Goal: Transaction & Acquisition: Purchase product/service

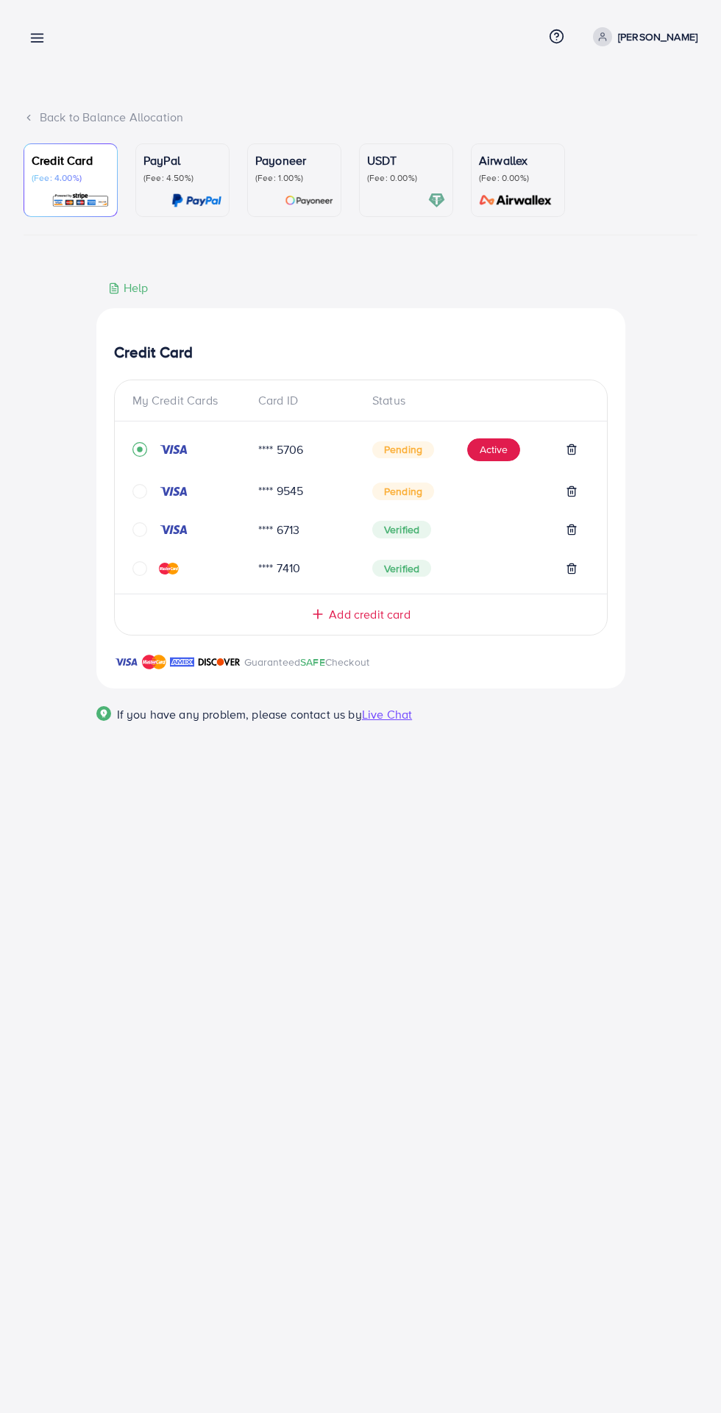
click at [343, 623] on span "Add credit card" at bounding box center [369, 614] width 81 height 17
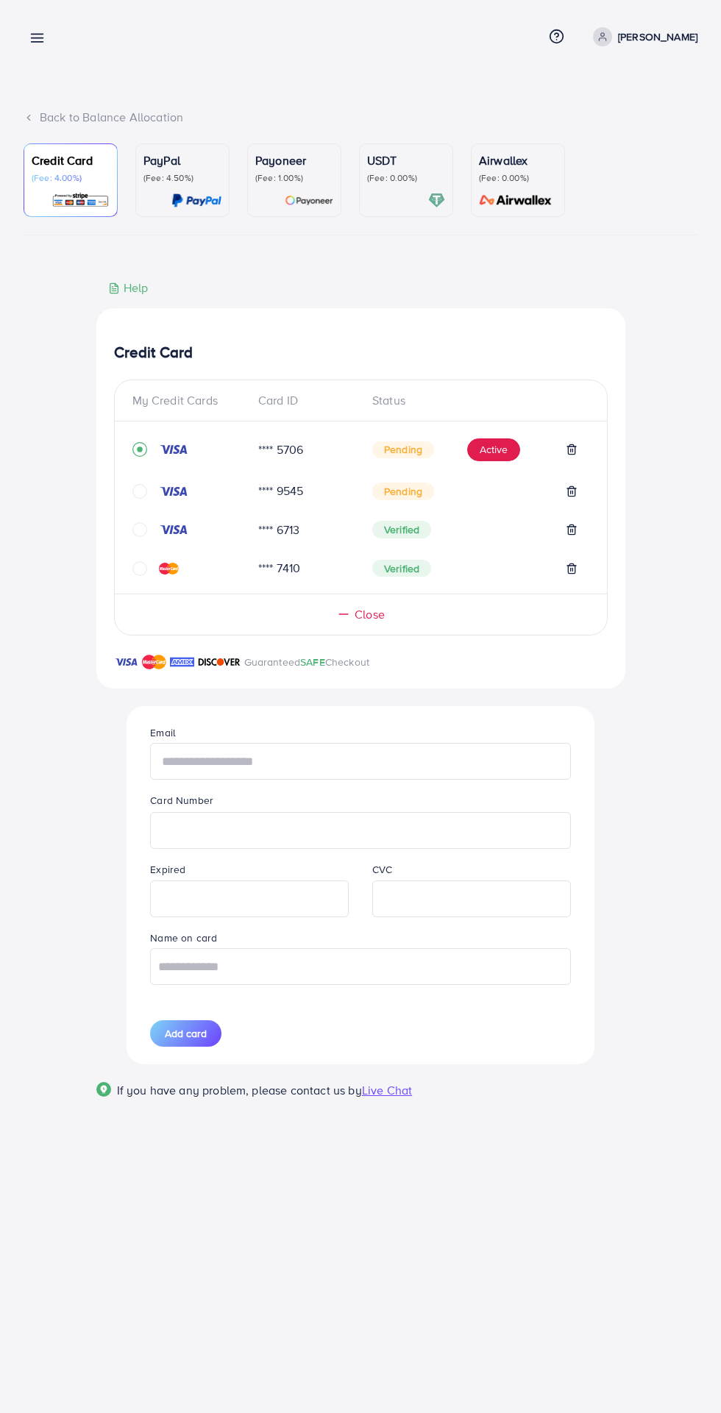
click at [212, 763] on input "text" at bounding box center [360, 761] width 420 height 37
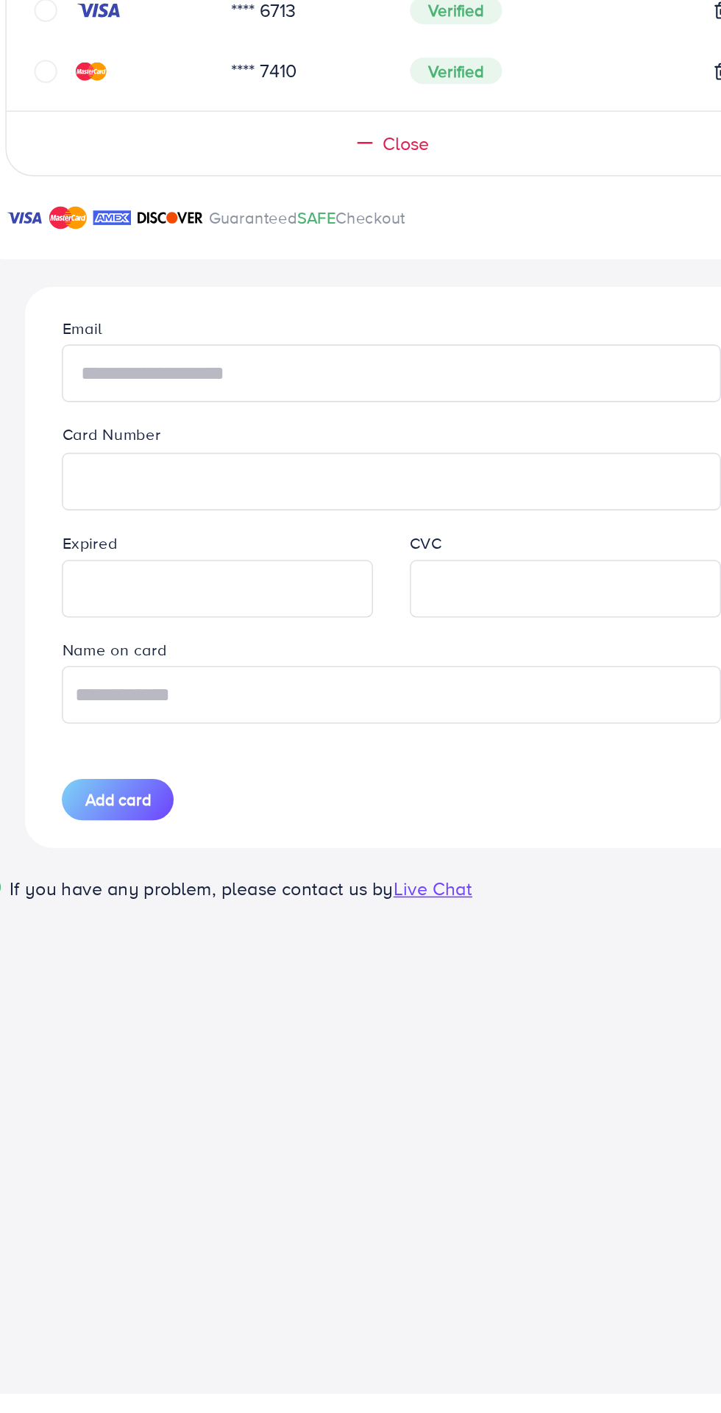
type input "**********"
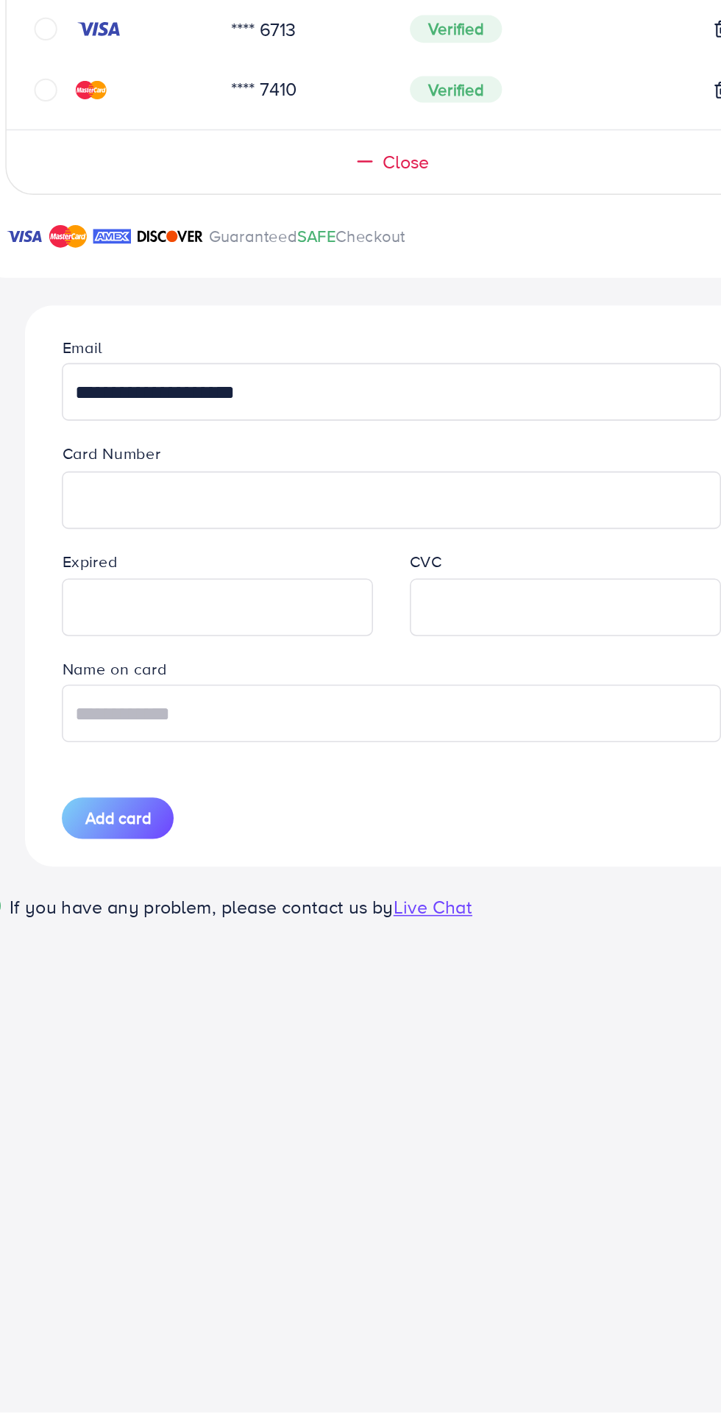
click at [486, 917] on div at bounding box center [471, 898] width 199 height 37
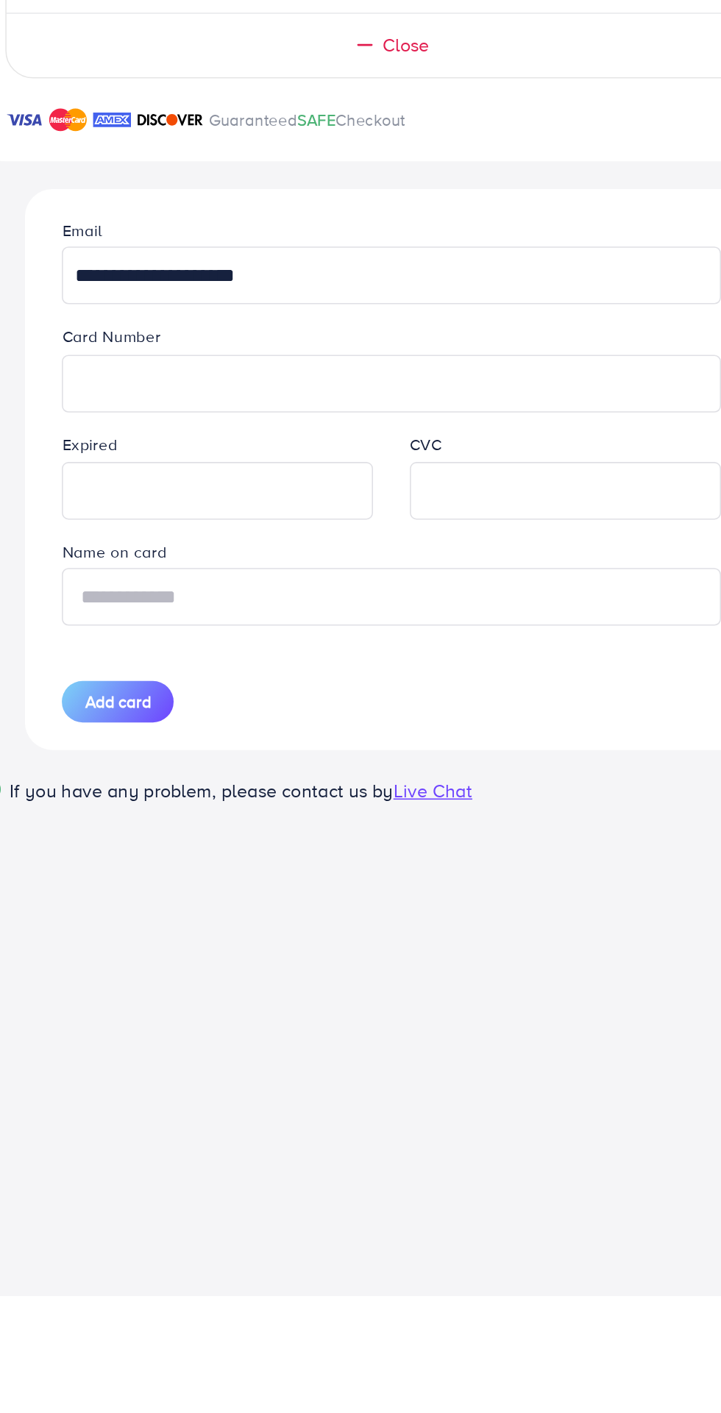
click at [199, 972] on input "text" at bounding box center [360, 966] width 420 height 37
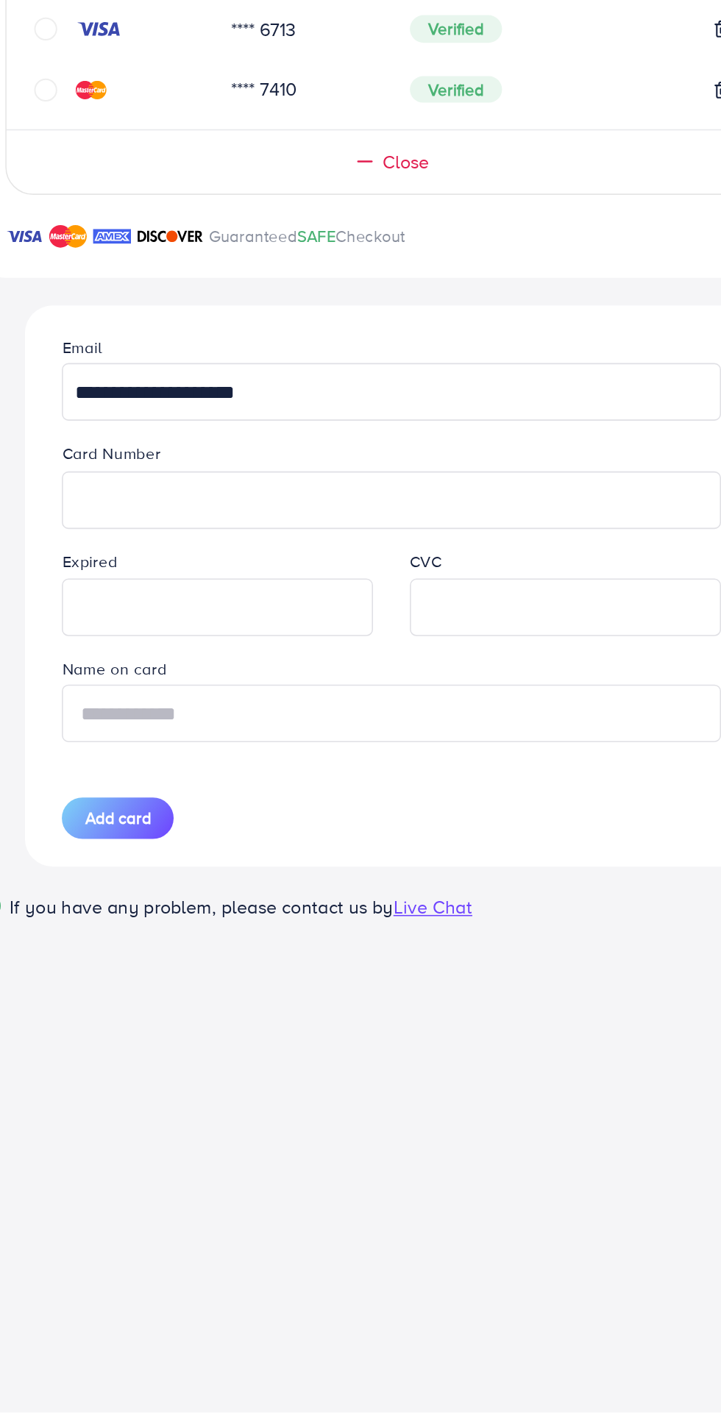
click at [237, 967] on input "text" at bounding box center [360, 966] width 420 height 37
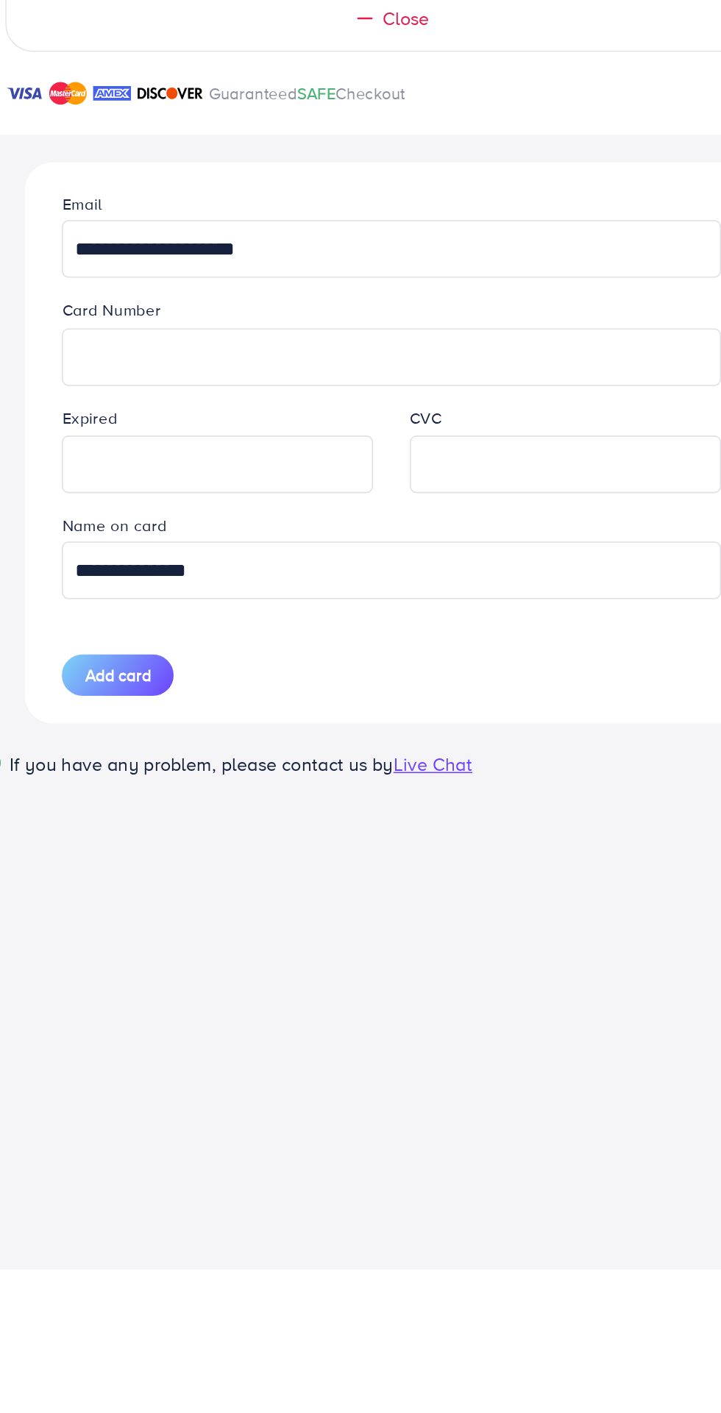
type input "**********"
click at [174, 1036] on span "Add card" at bounding box center [186, 1033] width 42 height 15
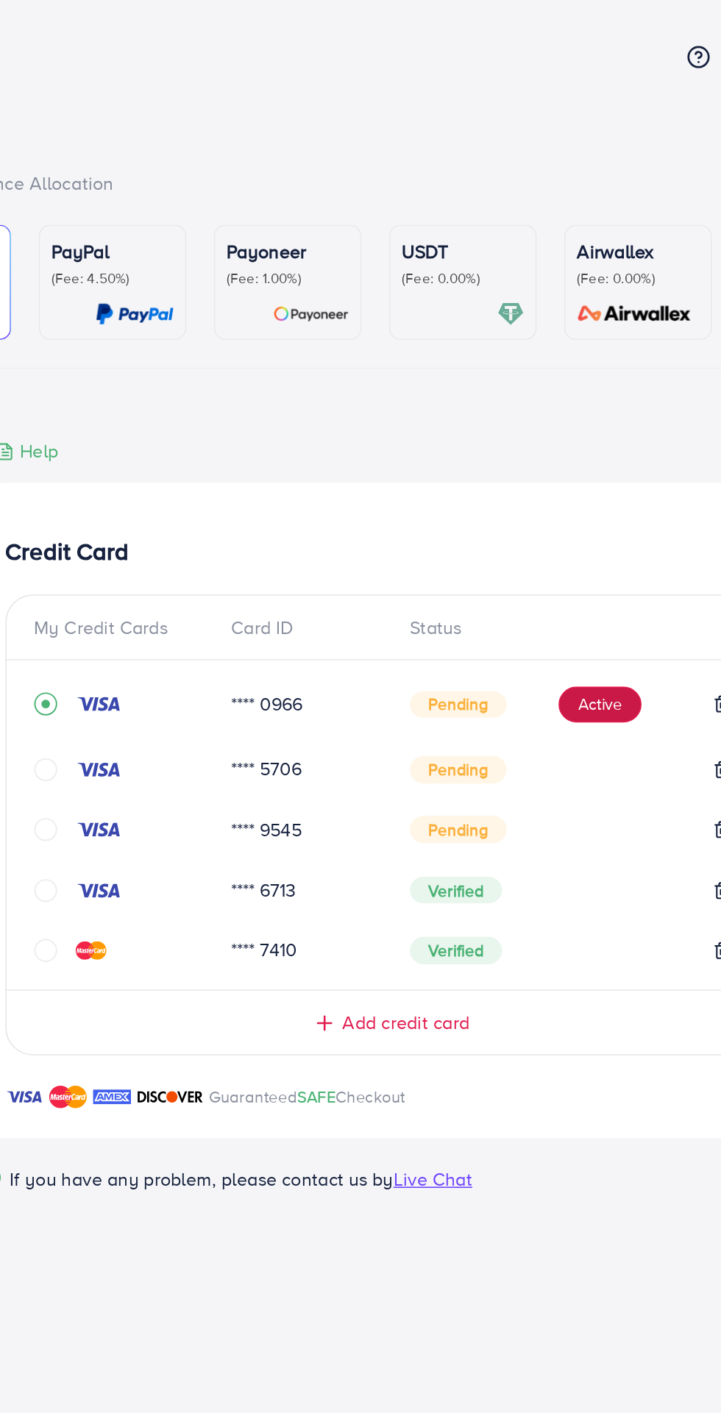
click at [494, 452] on button "Active" at bounding box center [493, 450] width 53 height 24
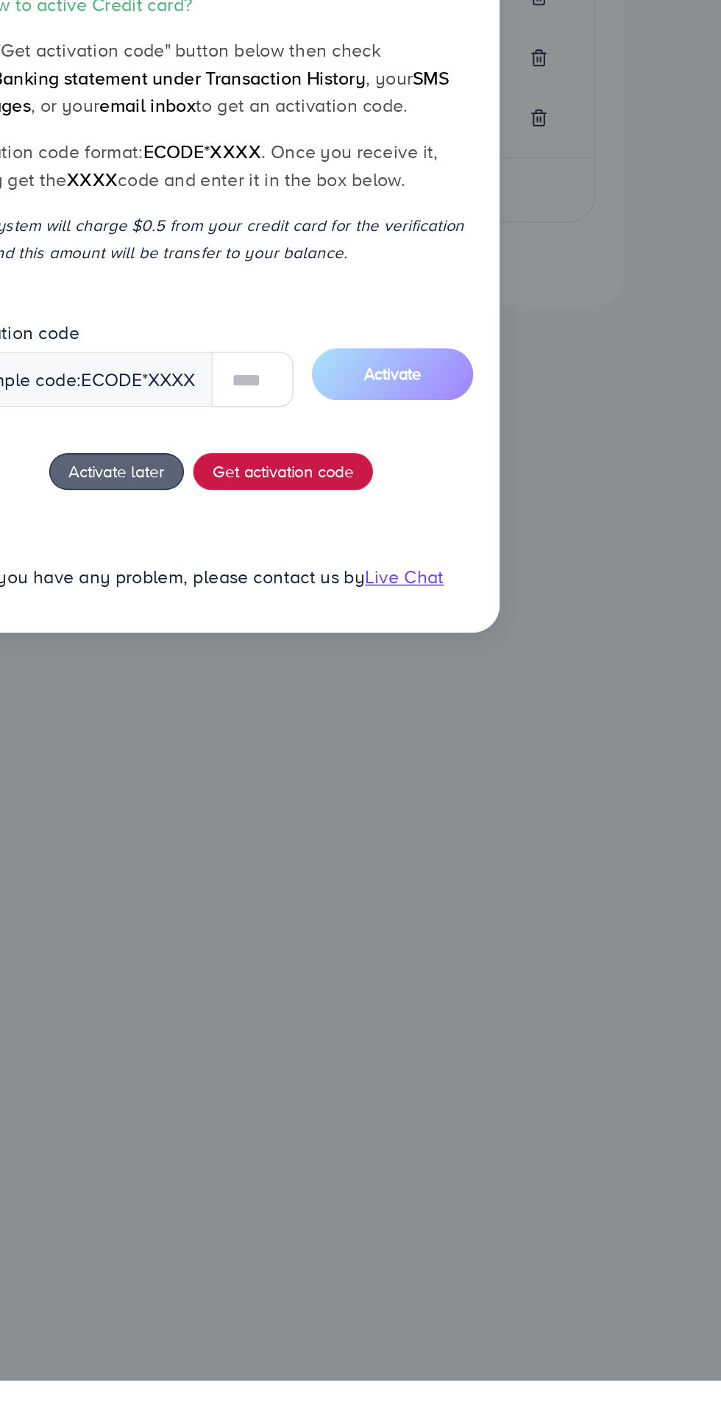
click at [397, 839] on span "Get activation code" at bounding box center [408, 831] width 90 height 15
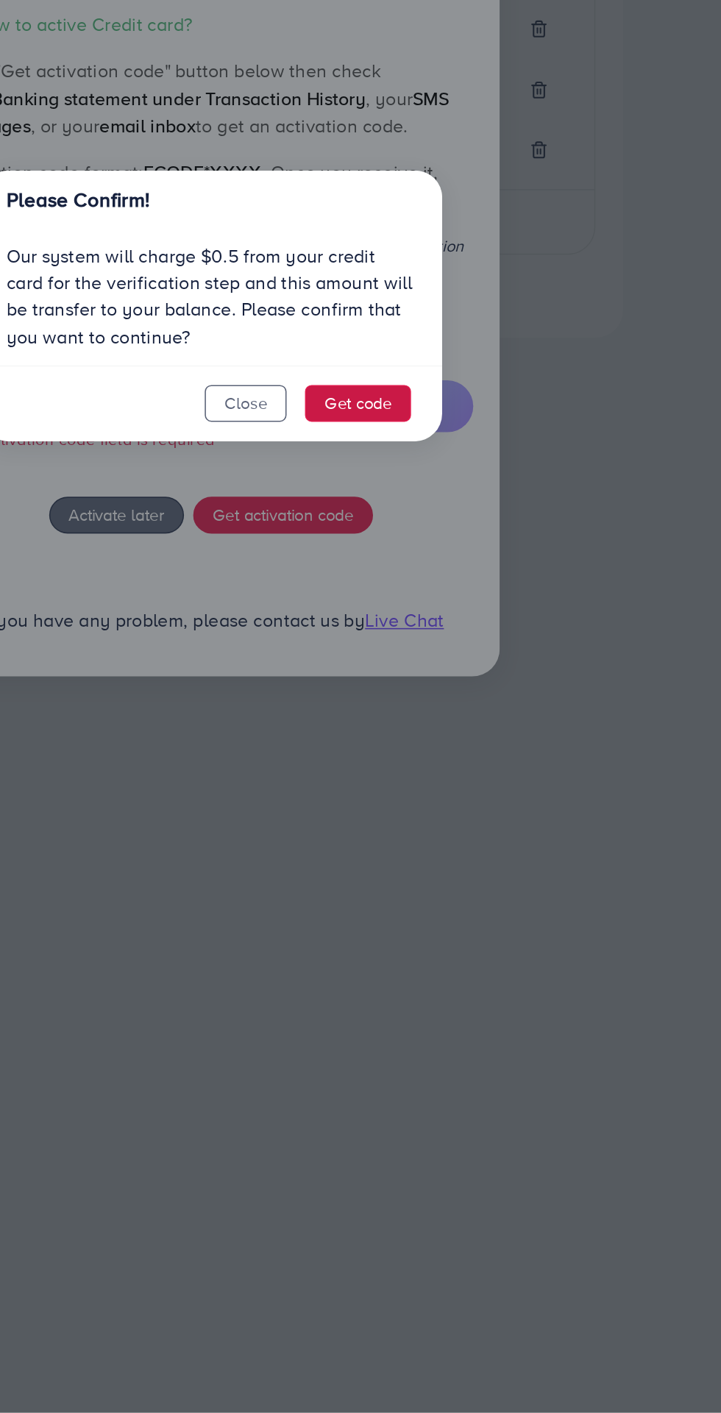
click at [445, 768] on button "Get code" at bounding box center [456, 769] width 68 height 24
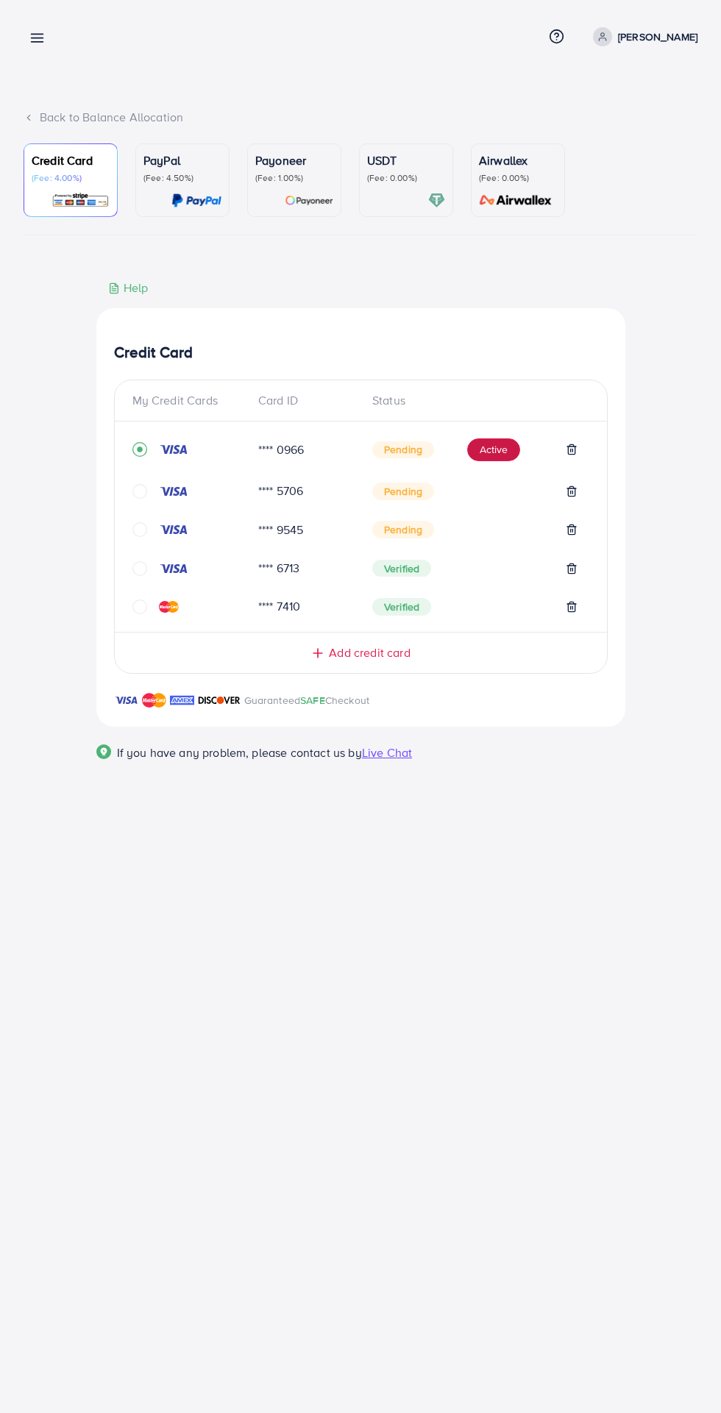
click at [497, 446] on button "Active" at bounding box center [493, 450] width 53 height 24
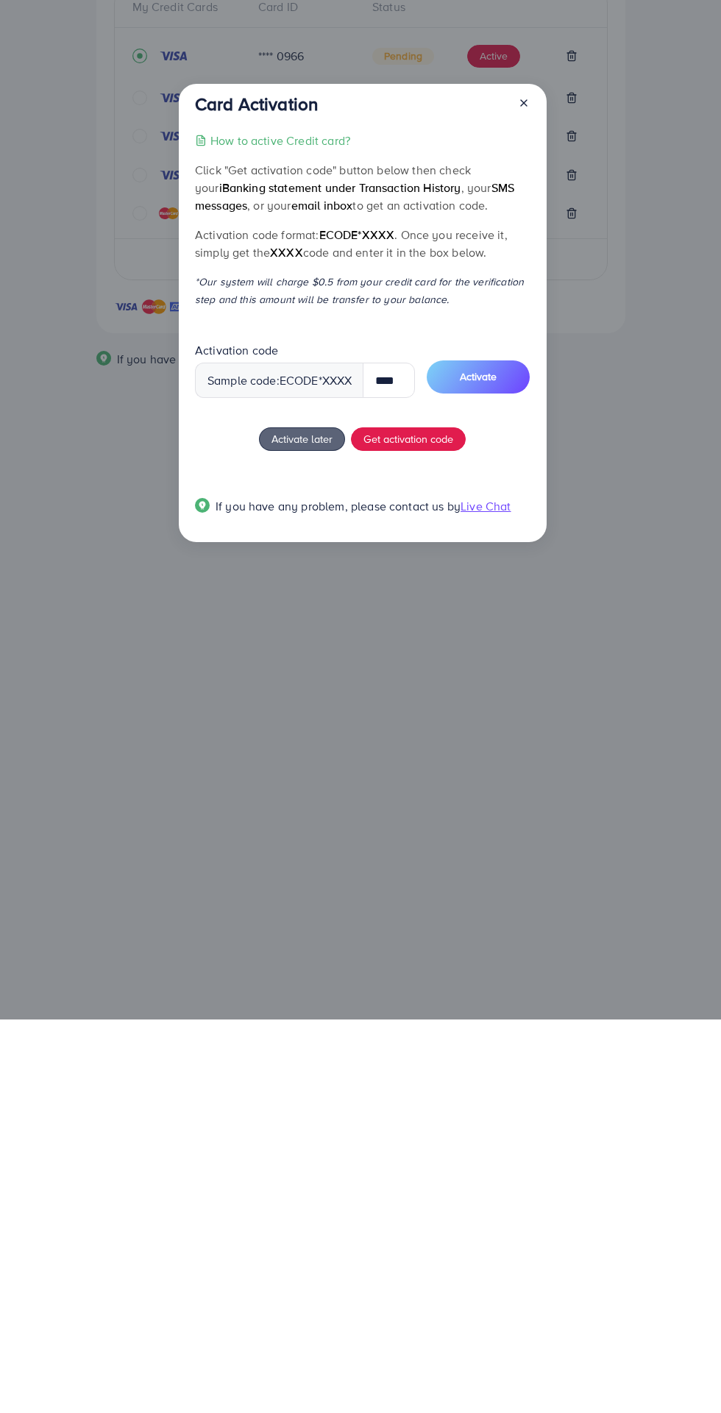
scroll to position [0, 5]
type input "****"
click at [492, 758] on button "Activate" at bounding box center [475, 770] width 103 height 33
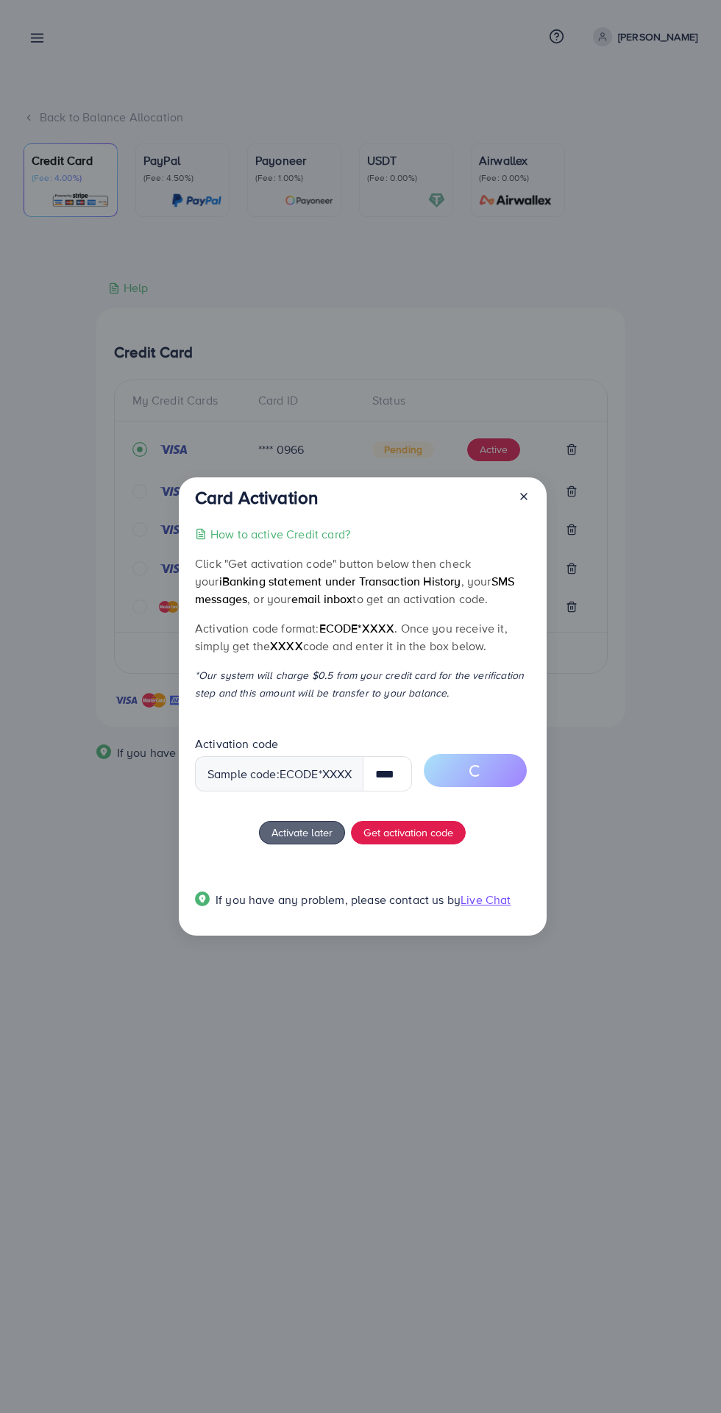
scroll to position [0, 0]
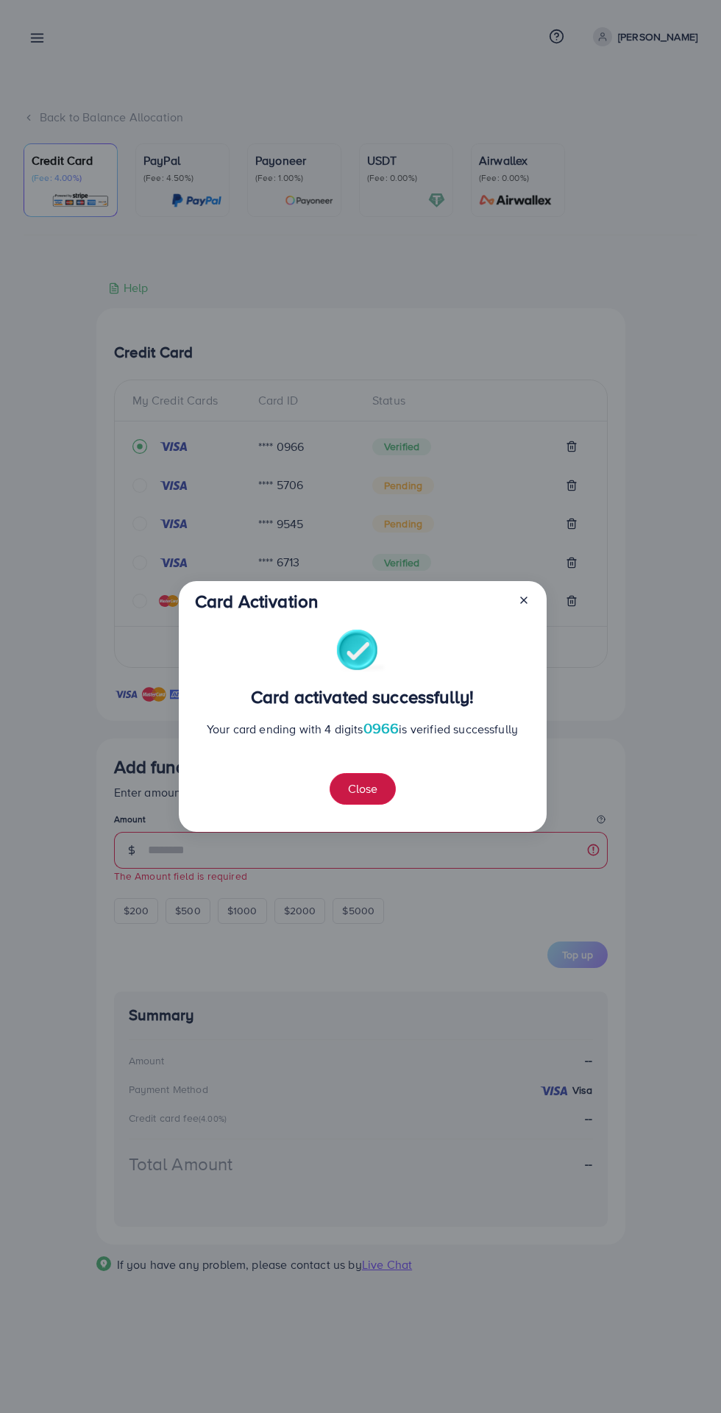
click at [366, 797] on button "Close" at bounding box center [362, 789] width 66 height 32
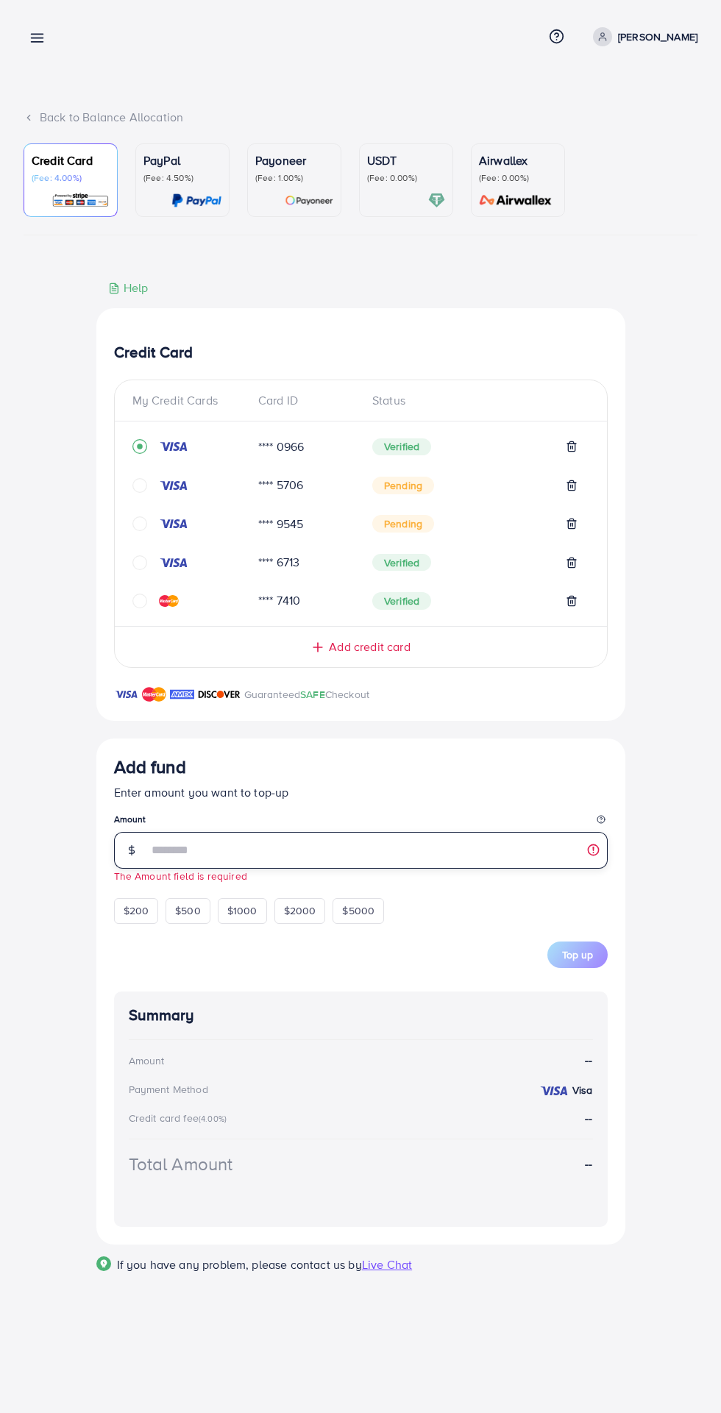
click at [414, 856] on input "number" at bounding box center [378, 850] width 460 height 37
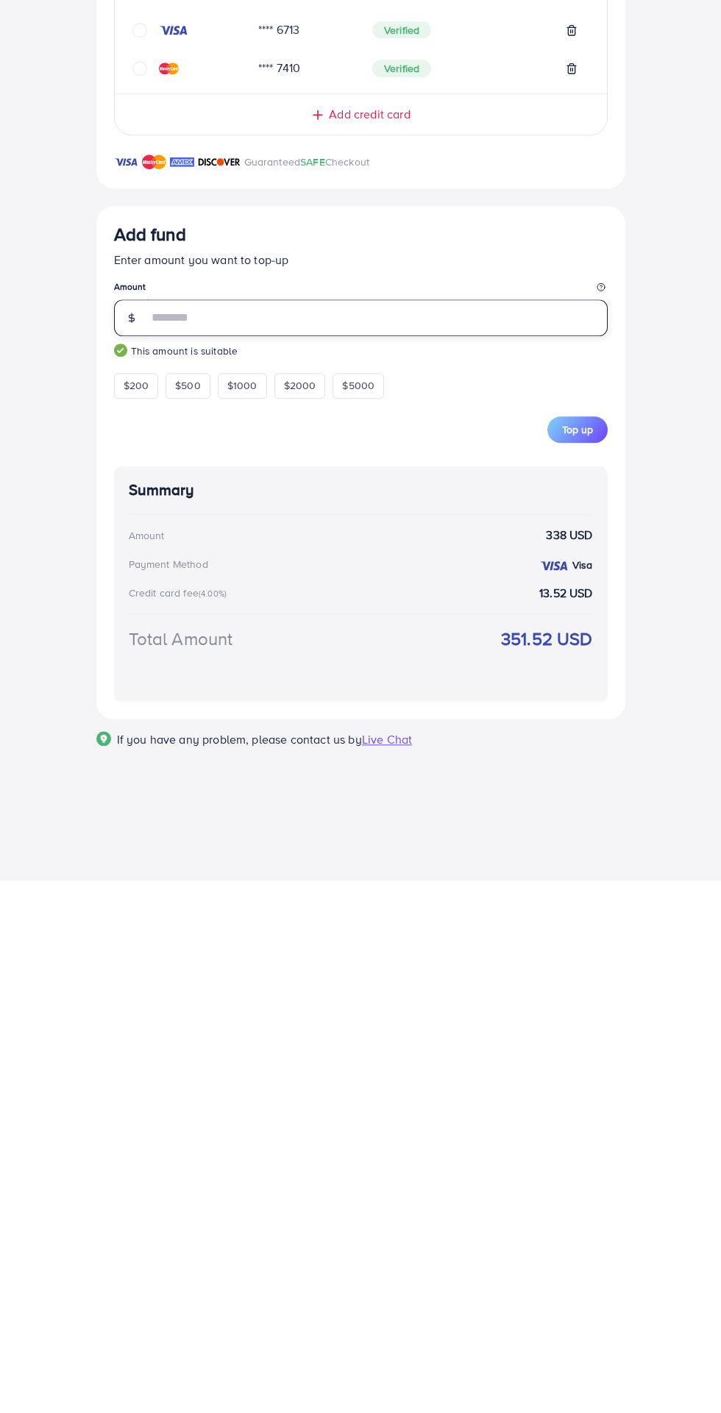
type input "***"
click at [668, 1178] on div "Credit Card My Credit Cards Card ID Status **** 0966 Verified **** 5706 Pending…" at bounding box center [361, 788] width 674 height 1019
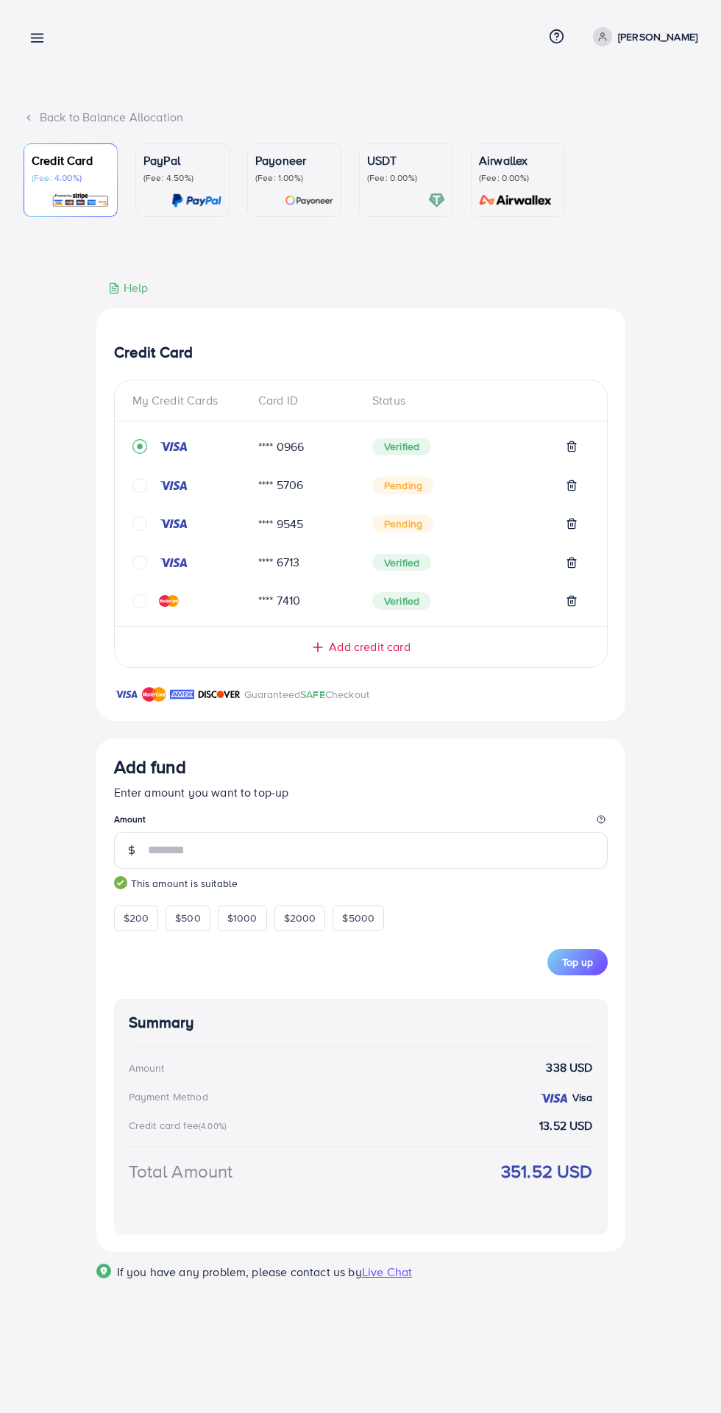
click at [582, 969] on span "Top up" at bounding box center [577, 962] width 31 height 15
click at [40, 35] on line at bounding box center [38, 35] width 12 height 0
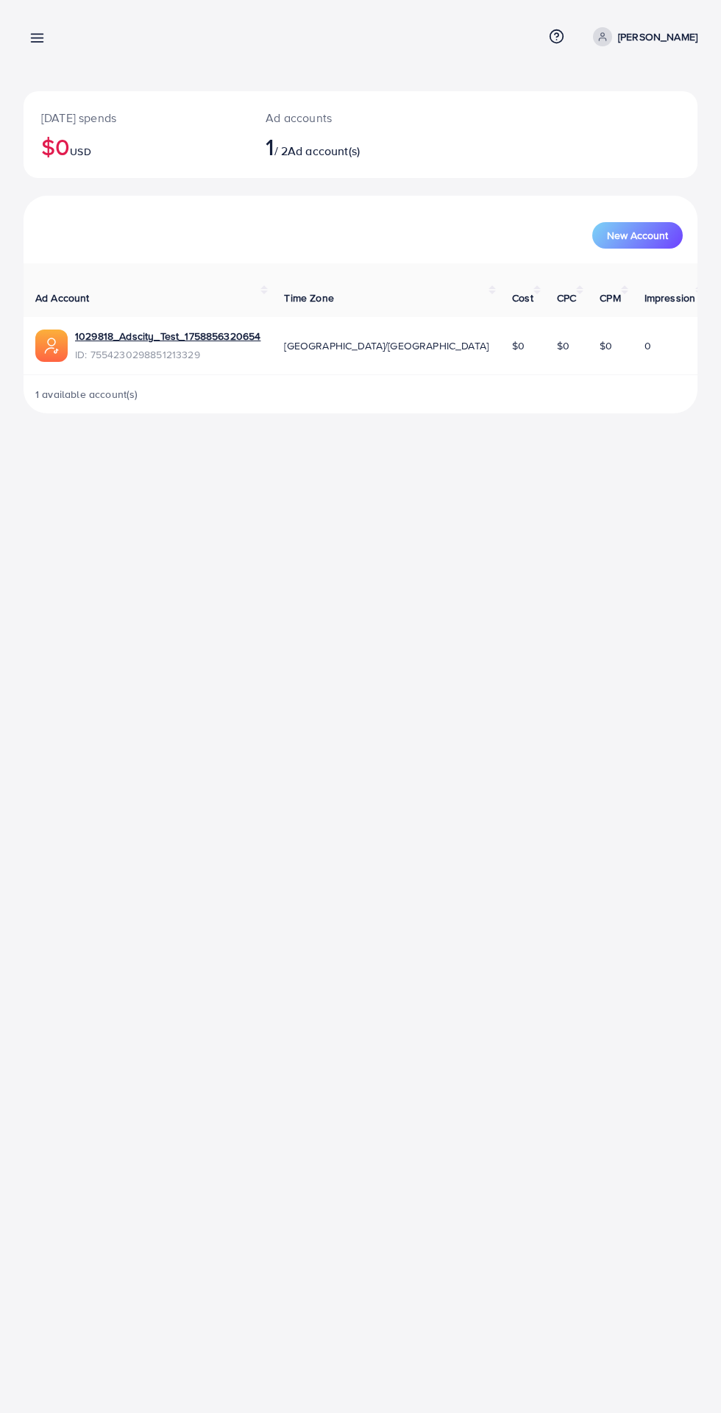
click at [38, 30] on icon at bounding box center [36, 37] width 15 height 15
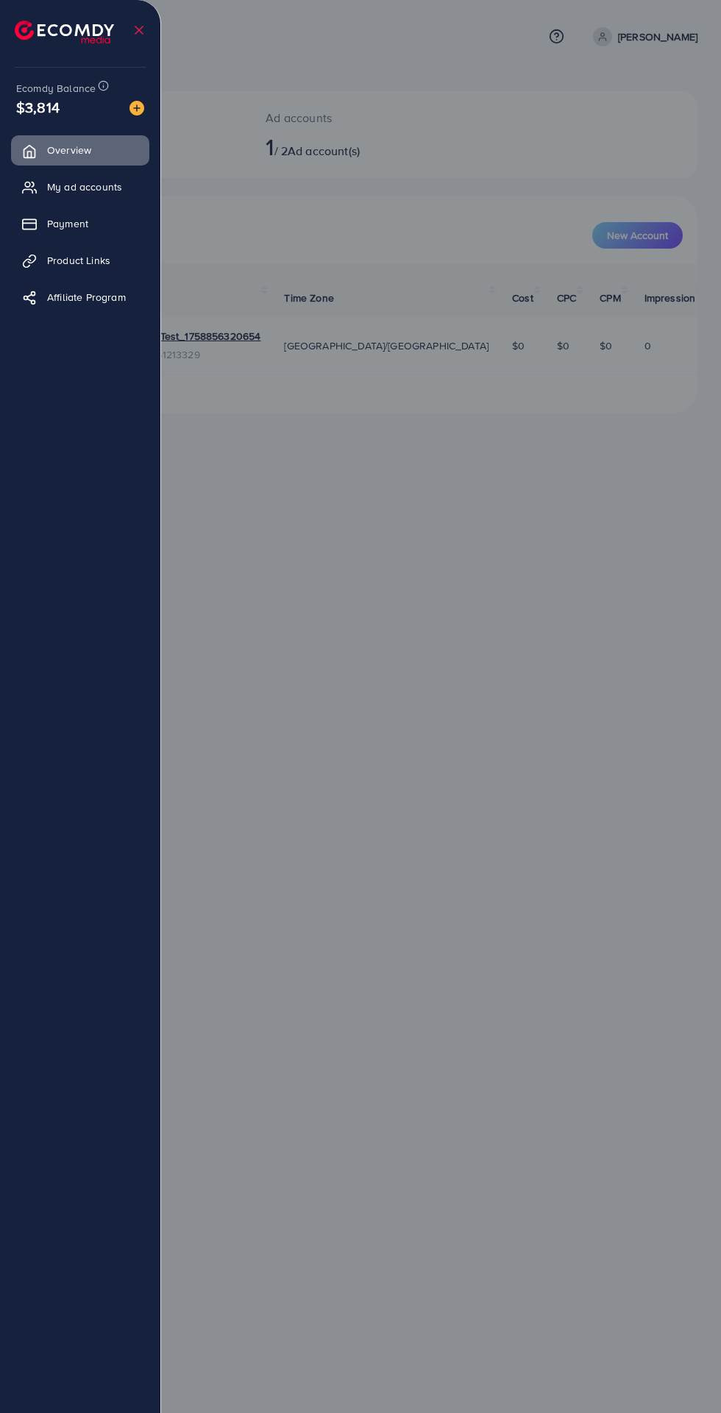
click at [57, 230] on span "Payment" at bounding box center [67, 223] width 41 height 15
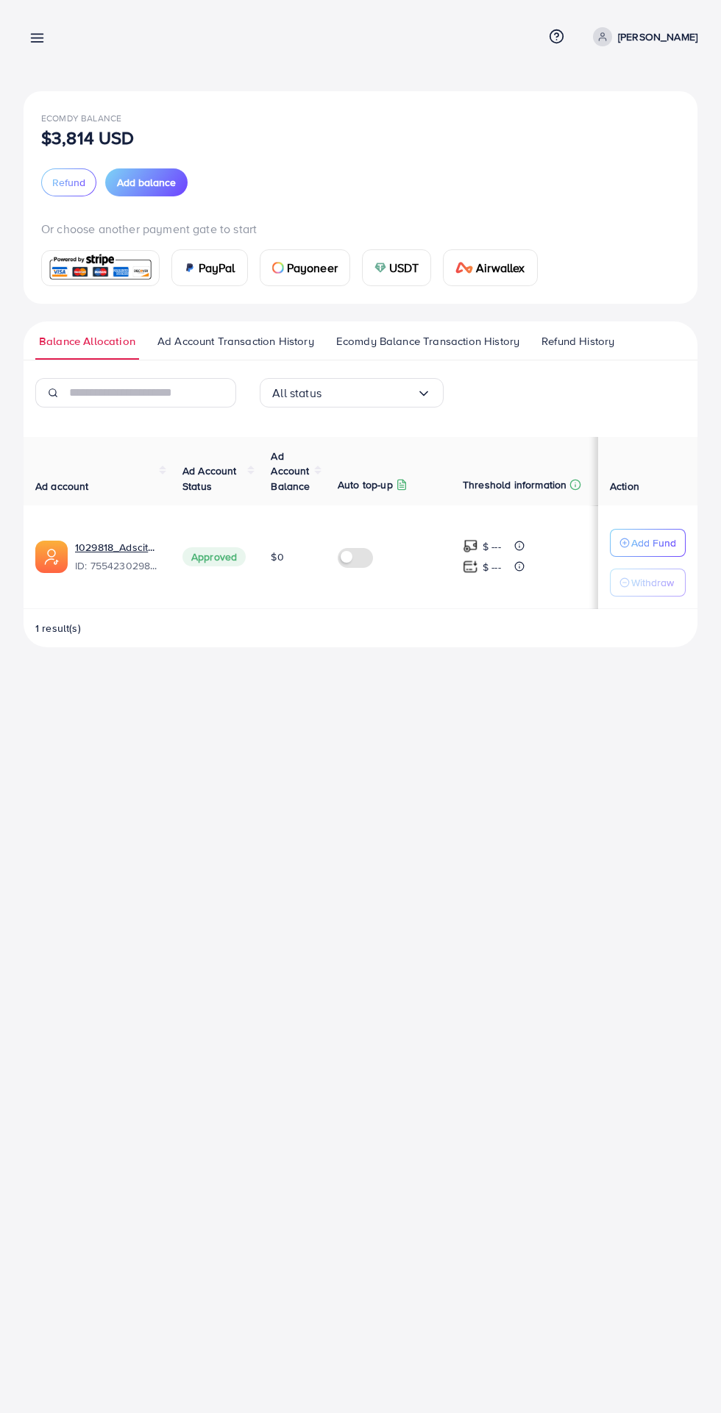
click at [380, 344] on span "Ecomdy Balance Transaction History" at bounding box center [427, 341] width 183 height 16
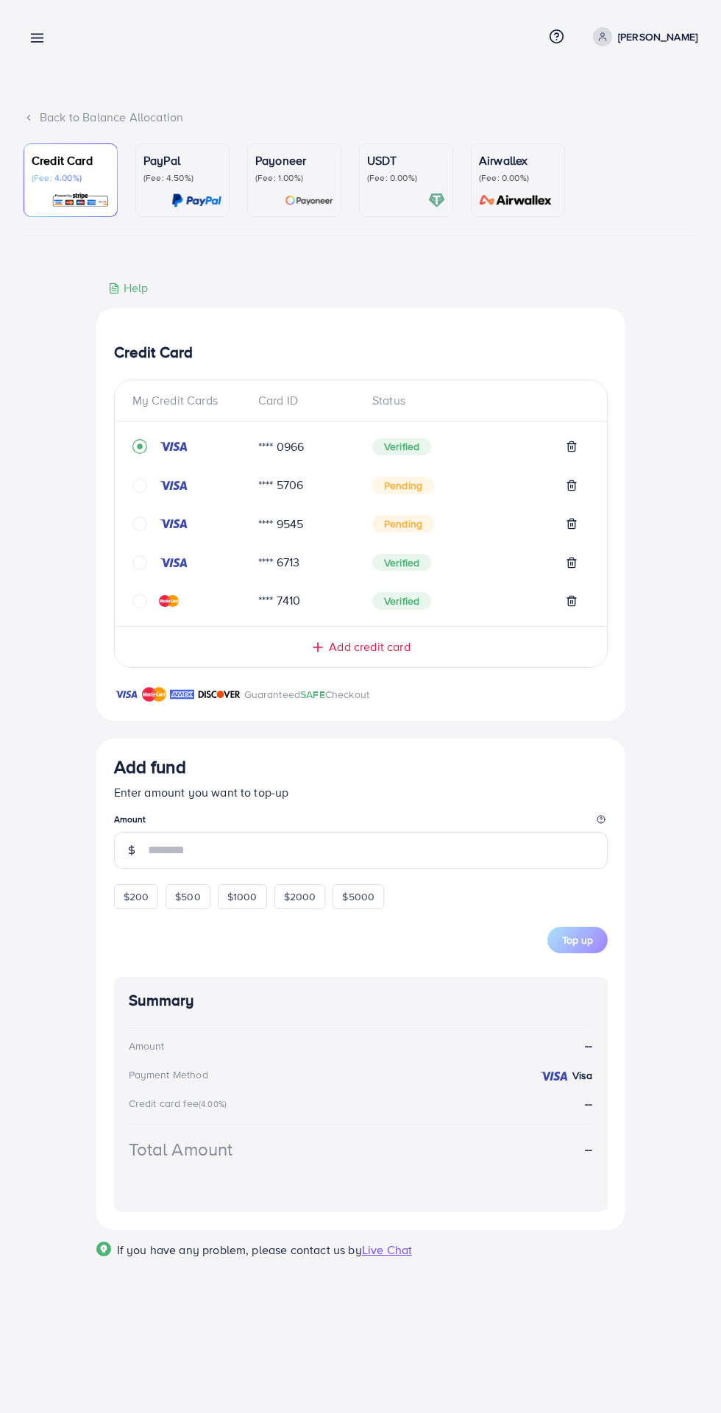
click at [193, 853] on input "number" at bounding box center [378, 850] width 460 height 37
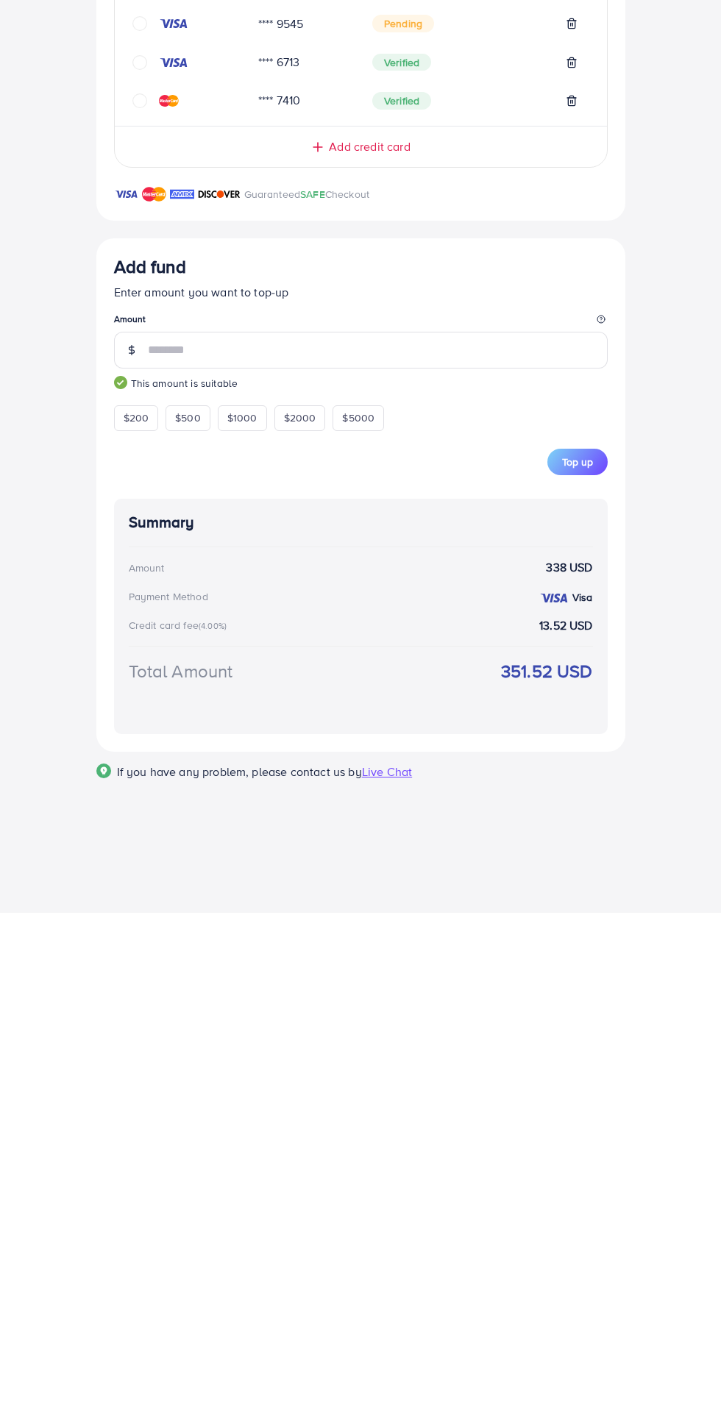
type input "***"
click at [574, 969] on span "Top up" at bounding box center [577, 962] width 31 height 15
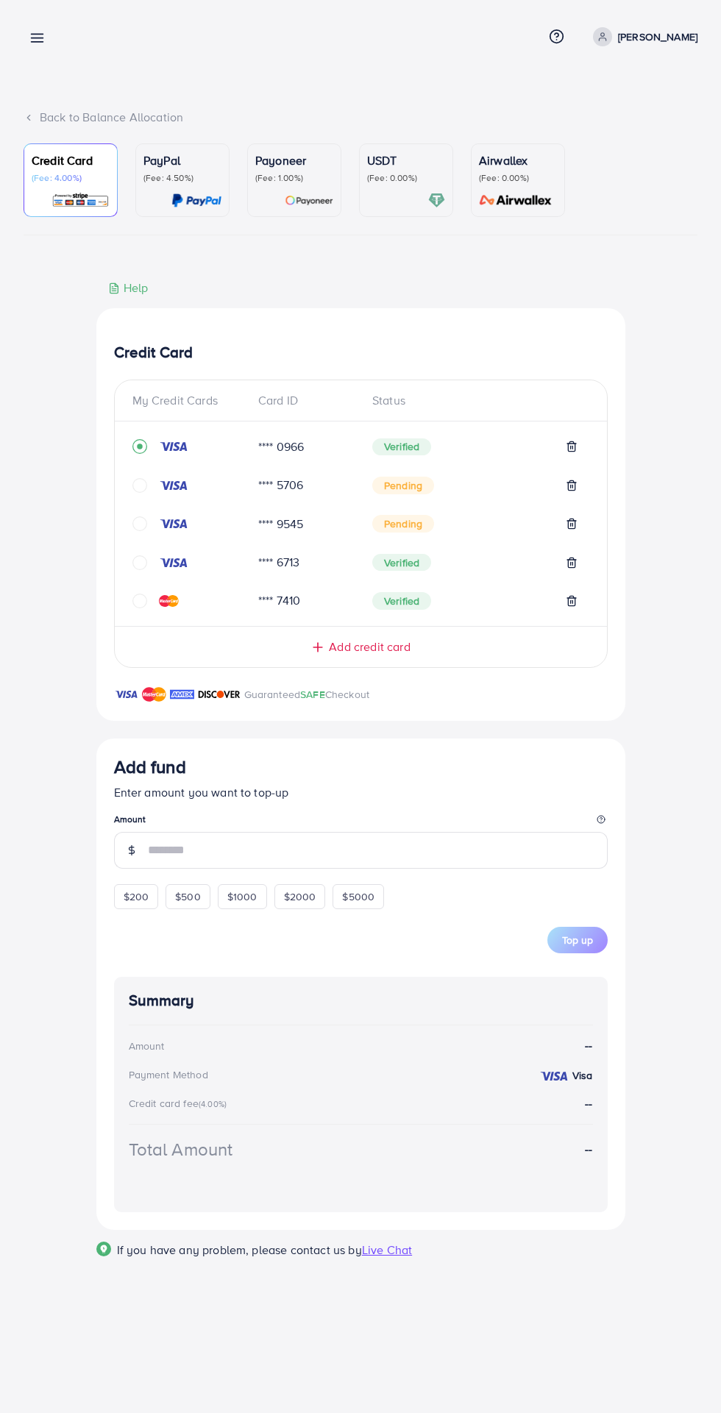
click at [318, 647] on line at bounding box center [317, 647] width 9 height 0
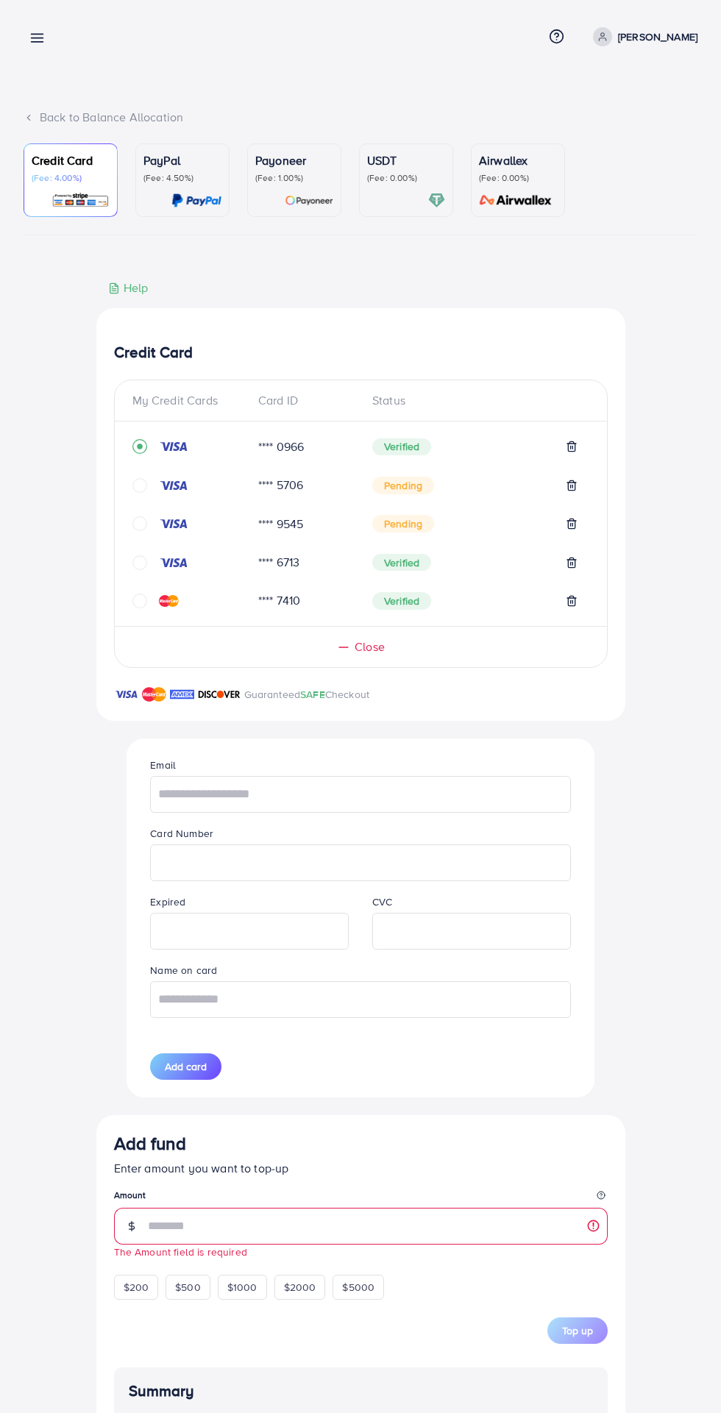
click at [160, 920] on iframe at bounding box center [249, 931] width 182 height 32
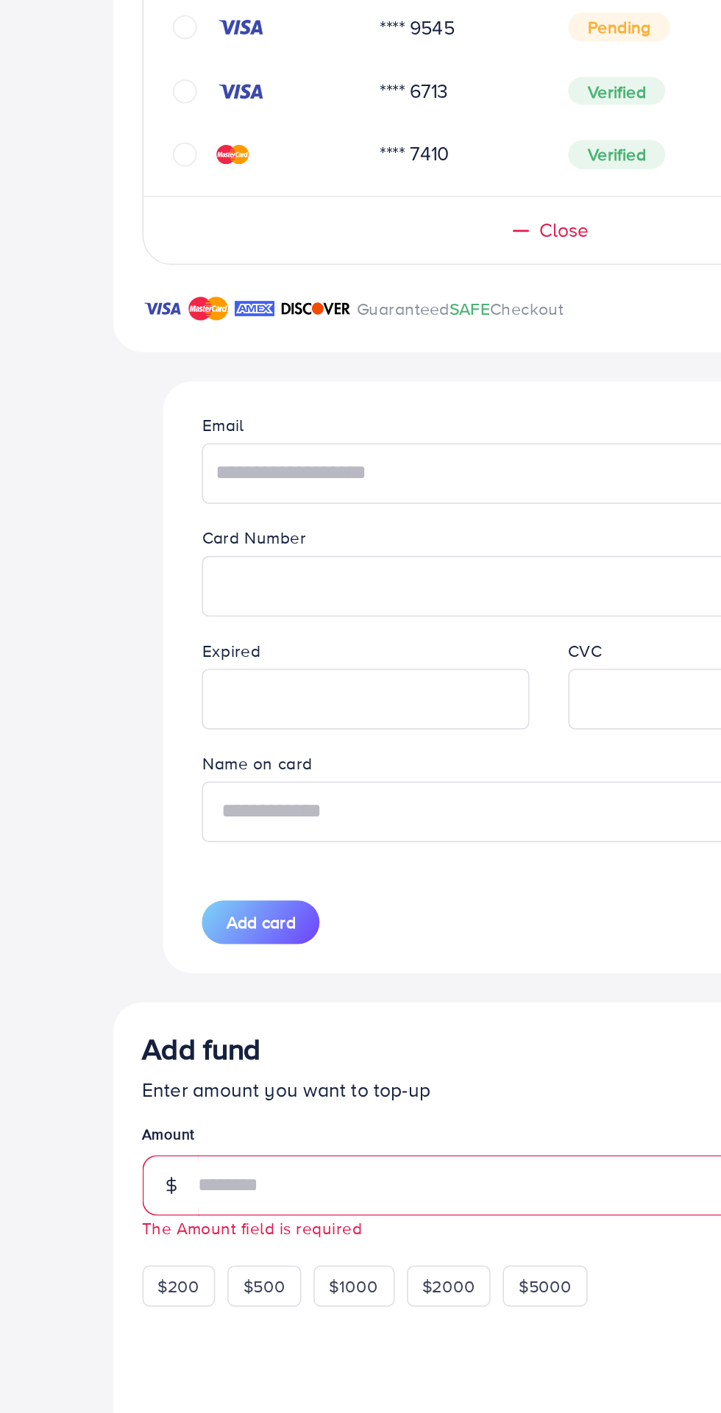
click at [152, 995] on input "text" at bounding box center [360, 999] width 420 height 37
click at [188, 805] on input "text" at bounding box center [360, 794] width 420 height 37
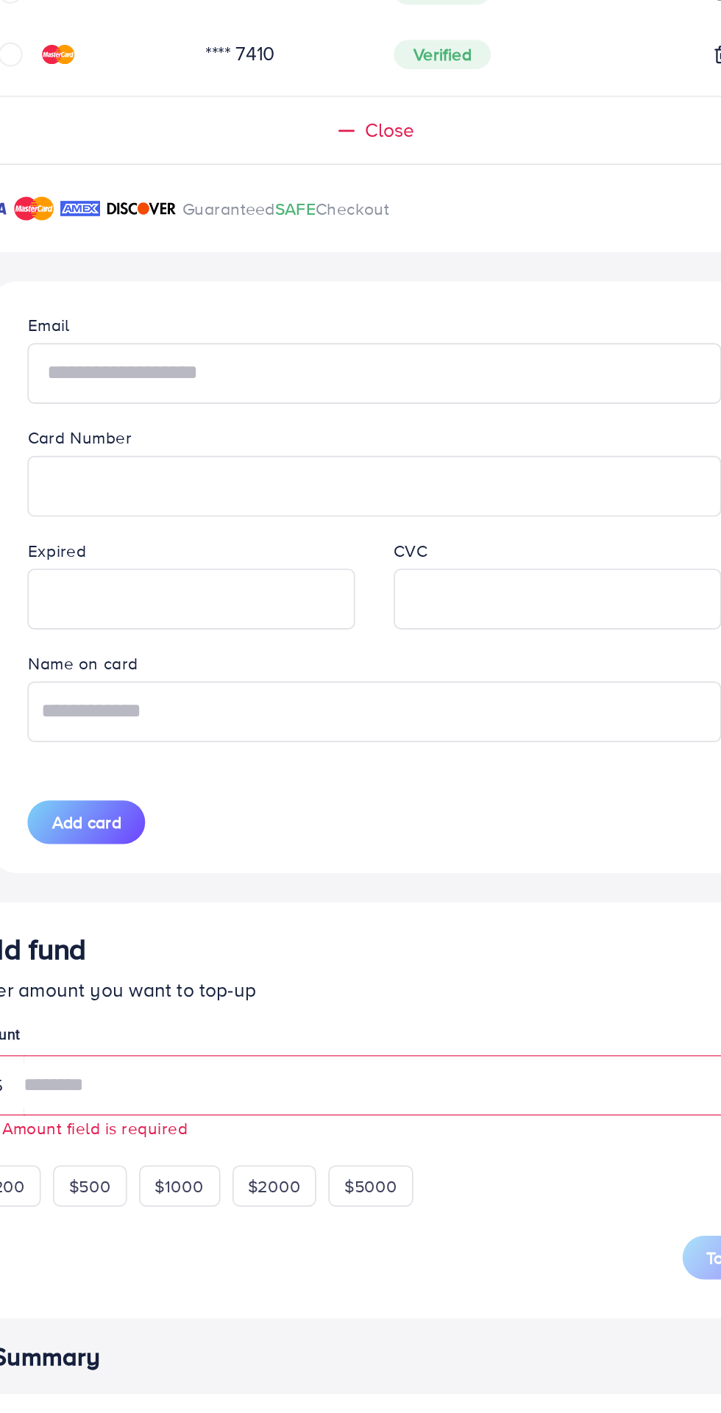
type input "**********"
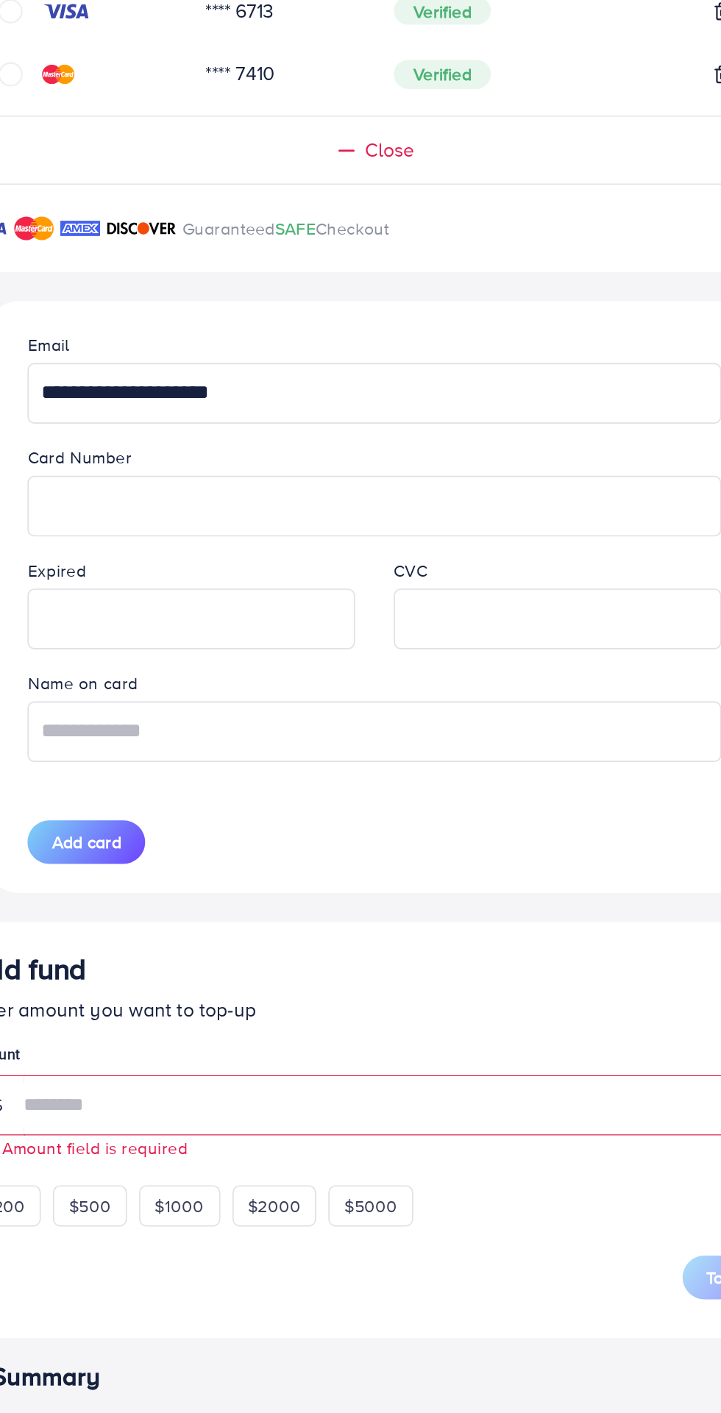
click at [196, 876] on iframe at bounding box center [360, 863] width 404 height 32
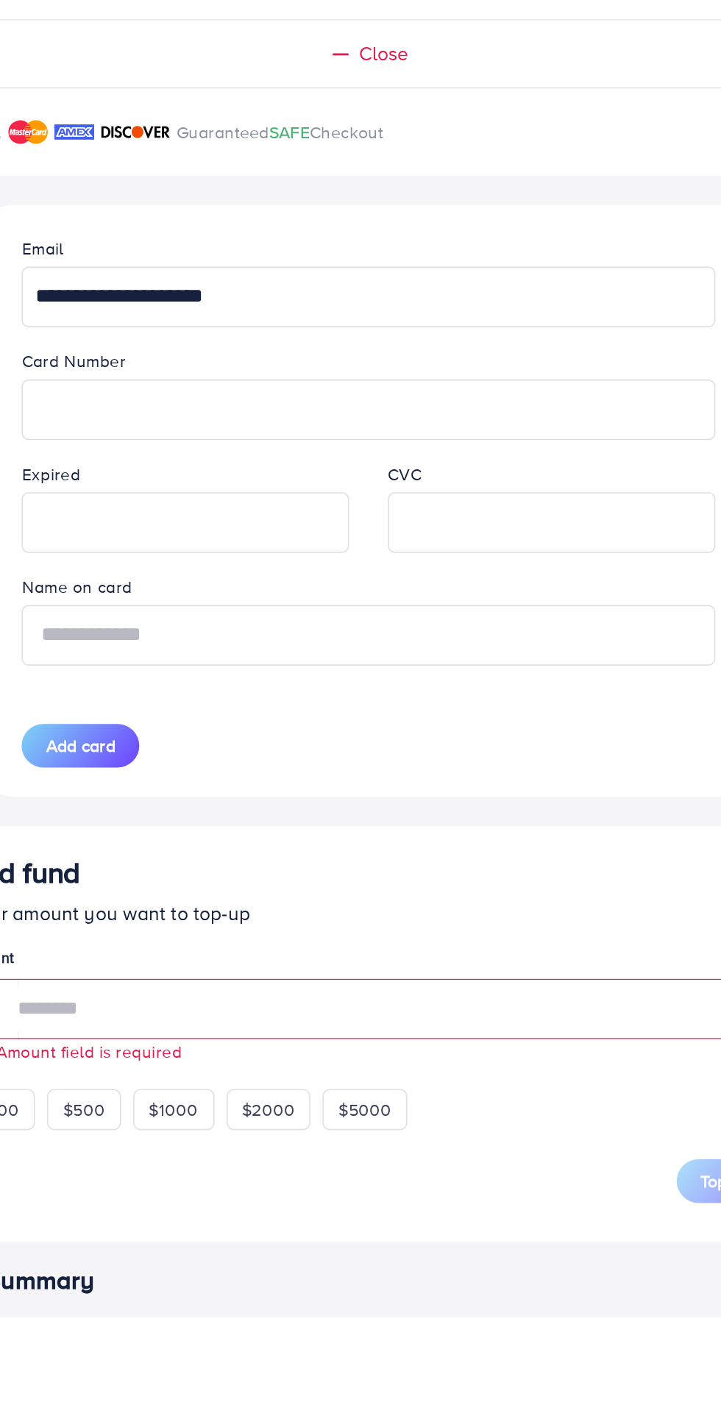
click at [480, 1008] on input "text" at bounding box center [360, 999] width 420 height 37
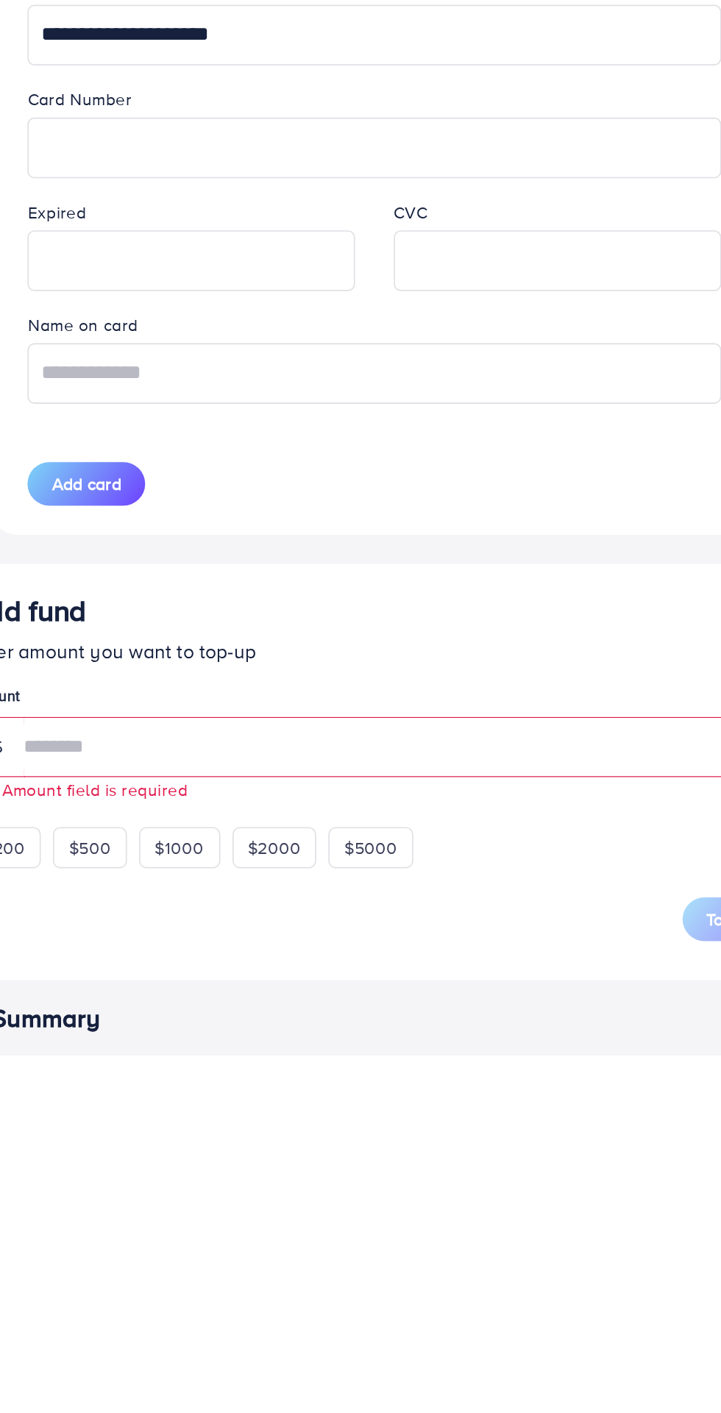
scroll to position [1, 0]
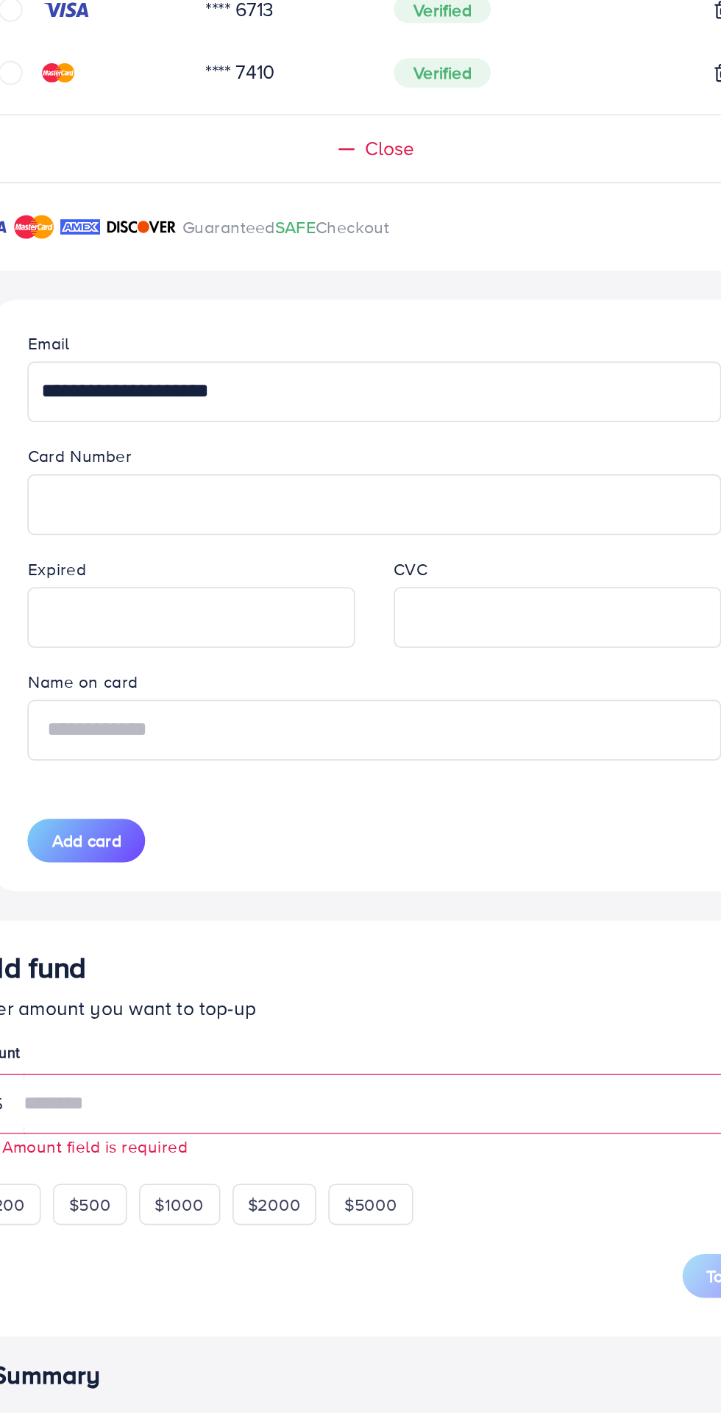
click at [254, 1008] on input "text" at bounding box center [360, 998] width 420 height 37
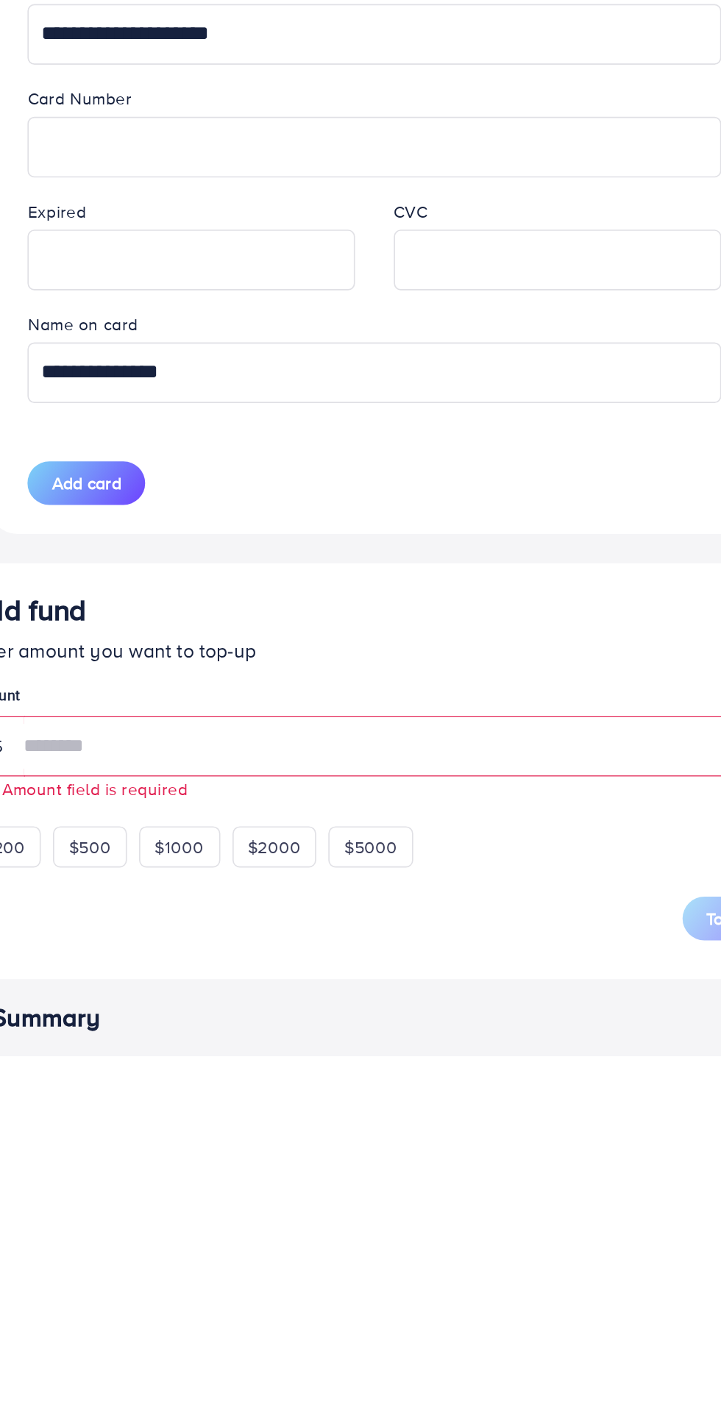
type input "**********"
click at [175, 1066] on span "Add card" at bounding box center [186, 1065] width 42 height 15
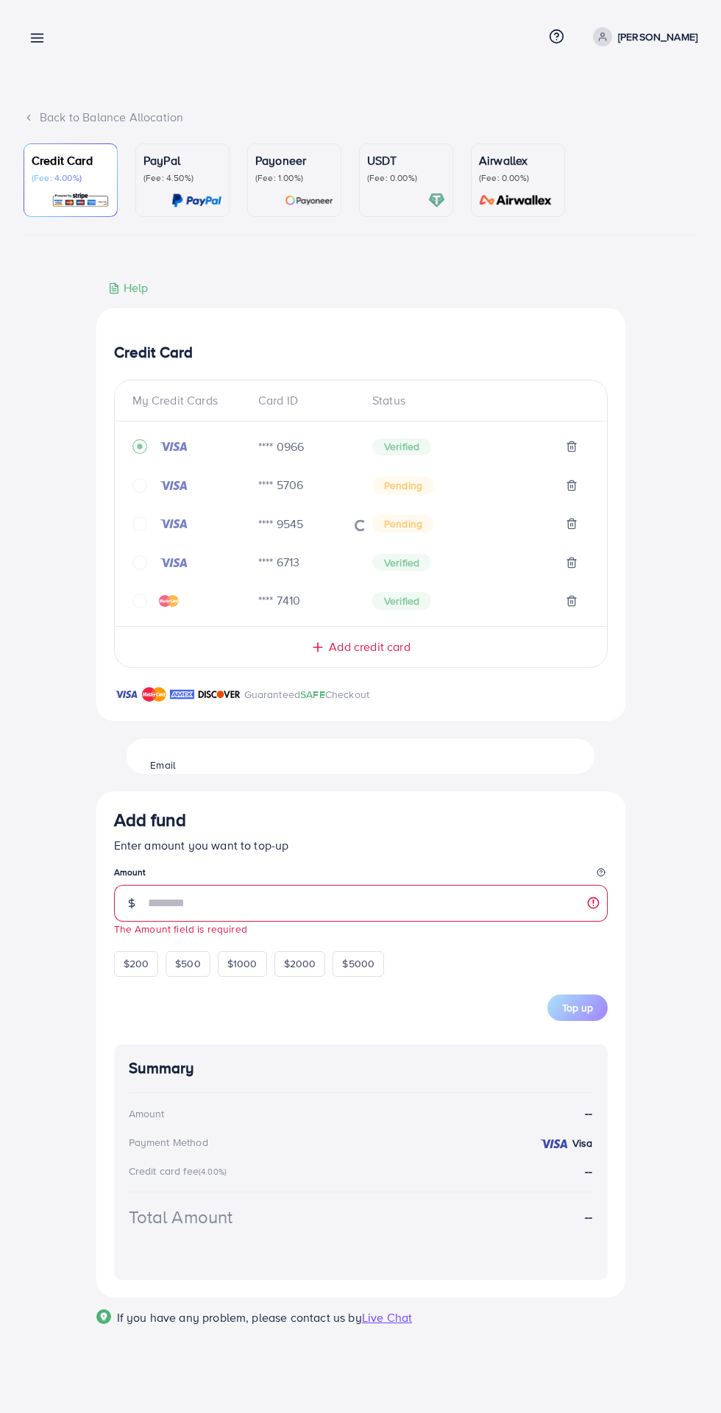
scroll to position [0, 0]
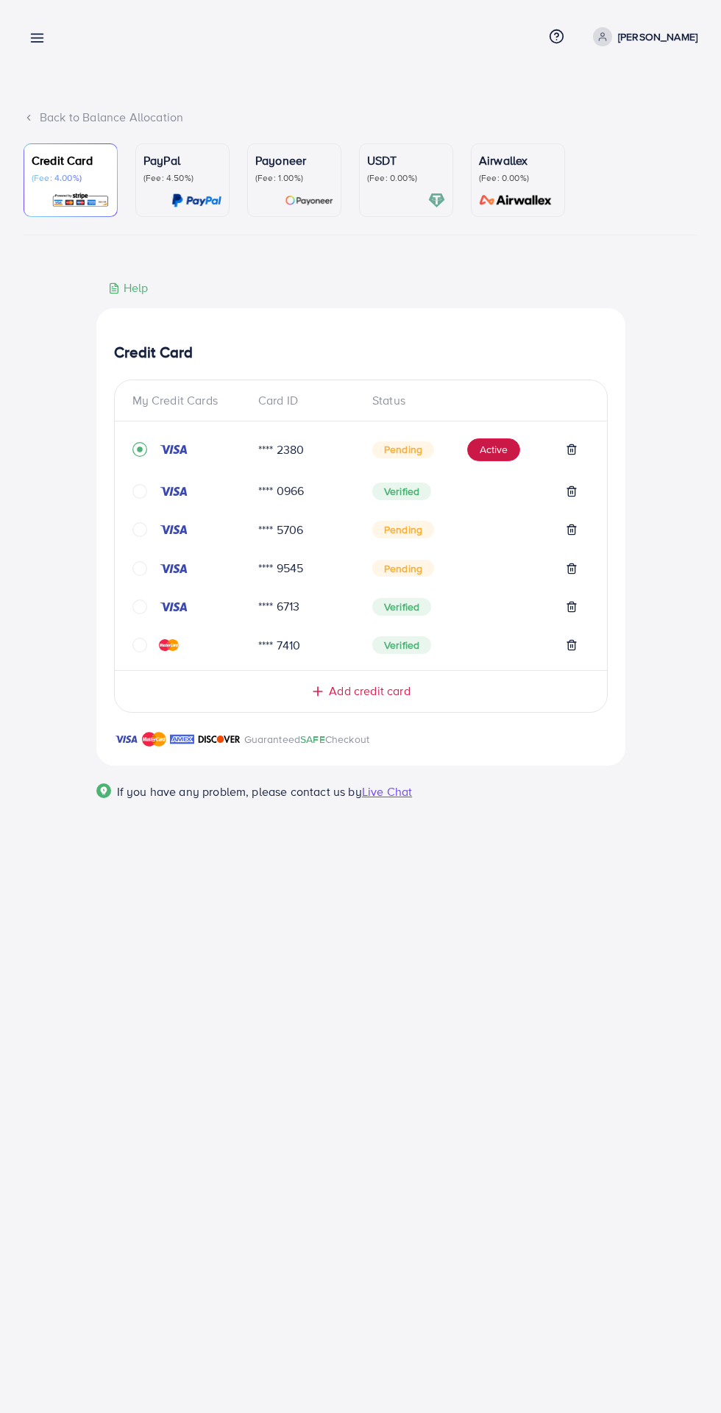
click at [485, 455] on button "Active" at bounding box center [493, 450] width 53 height 24
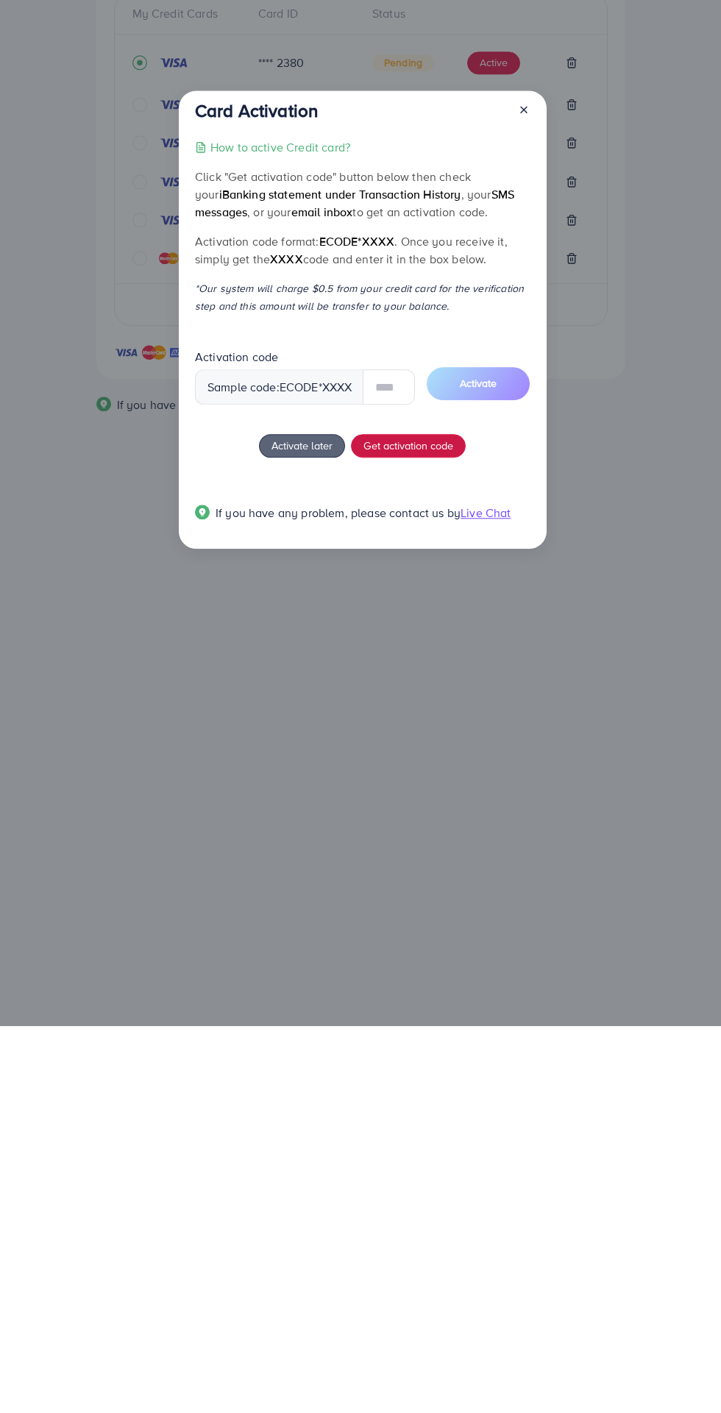
click at [427, 827] on div "How to active Credit card? Click "Get activation code" button below then check …" at bounding box center [362, 725] width 335 height 401
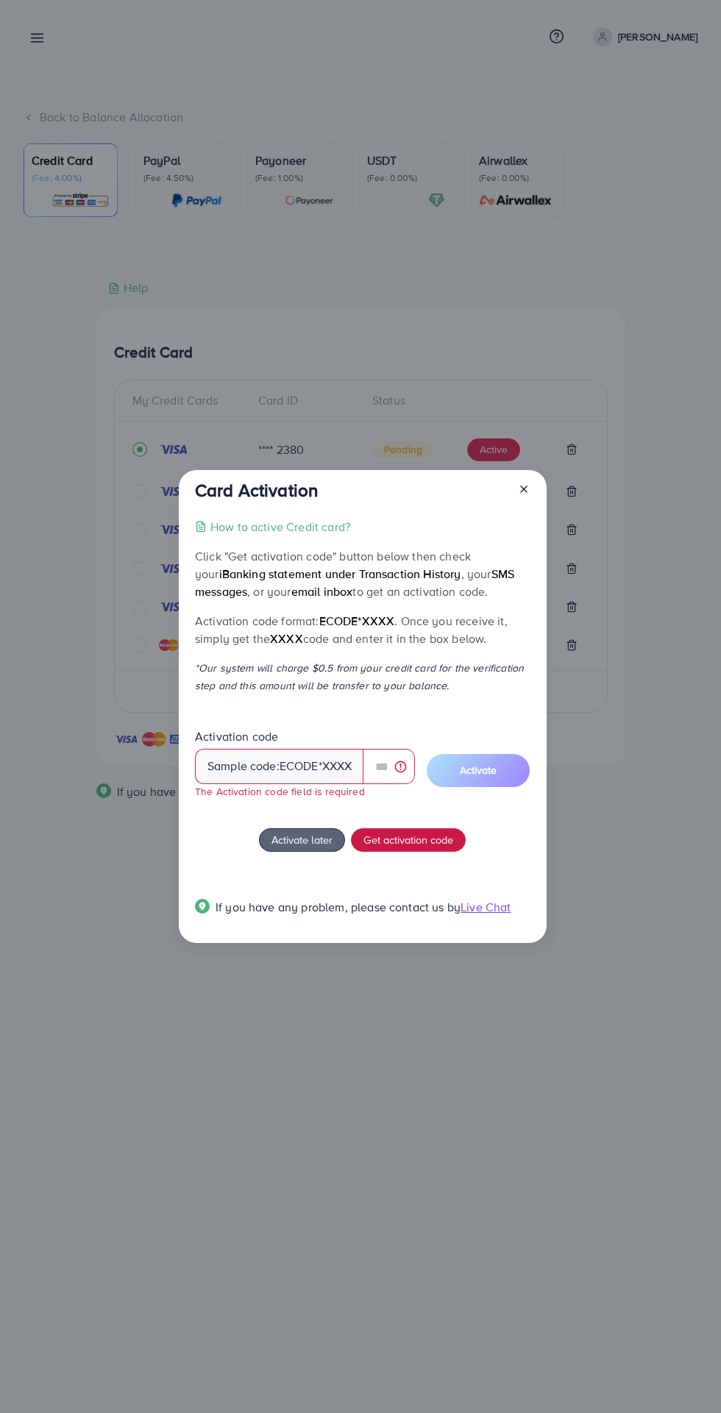
click at [442, 844] on span "Get activation code" at bounding box center [408, 839] width 90 height 15
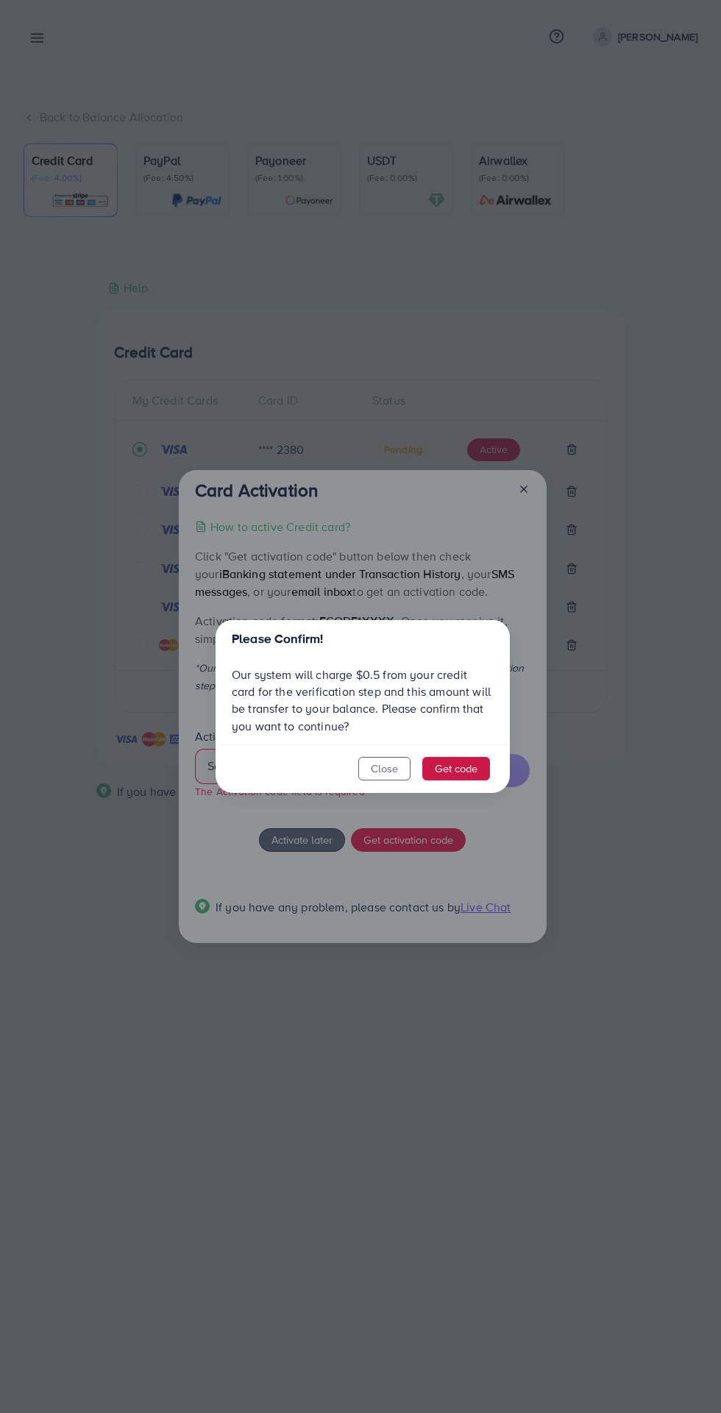
click at [461, 761] on button "Get code" at bounding box center [456, 769] width 68 height 24
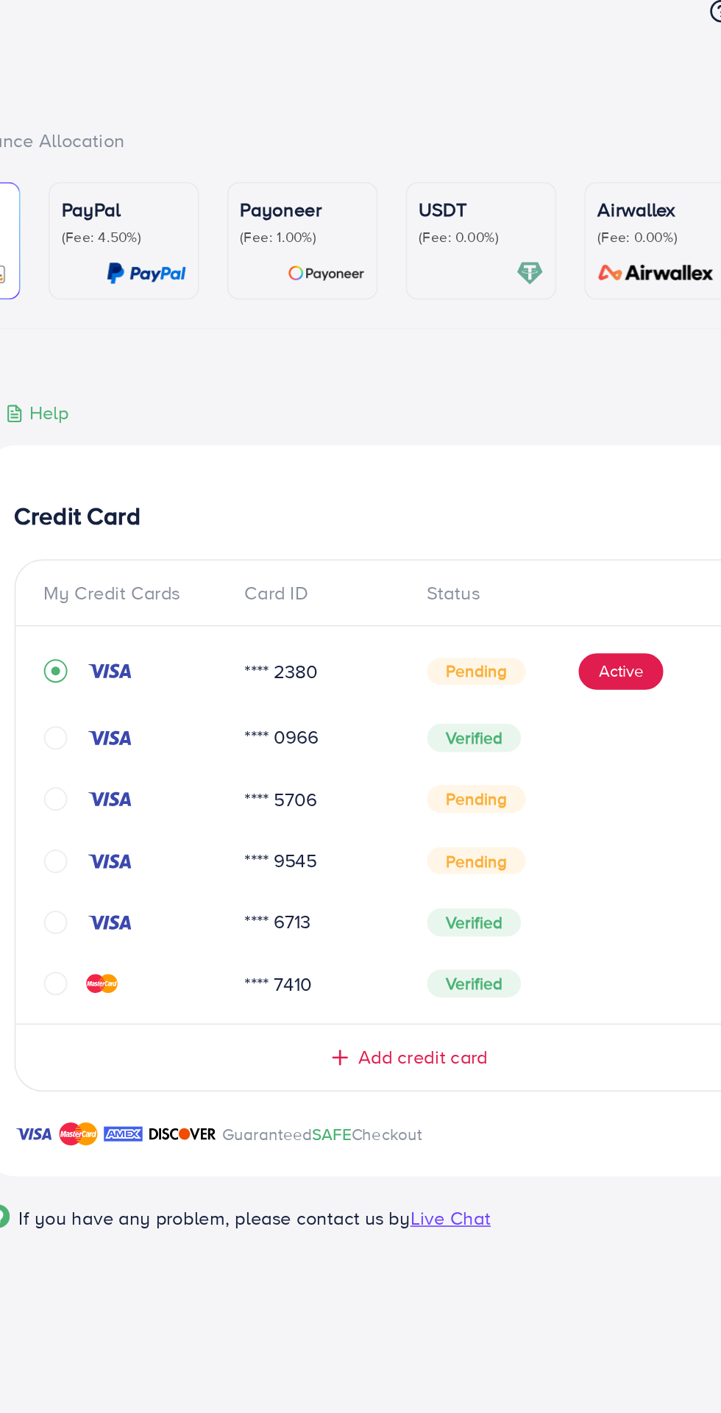
click at [366, 696] on span "Add credit card" at bounding box center [369, 691] width 81 height 17
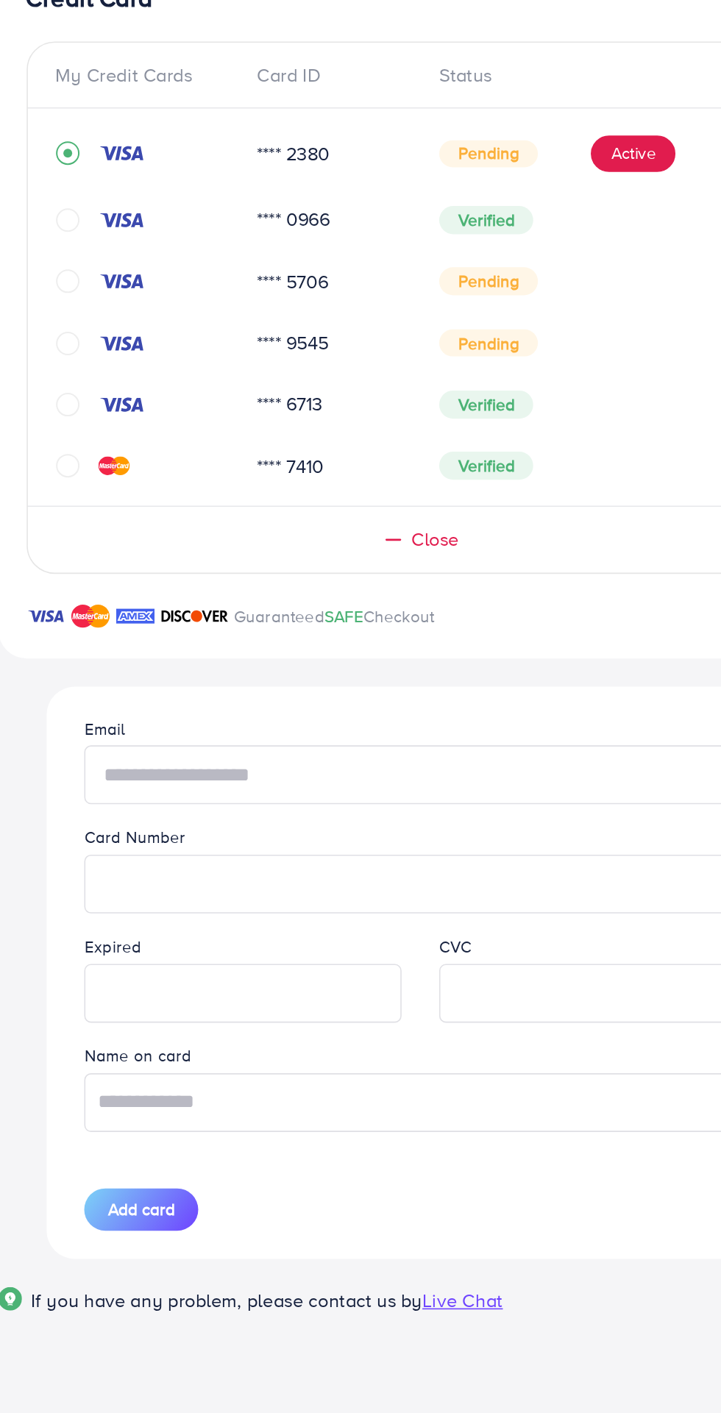
click at [364, 847] on input "text" at bounding box center [360, 838] width 420 height 37
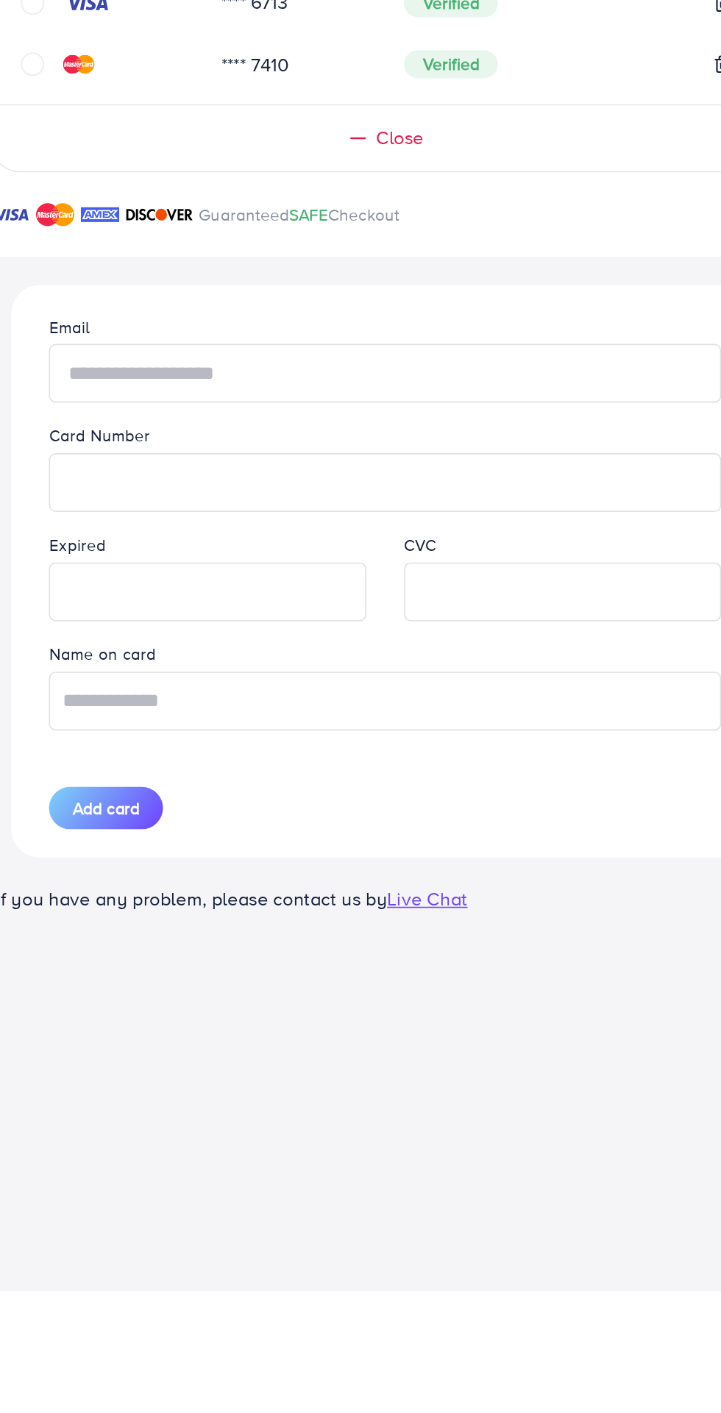
type input "**********"
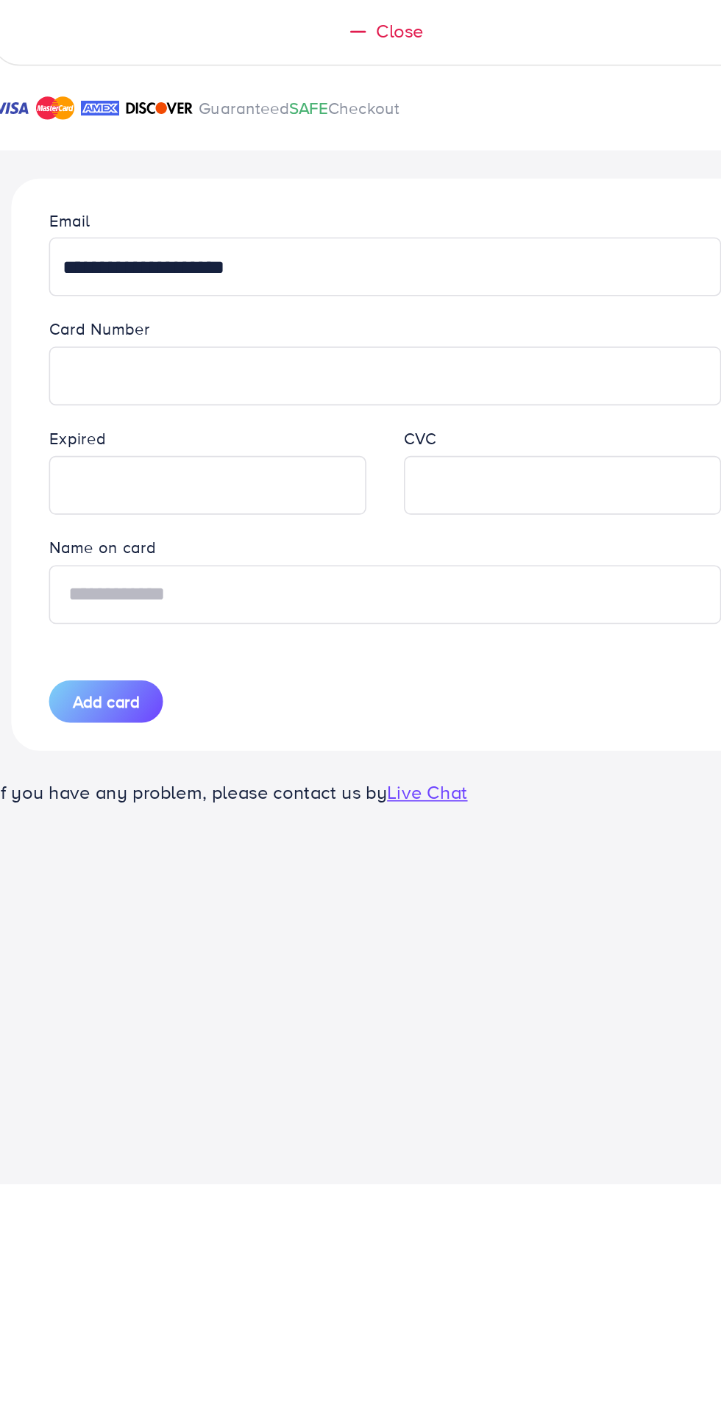
click at [418, 1052] on input "text" at bounding box center [360, 1043] width 420 height 37
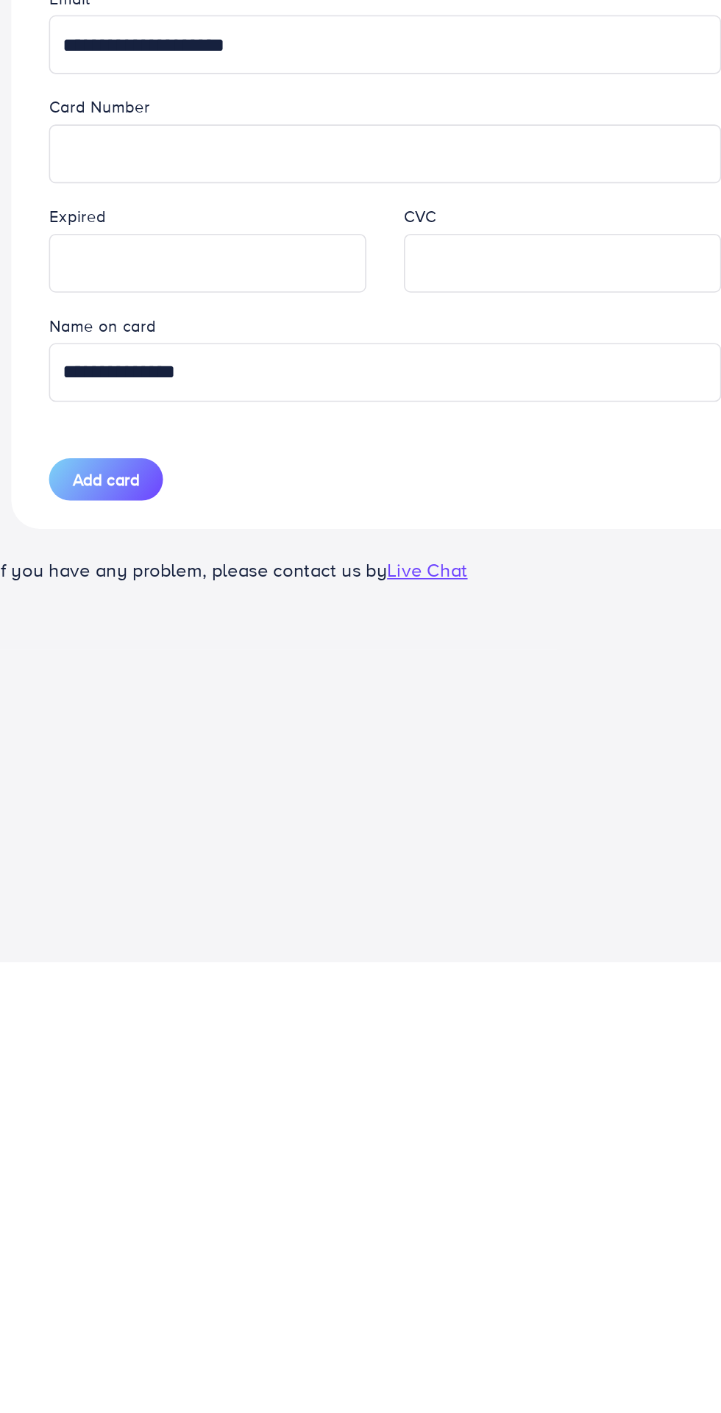
type input "**********"
click at [299, 1227] on div "**********" at bounding box center [360, 706] width 721 height 1413
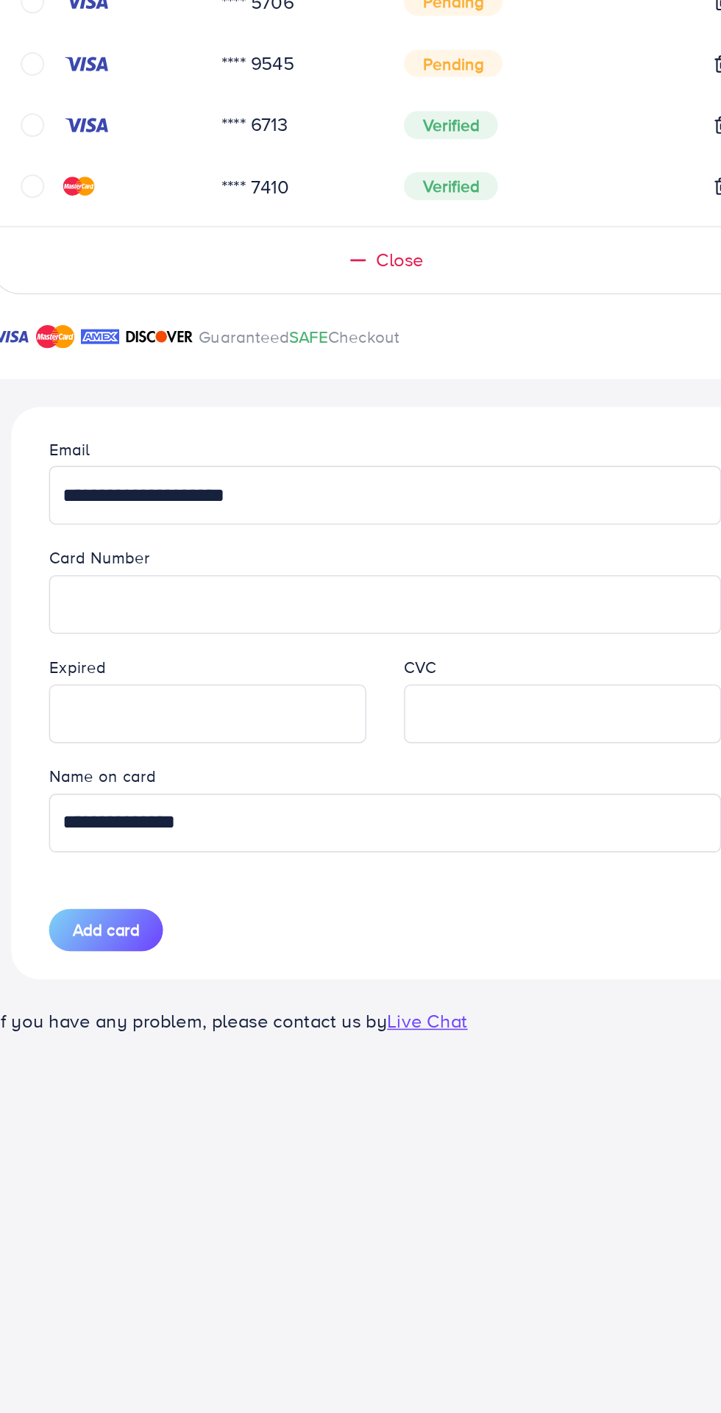
click at [204, 1111] on span "Add card" at bounding box center [186, 1110] width 42 height 15
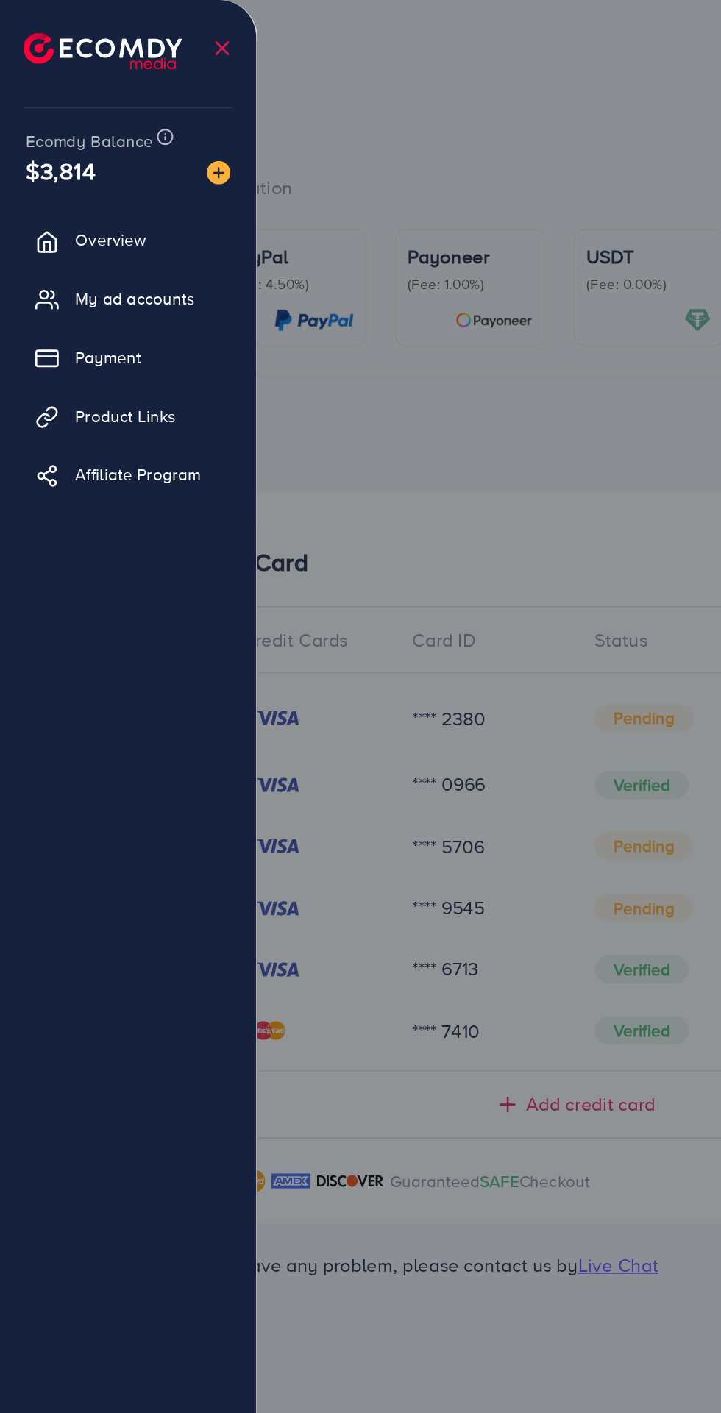
click at [47, 234] on link "Payment" at bounding box center [80, 223] width 138 height 29
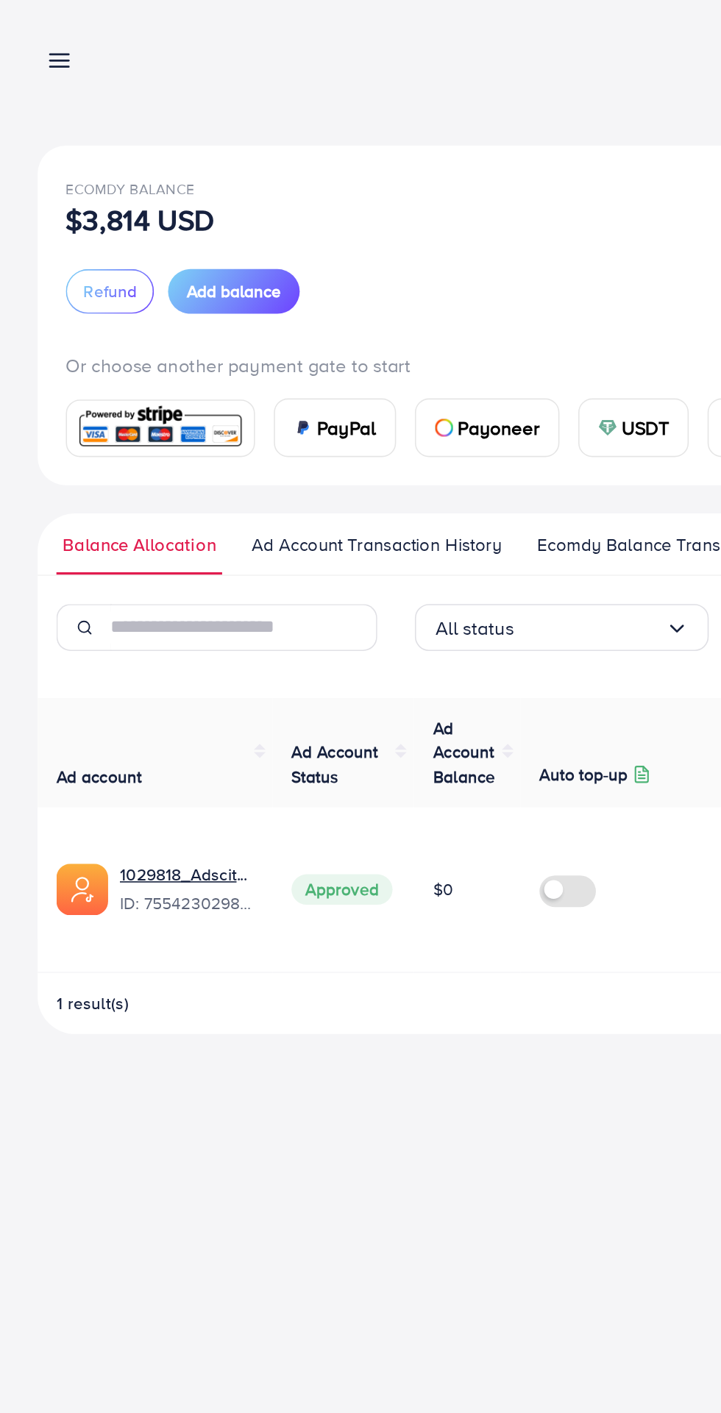
click at [195, 338] on span "Ad Account Transaction History" at bounding box center [235, 341] width 157 height 16
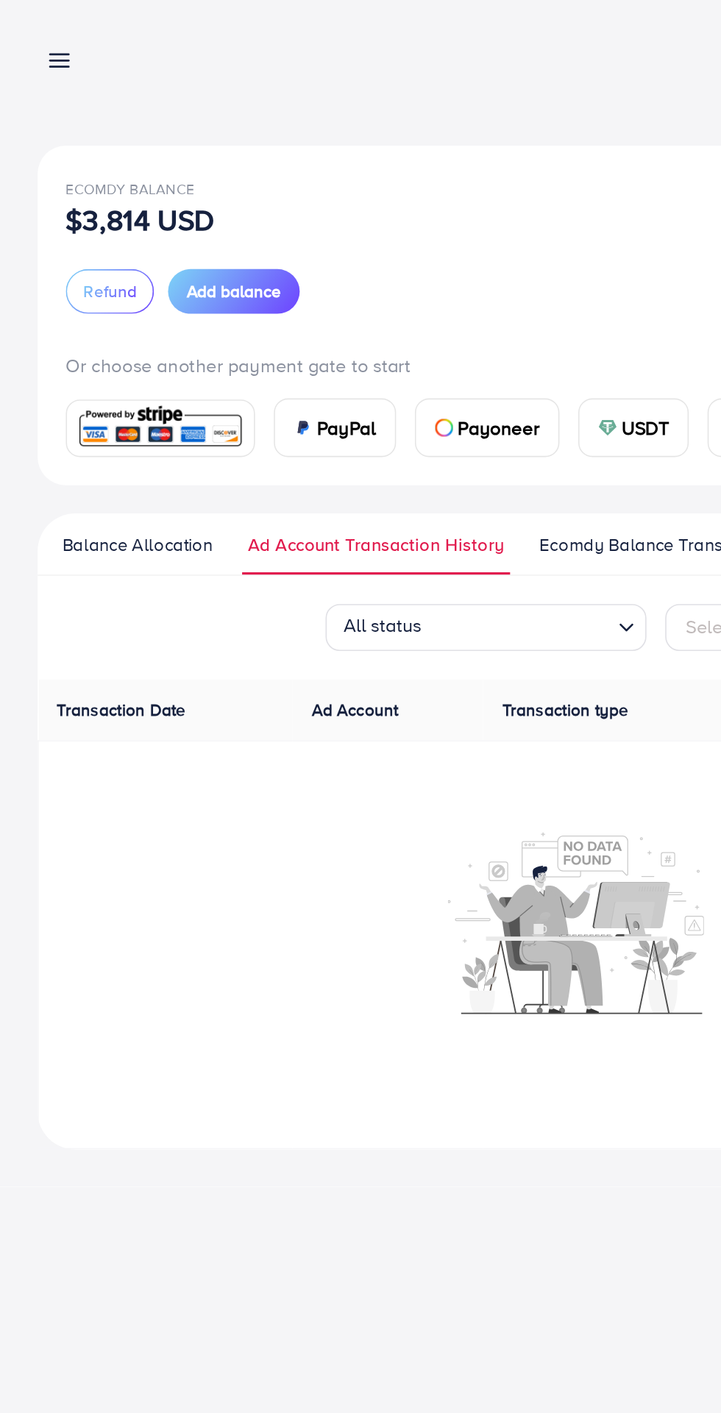
click at [351, 346] on span "Ecomdy Balance Transaction History" at bounding box center [429, 341] width 183 height 16
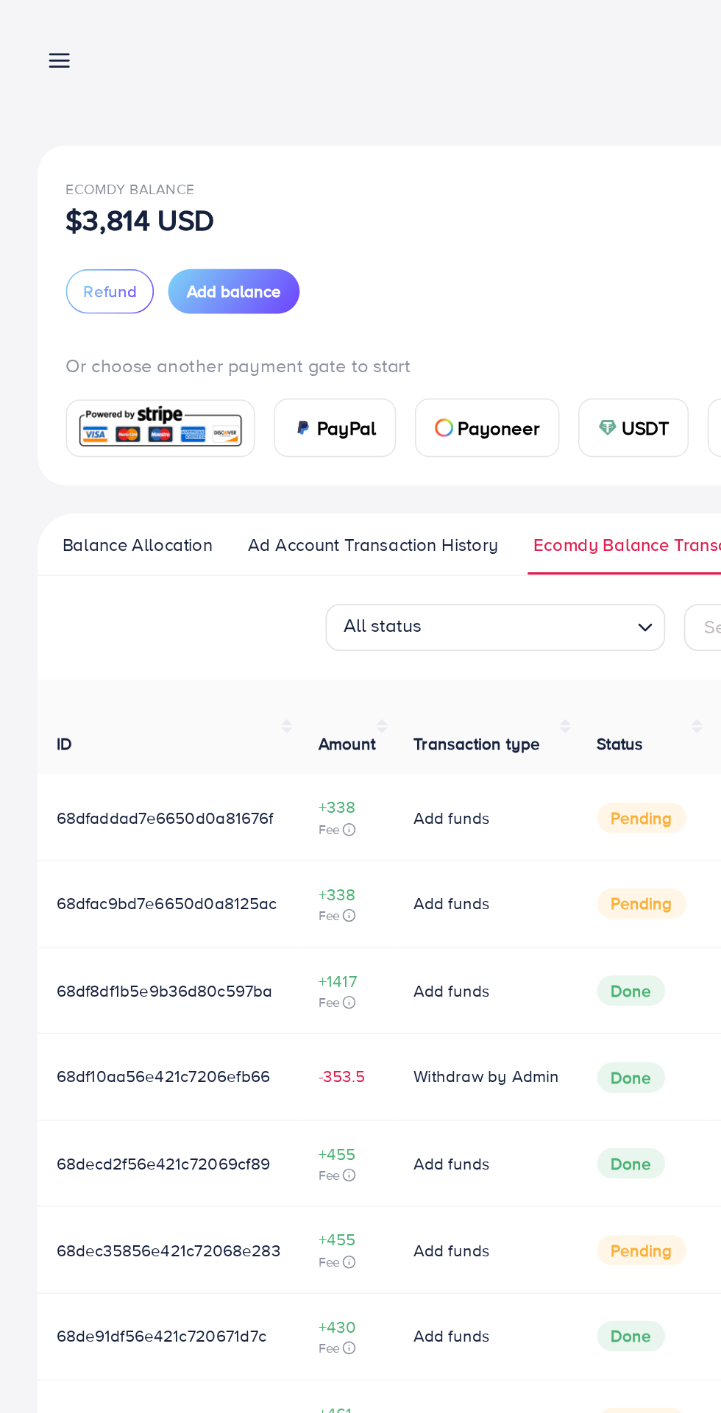
click at [36, 44] on icon at bounding box center [36, 37] width 15 height 15
click at [129, 183] on span "Add balance" at bounding box center [146, 182] width 59 height 15
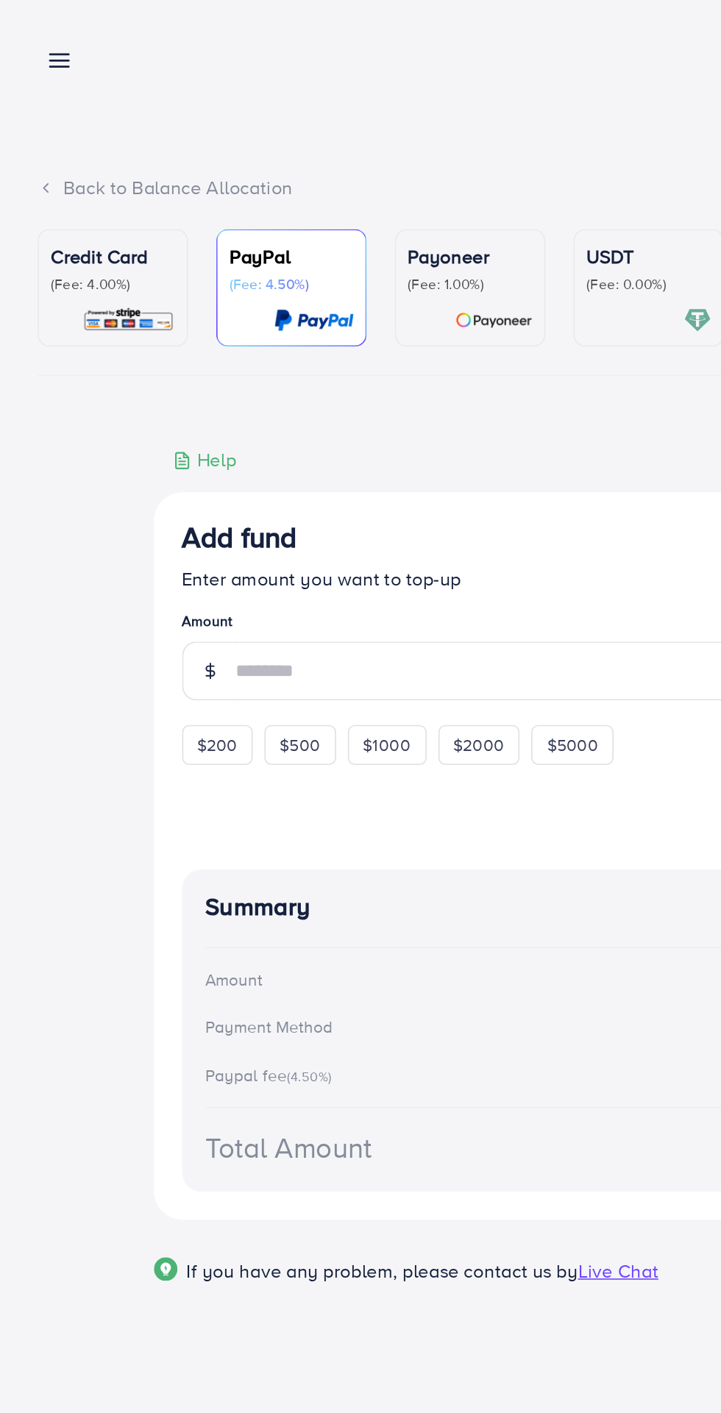
click at [141, 184] on link "PayPal (Fee: 4.50%)" at bounding box center [182, 180] width 94 height 74
click at [60, 196] on img at bounding box center [80, 200] width 58 height 17
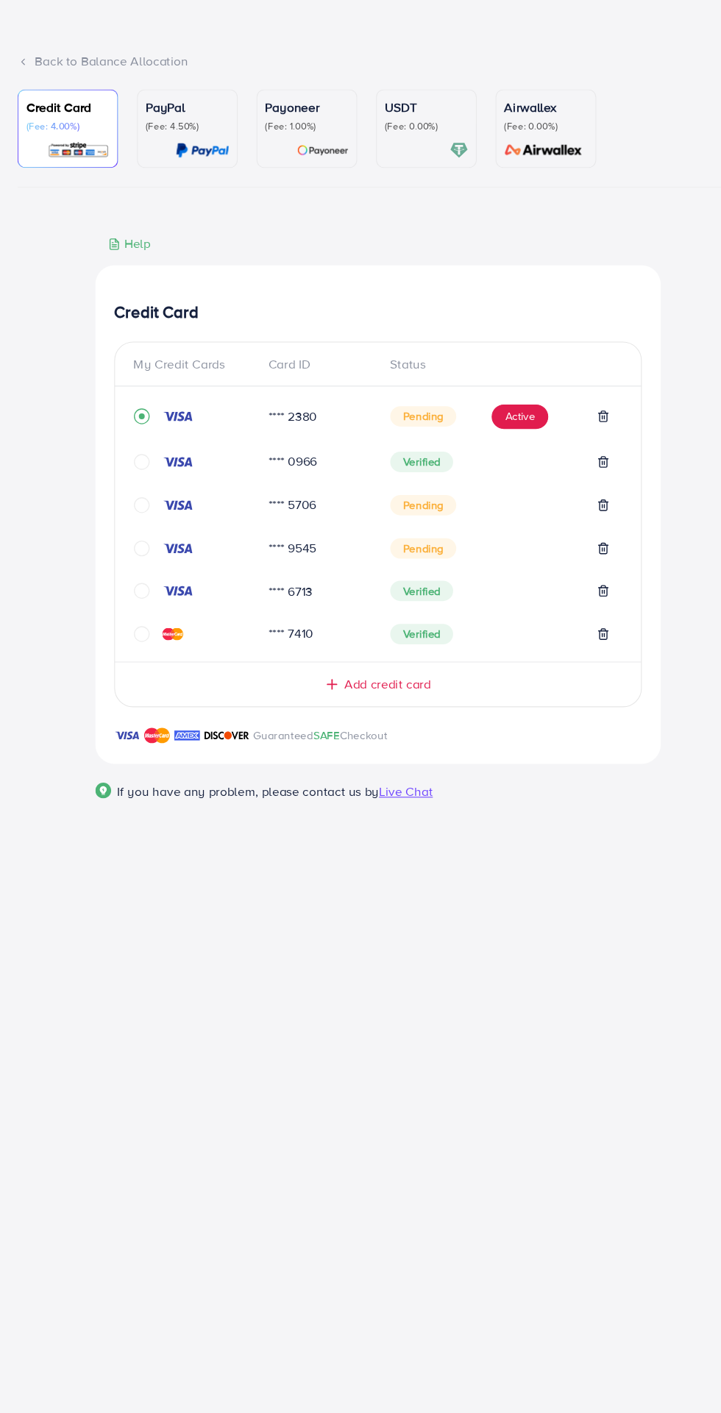
click at [312, 706] on icon at bounding box center [317, 700] width 15 height 15
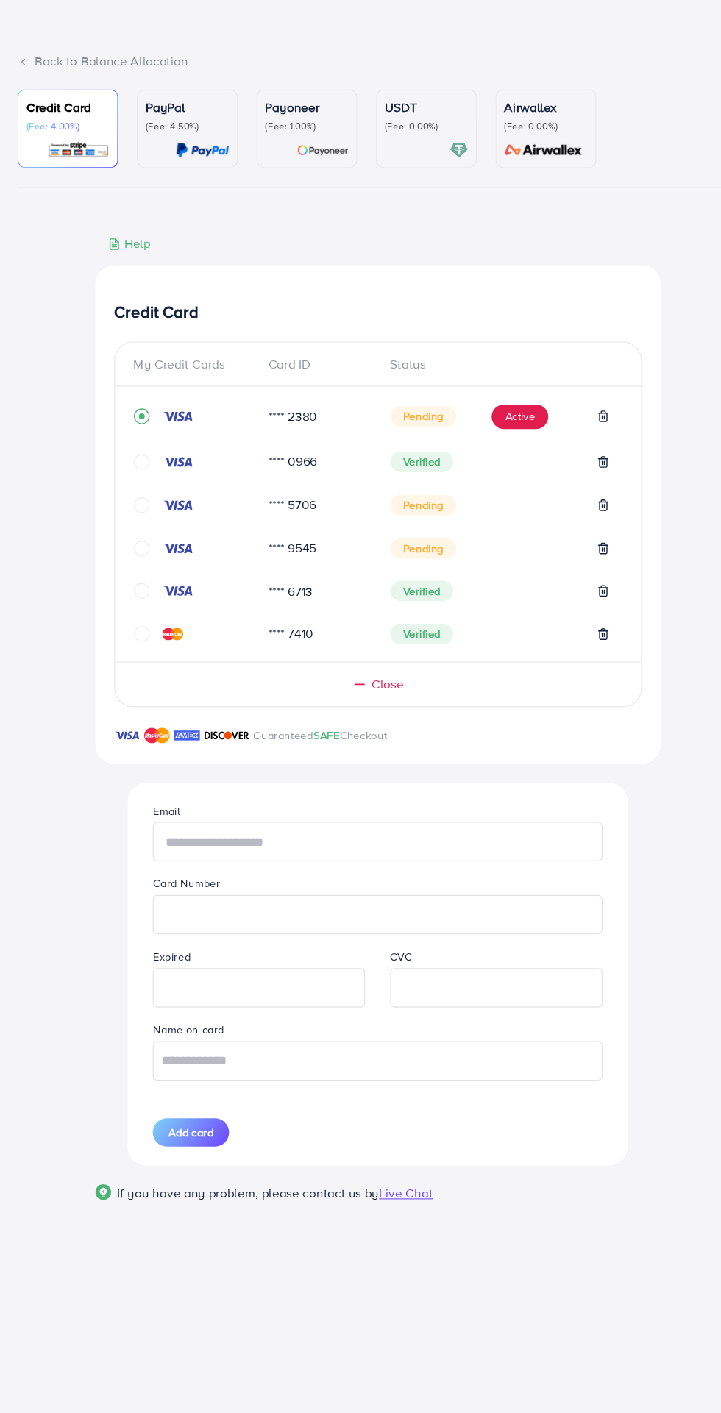
click at [215, 847] on input "text" at bounding box center [360, 847] width 420 height 37
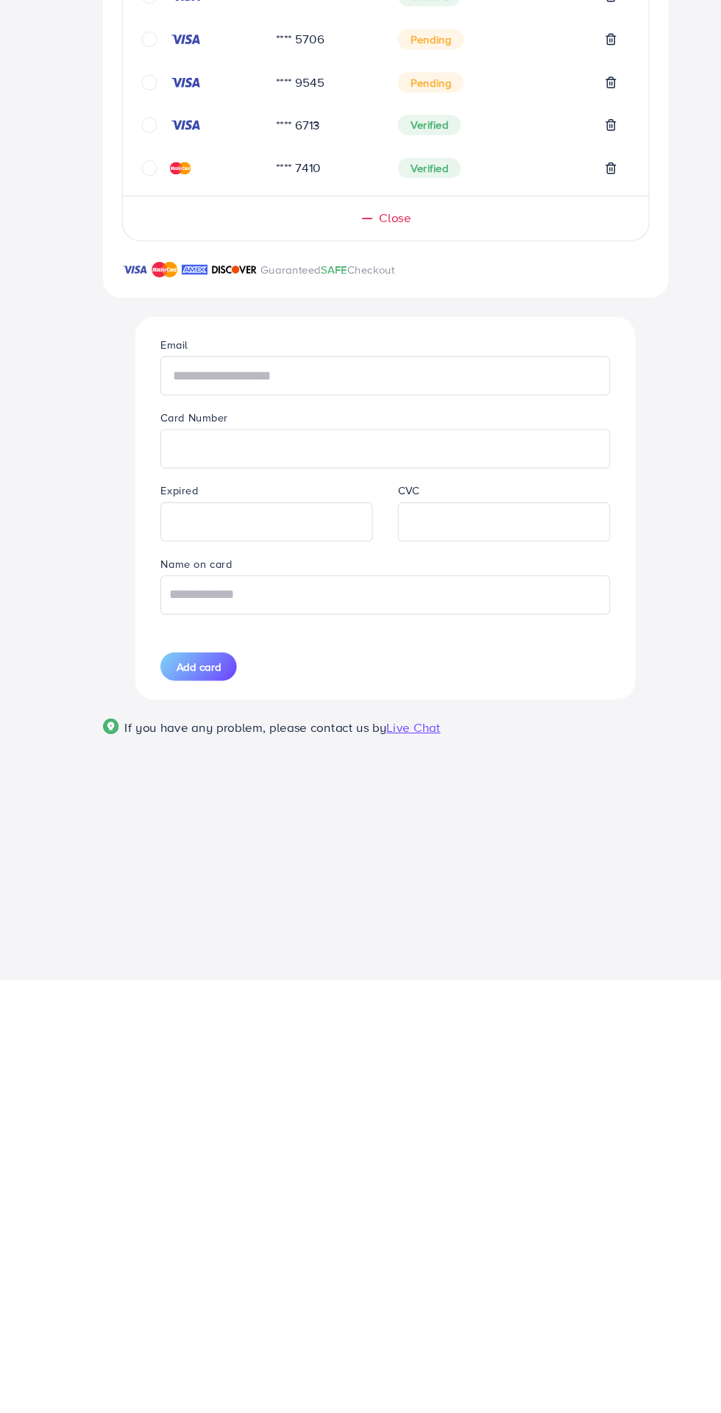
type input "**********"
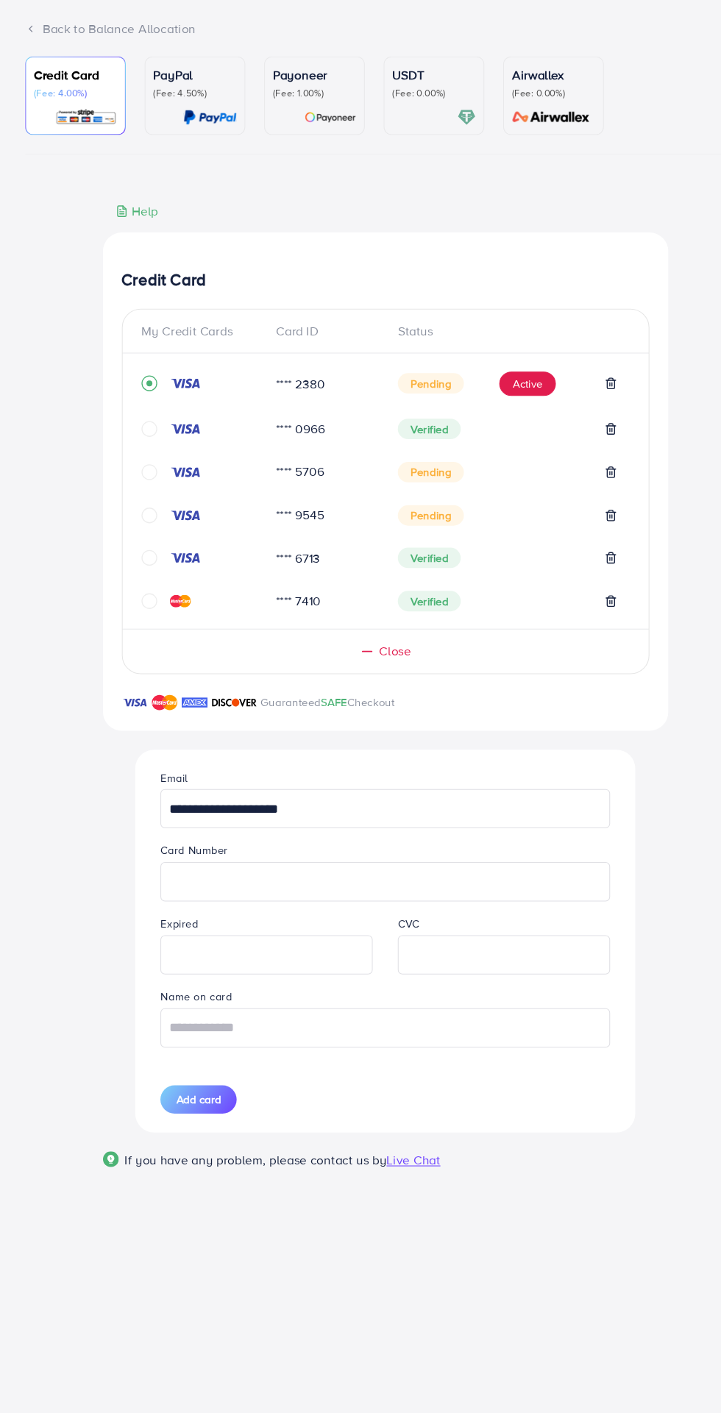
click at [185, 919] on iframe at bounding box center [360, 915] width 404 height 32
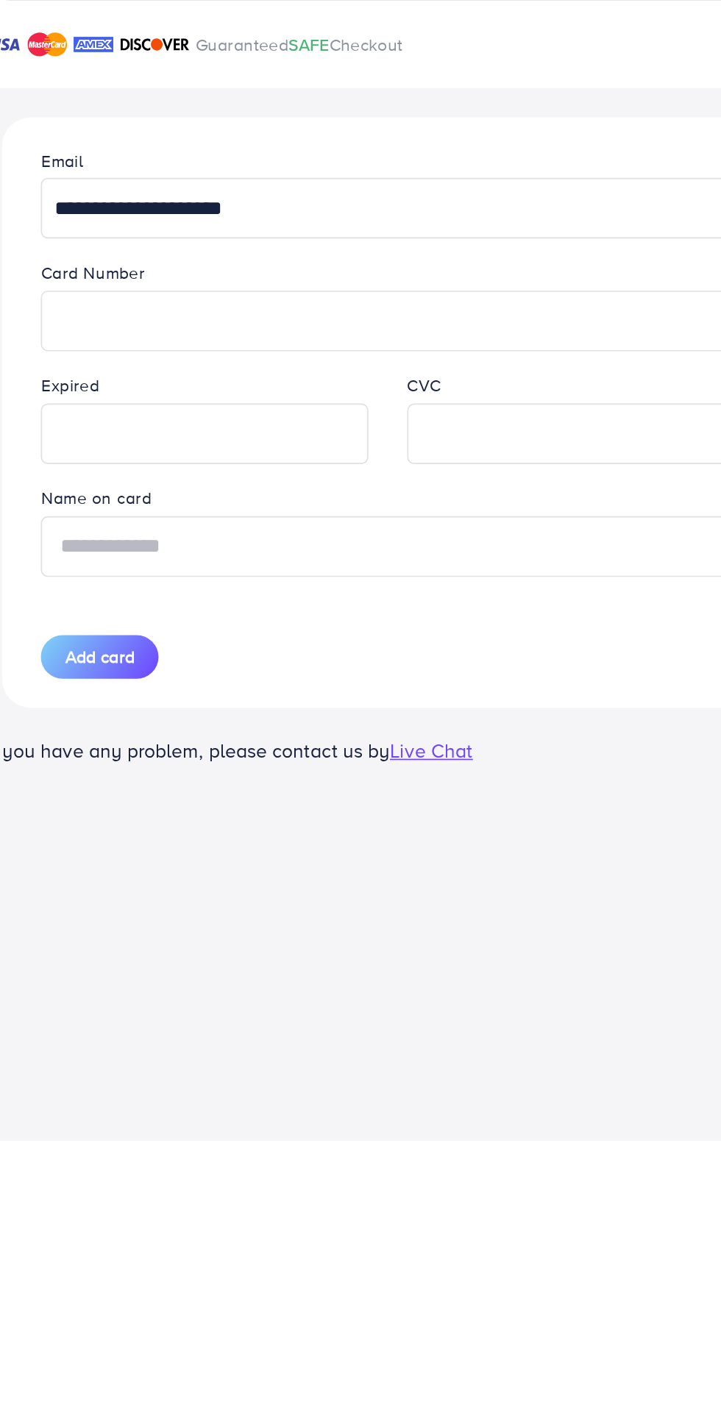
click at [203, 1056] on input "text" at bounding box center [360, 1052] width 420 height 37
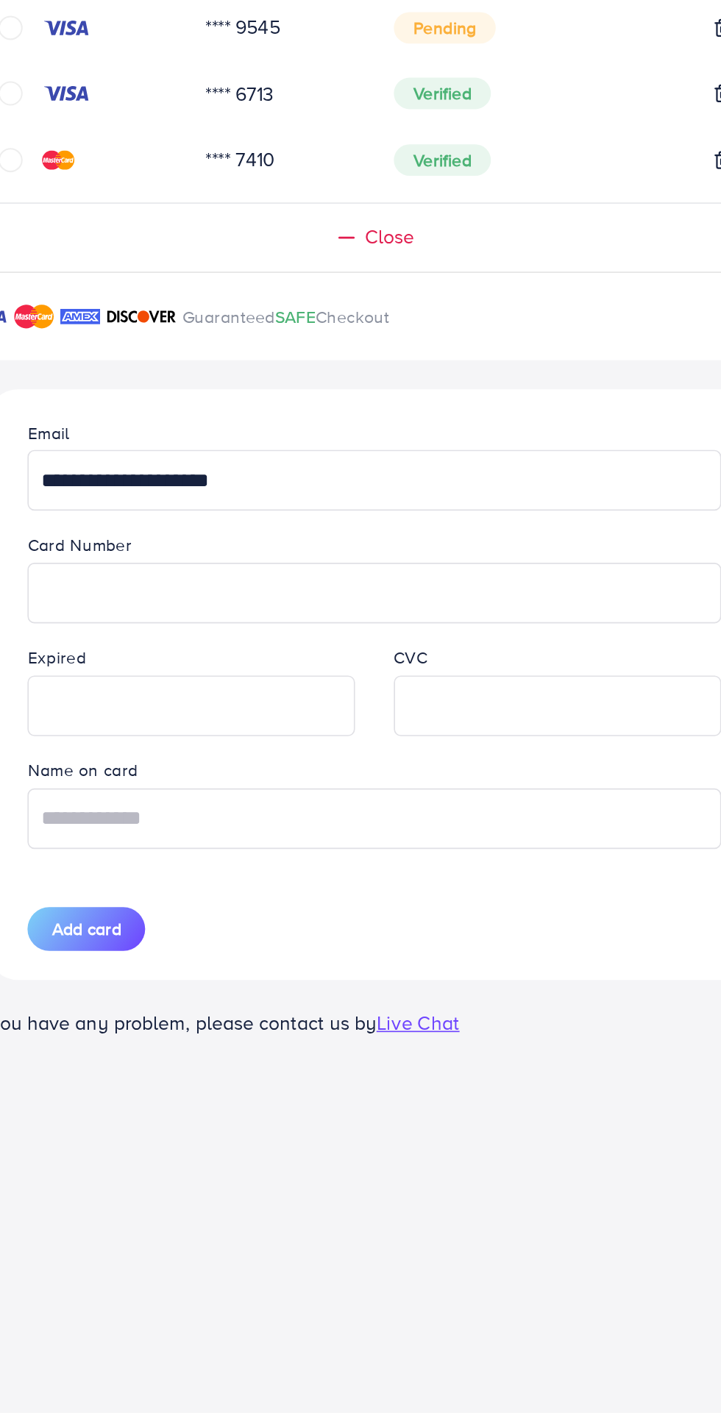
click at [203, 774] on div "Guaranteed SAFE Checkout" at bounding box center [360, 756] width 529 height 35
click at [241, 1060] on input "text" at bounding box center [360, 1052] width 420 height 37
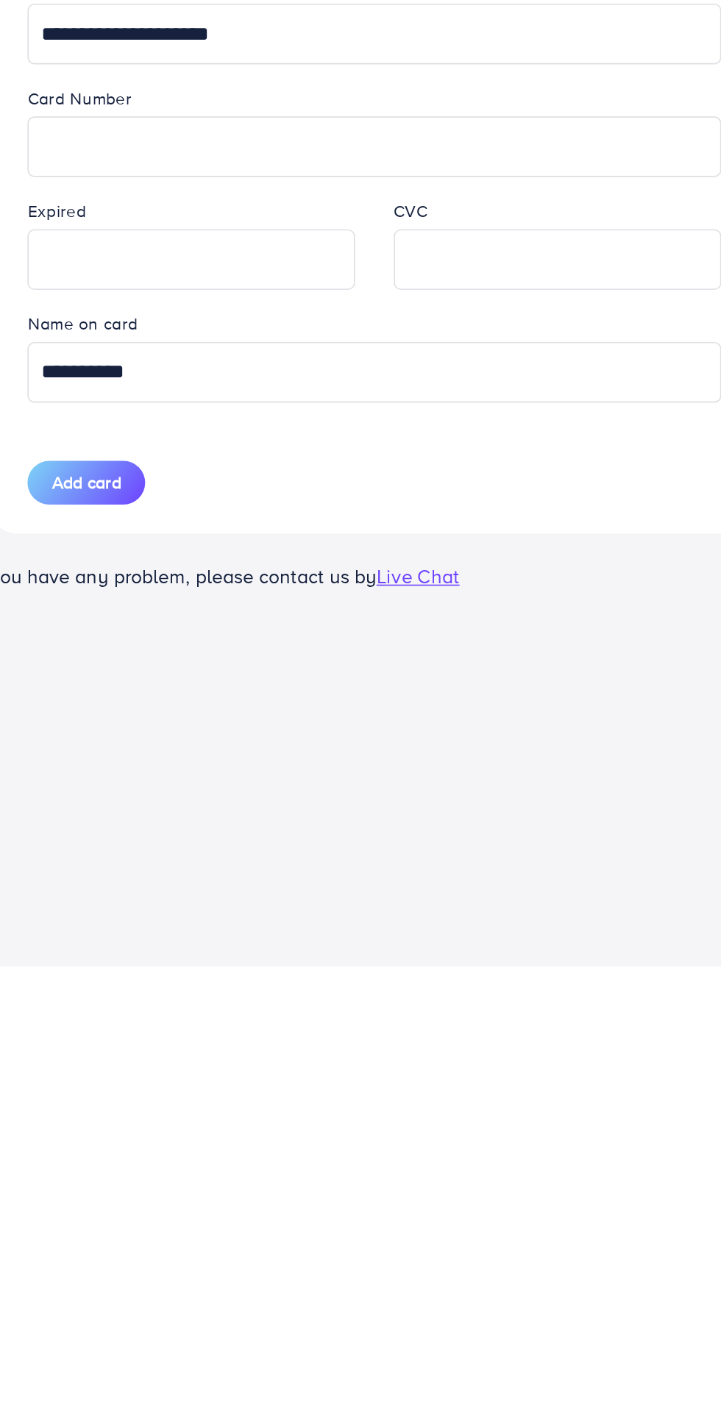
type input "**********"
click at [171, 1125] on span "Add card" at bounding box center [186, 1119] width 42 height 15
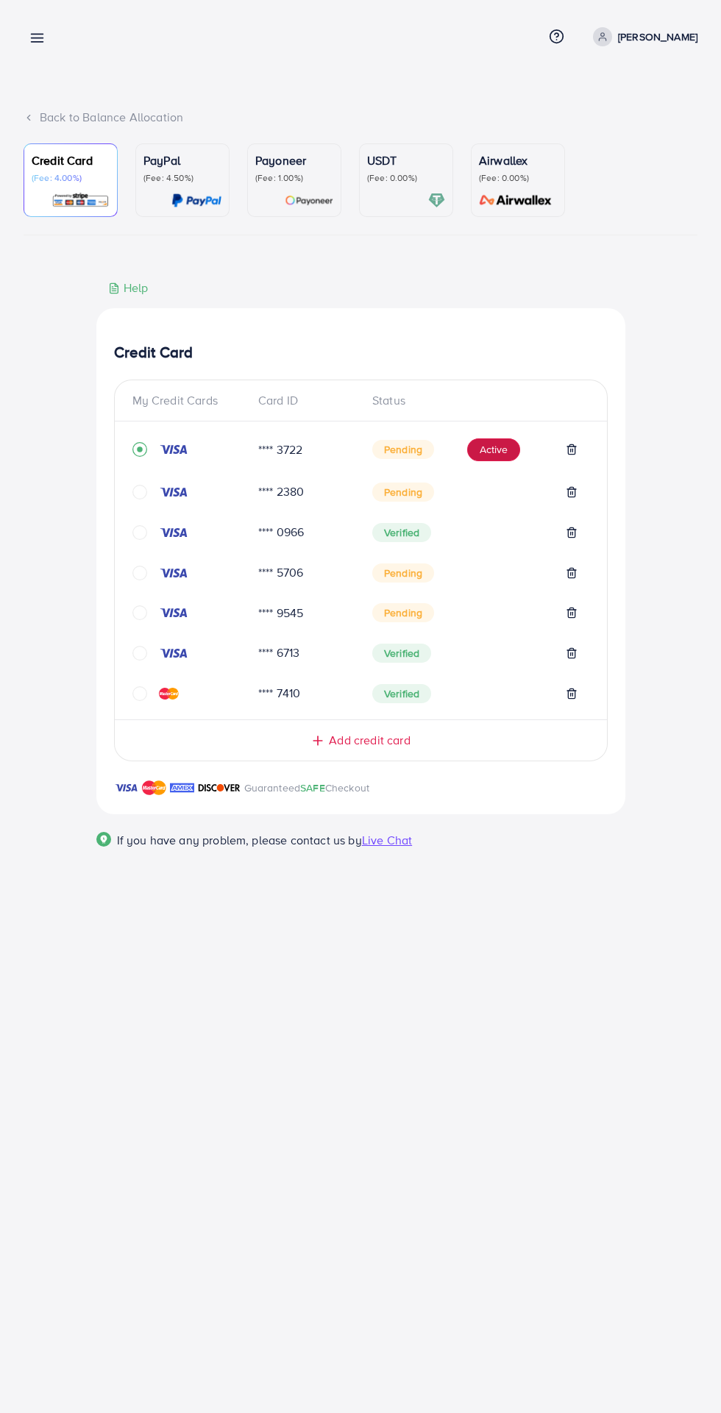
click at [505, 450] on button "Active" at bounding box center [493, 450] width 53 height 24
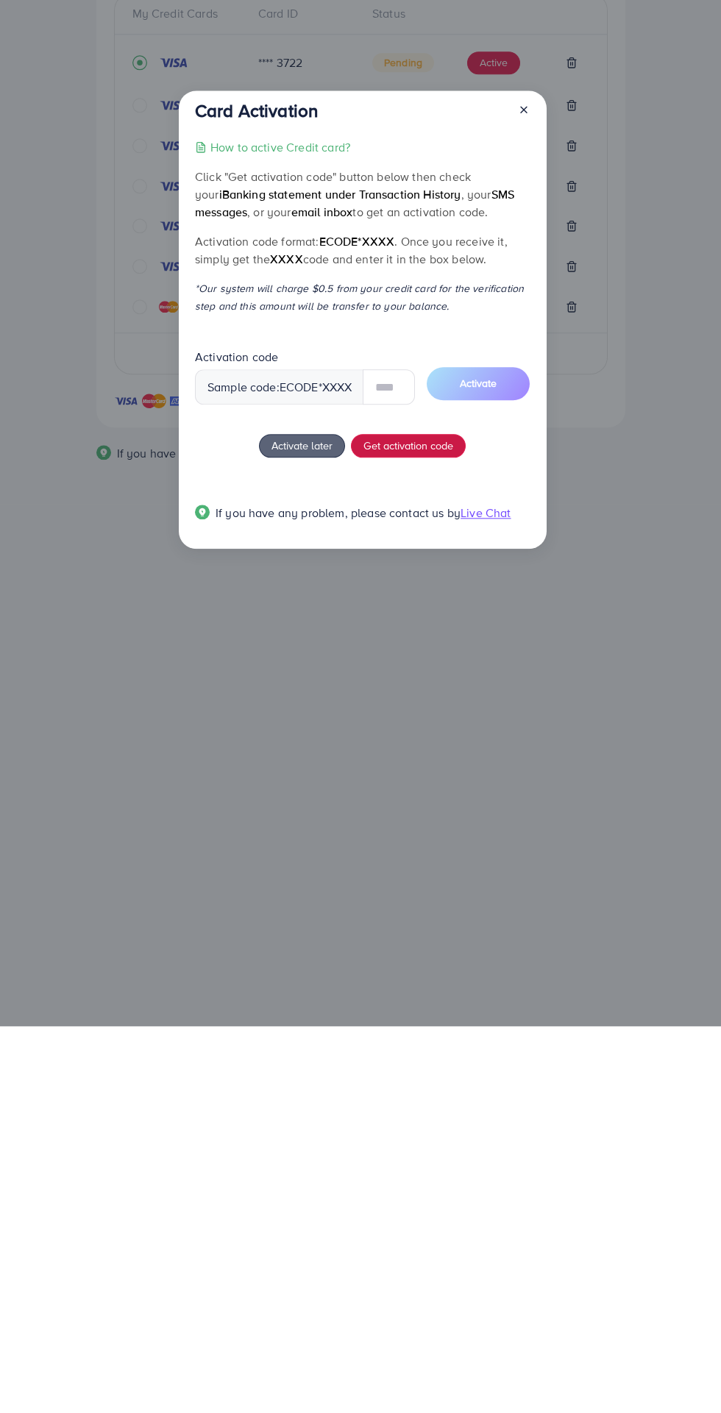
click at [433, 831] on button "Get activation code" at bounding box center [408, 833] width 115 height 24
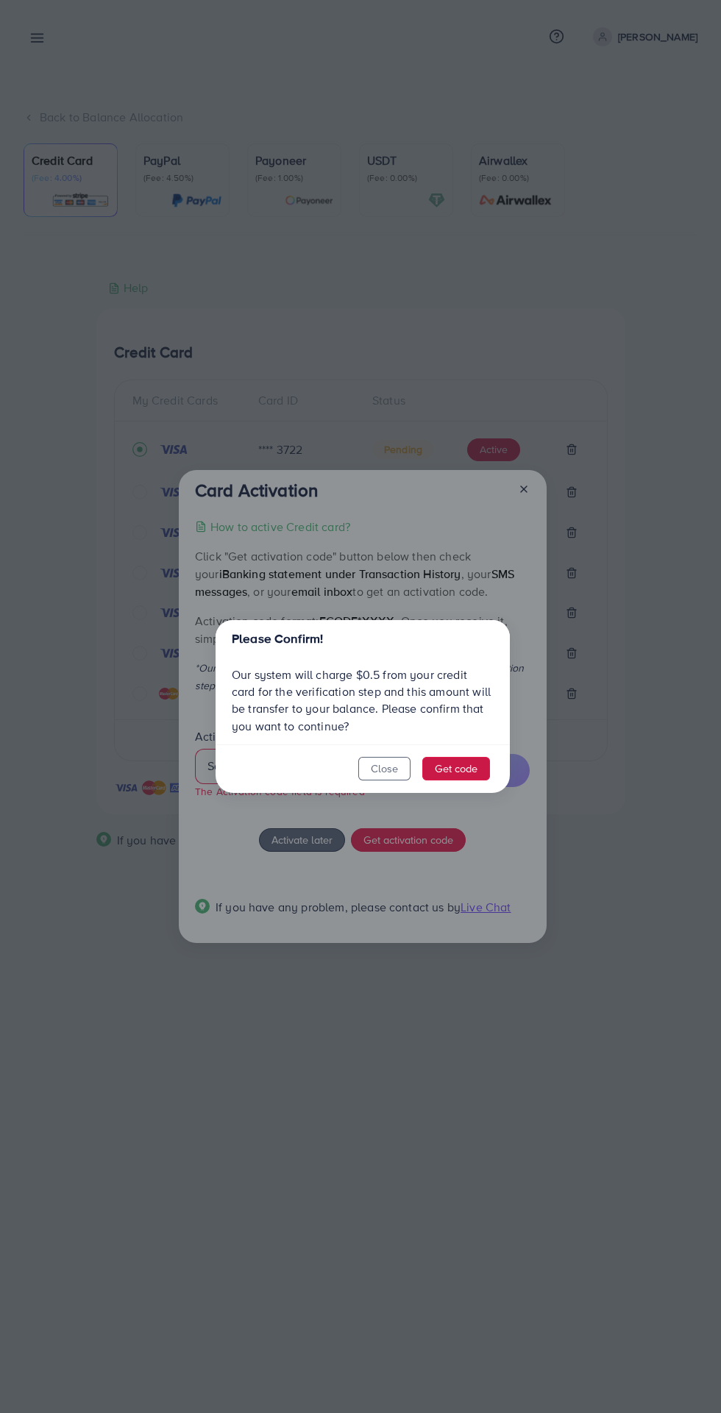
click at [485, 761] on button "Get code" at bounding box center [456, 769] width 68 height 24
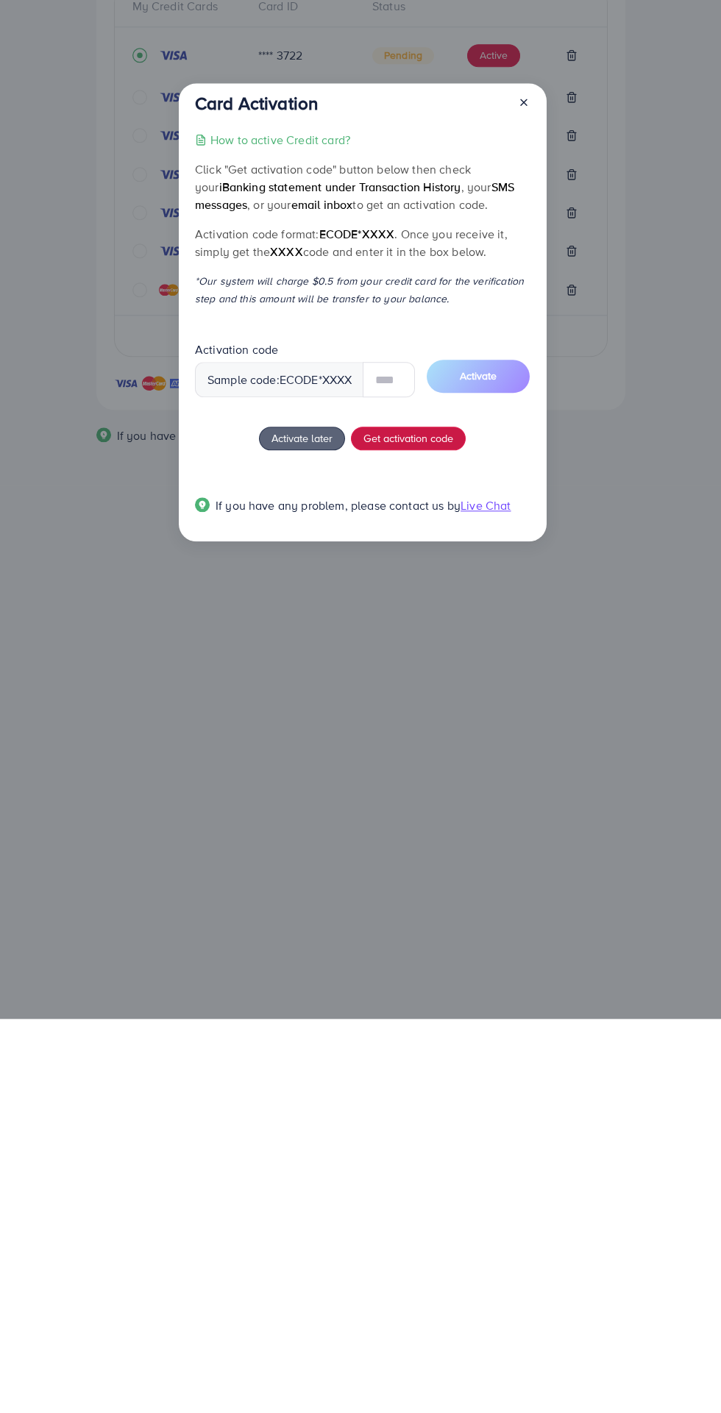
click at [440, 841] on button "Get activation code" at bounding box center [408, 833] width 115 height 24
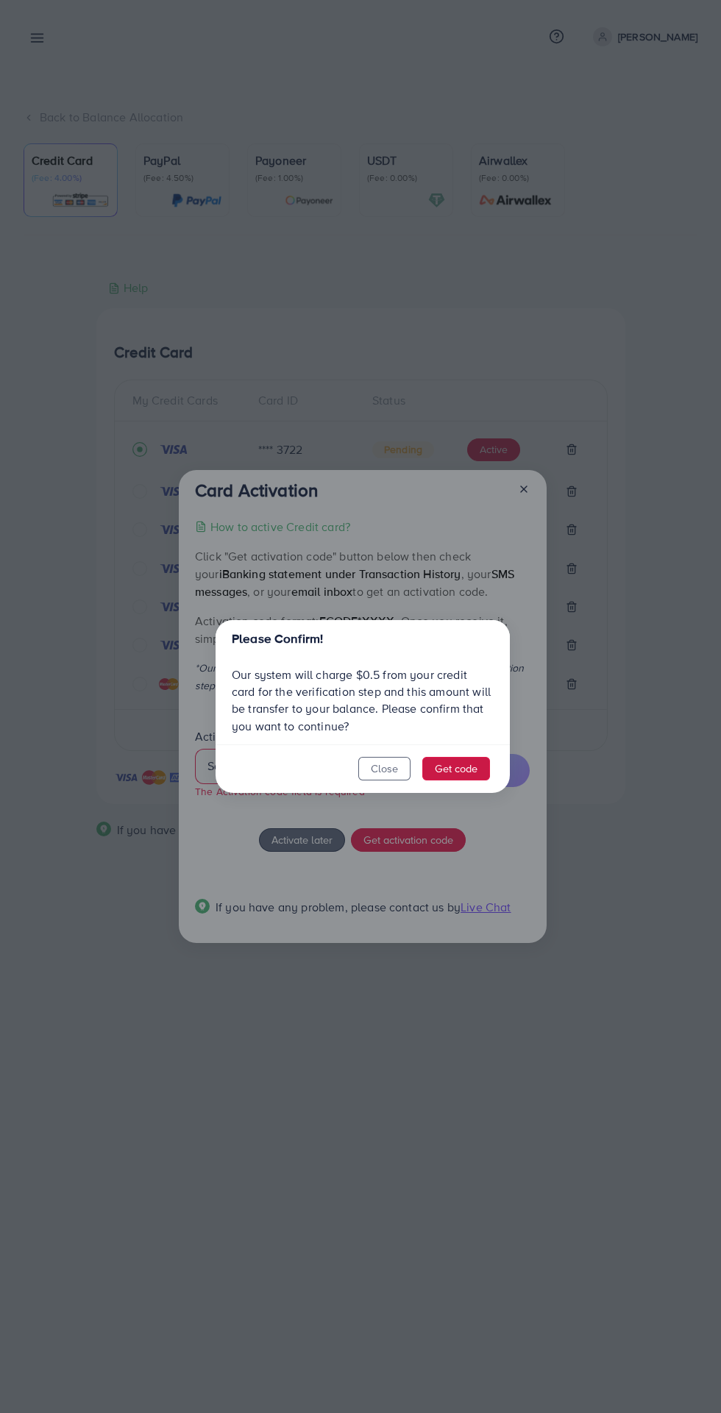
click at [476, 768] on button "Get code" at bounding box center [456, 769] width 68 height 24
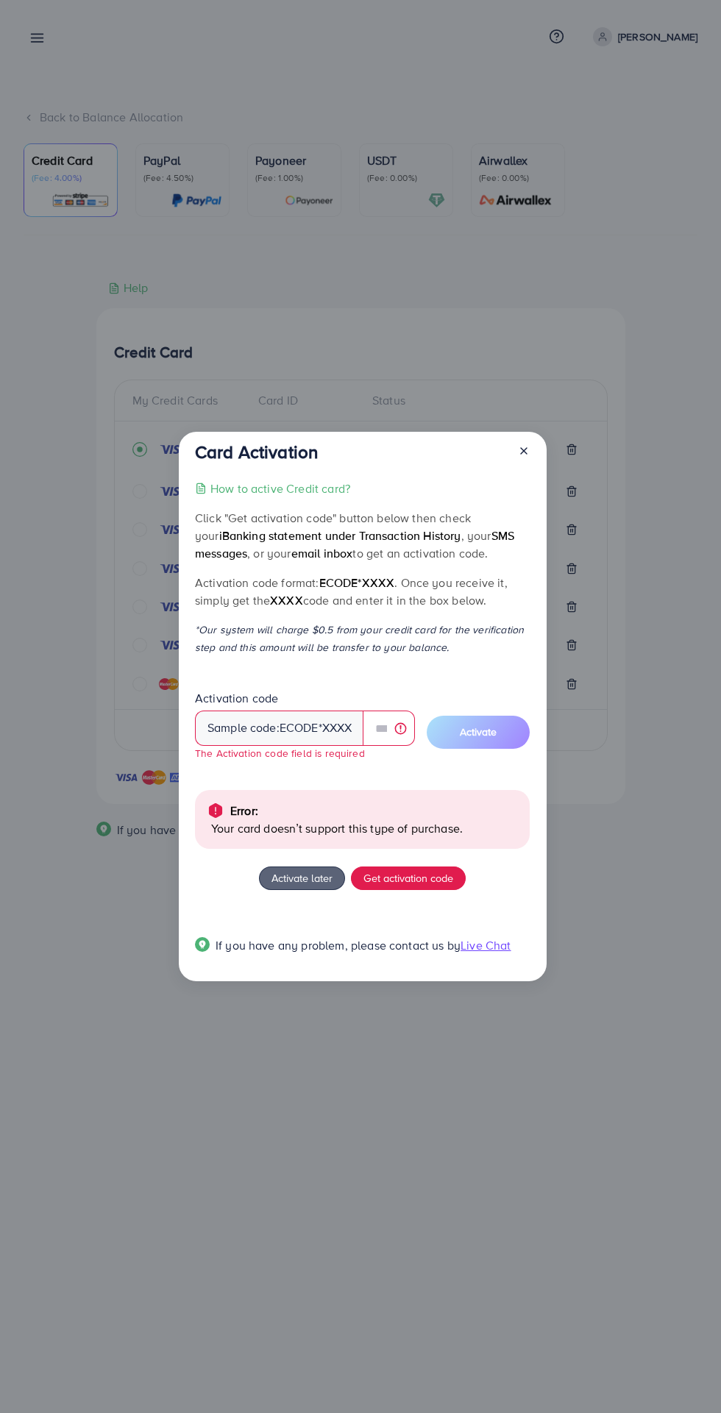
click at [527, 450] on icon at bounding box center [524, 451] width 12 height 12
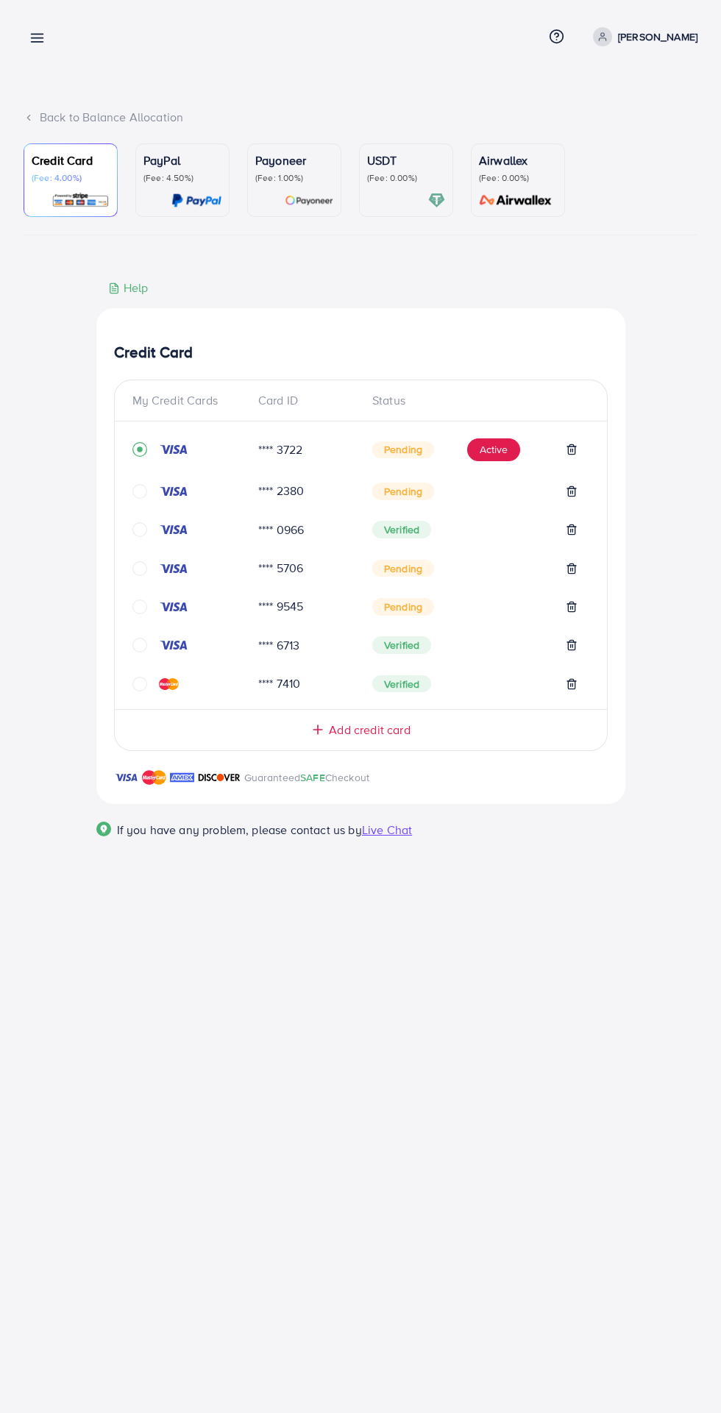
click at [170, 533] on img at bounding box center [173, 530] width 29 height 12
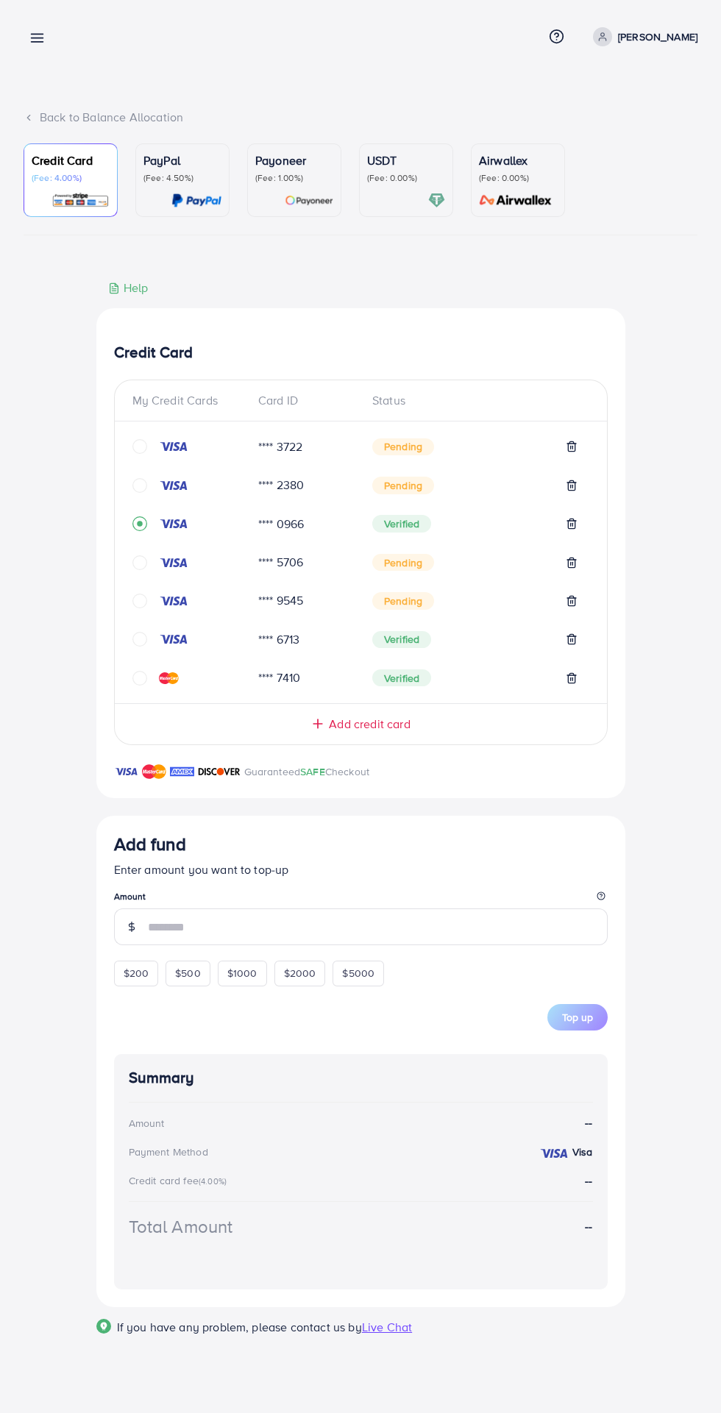
click at [43, 38] on line at bounding box center [38, 38] width 12 height 0
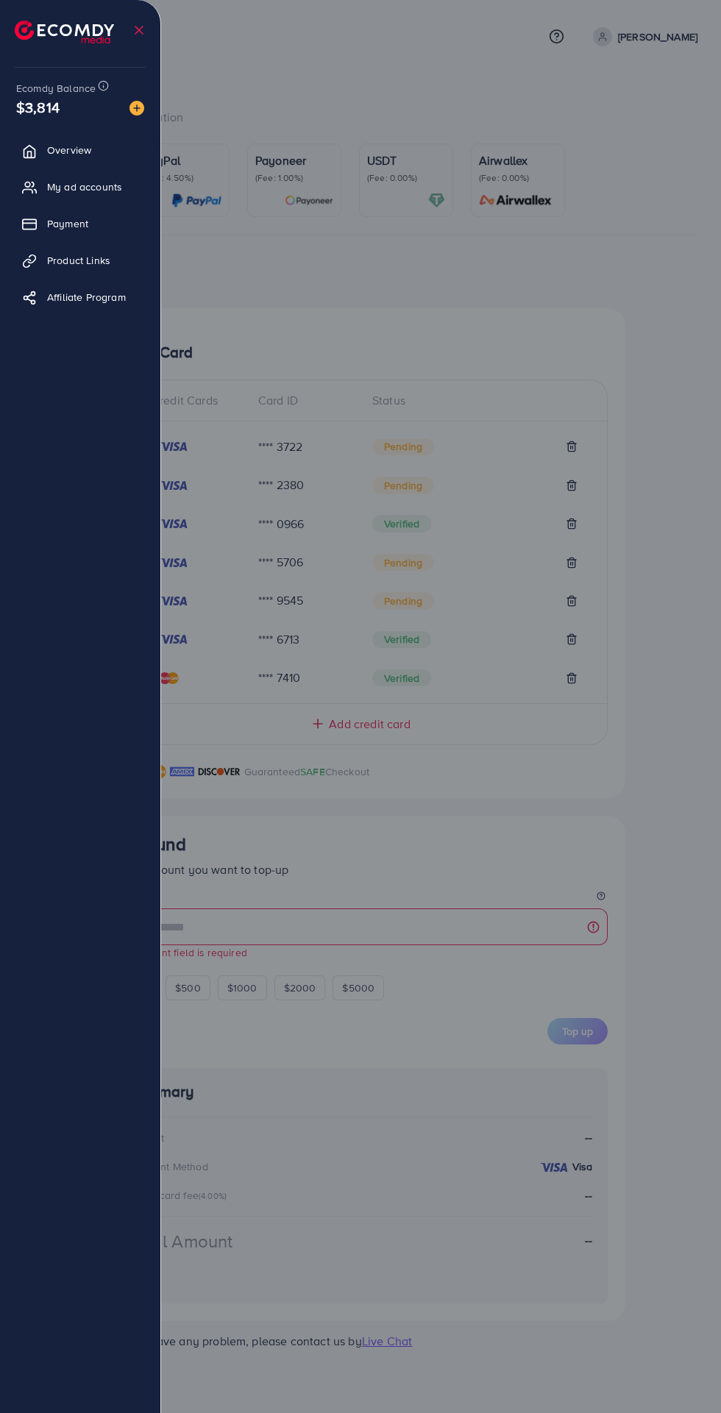
click at [102, 229] on link "Payment" at bounding box center [80, 223] width 138 height 29
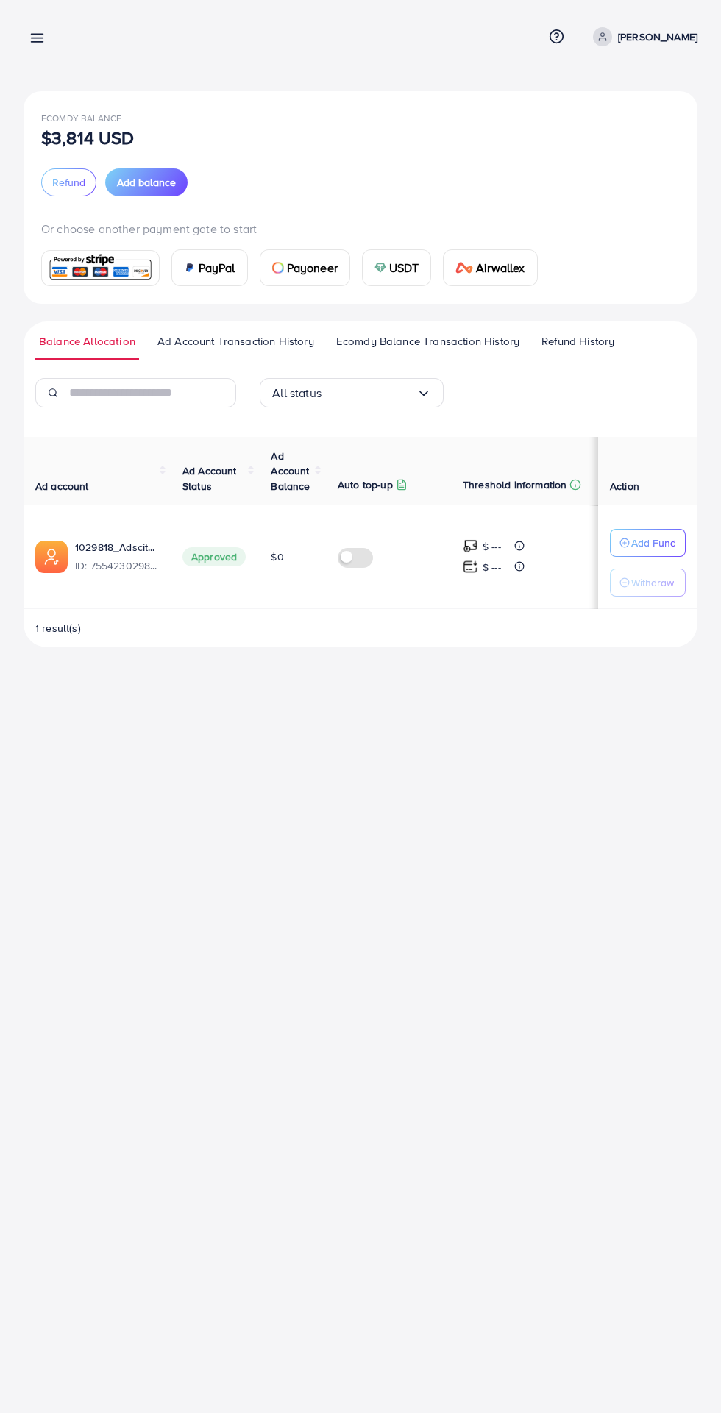
click at [475, 341] on span "Ecomdy Balance Transaction History" at bounding box center [427, 341] width 183 height 16
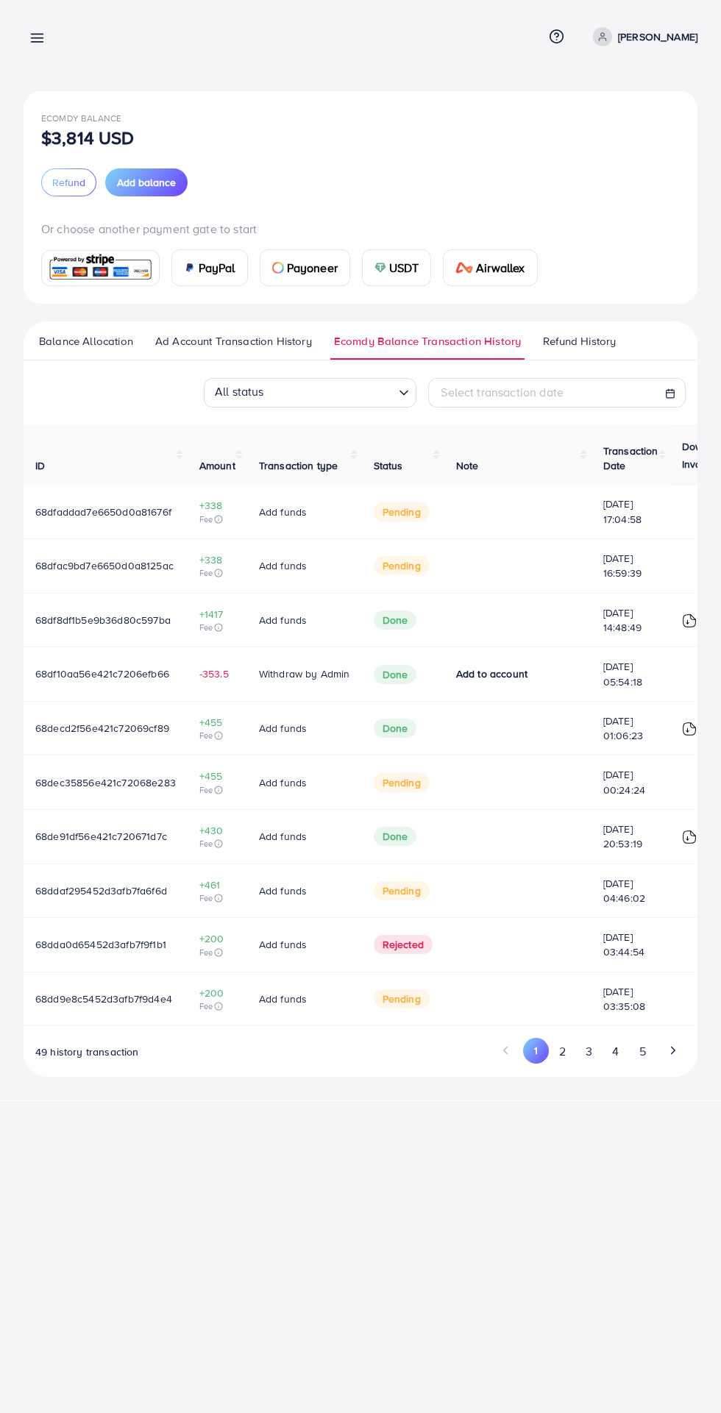
click at [152, 182] on span "Add balance" at bounding box center [146, 182] width 59 height 15
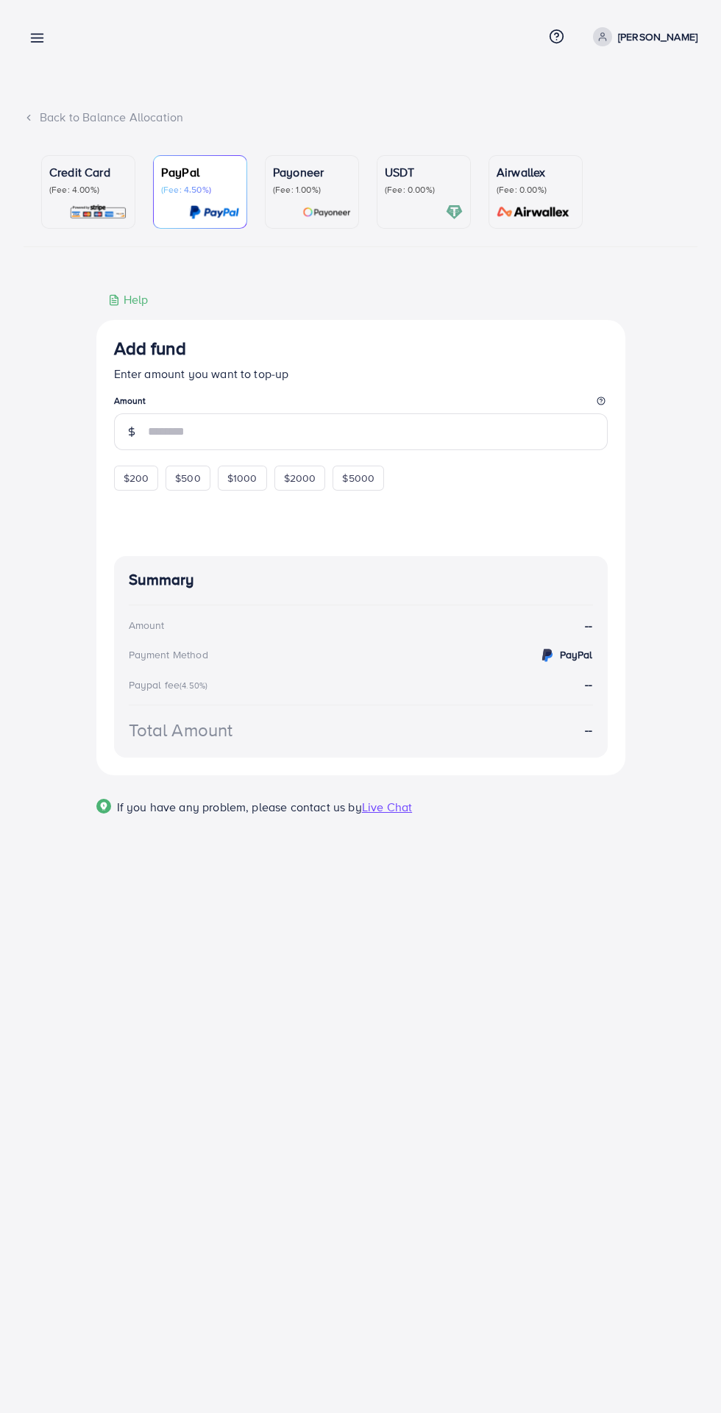
click at [90, 220] on img at bounding box center [98, 212] width 58 height 17
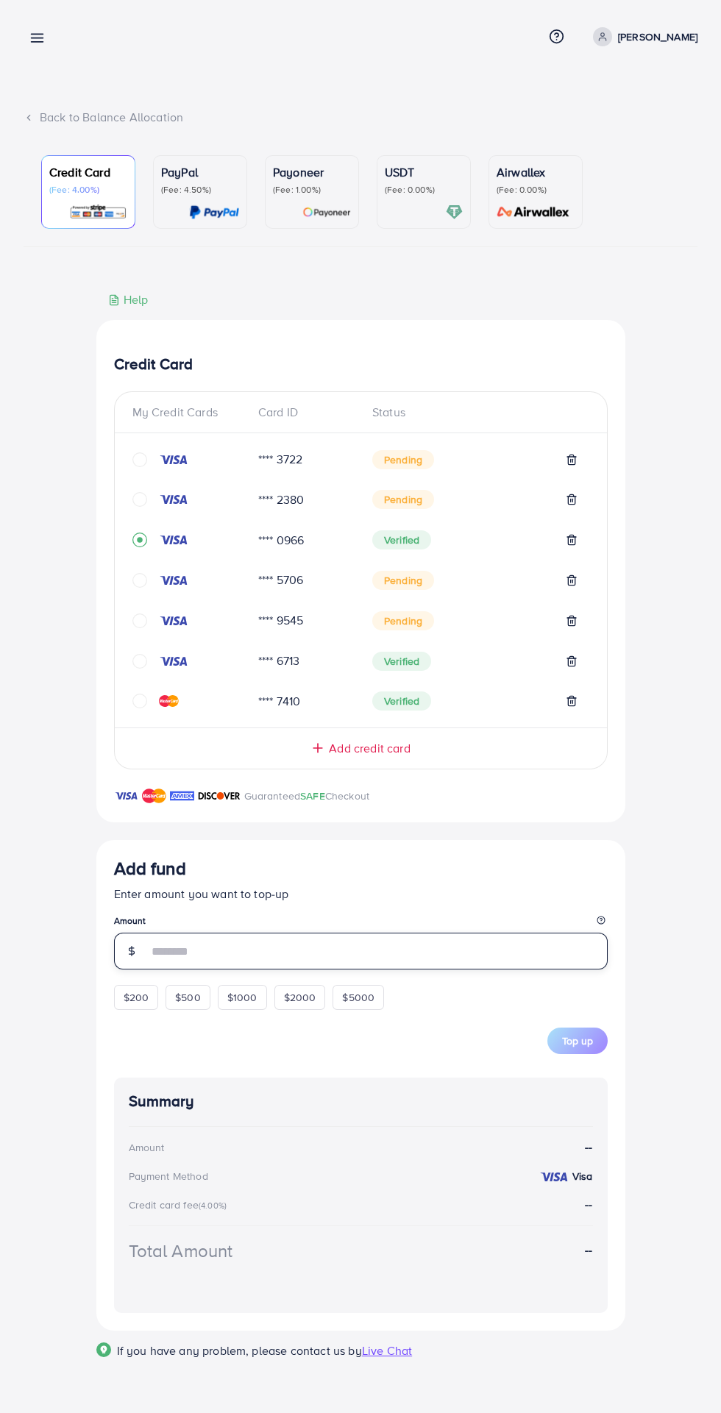
click at [407, 962] on input "number" at bounding box center [378, 951] width 460 height 37
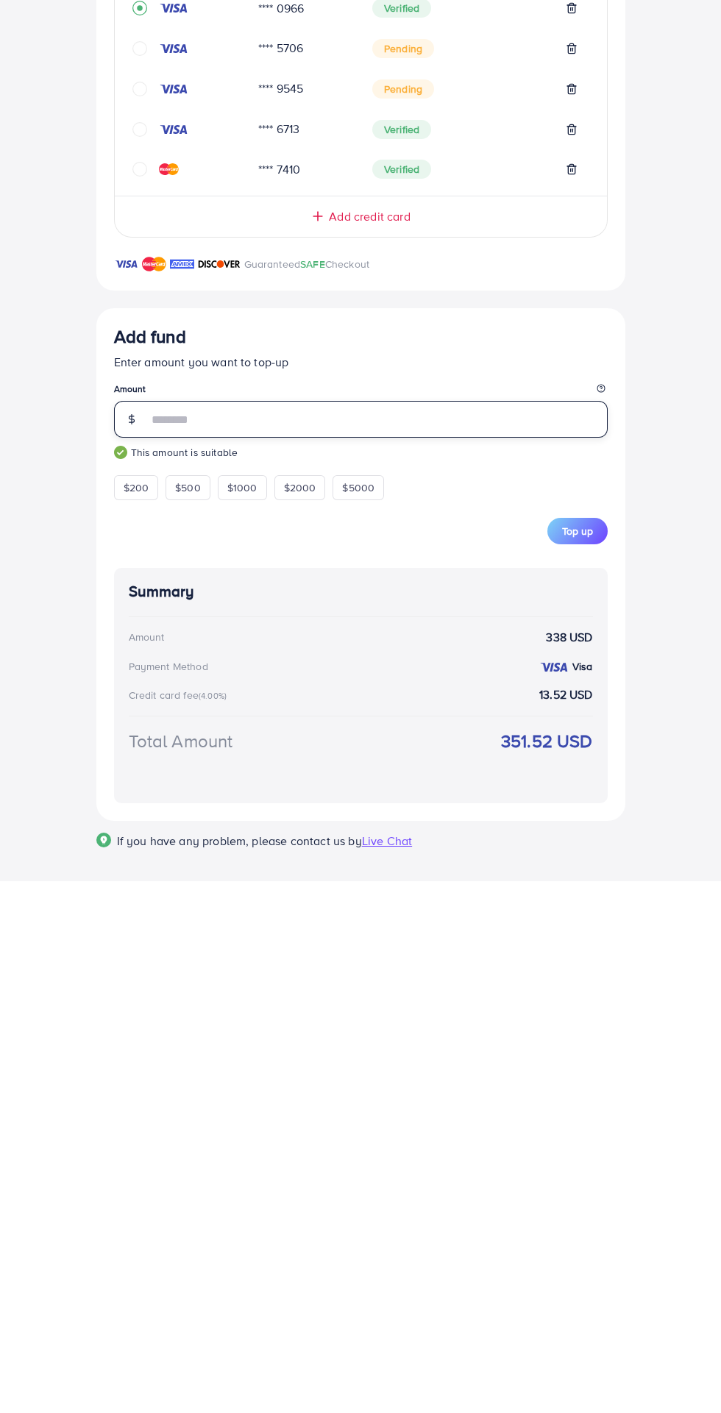
type input "***"
click at [480, 1203] on div "Payment Method Visa" at bounding box center [361, 1197] width 464 height 17
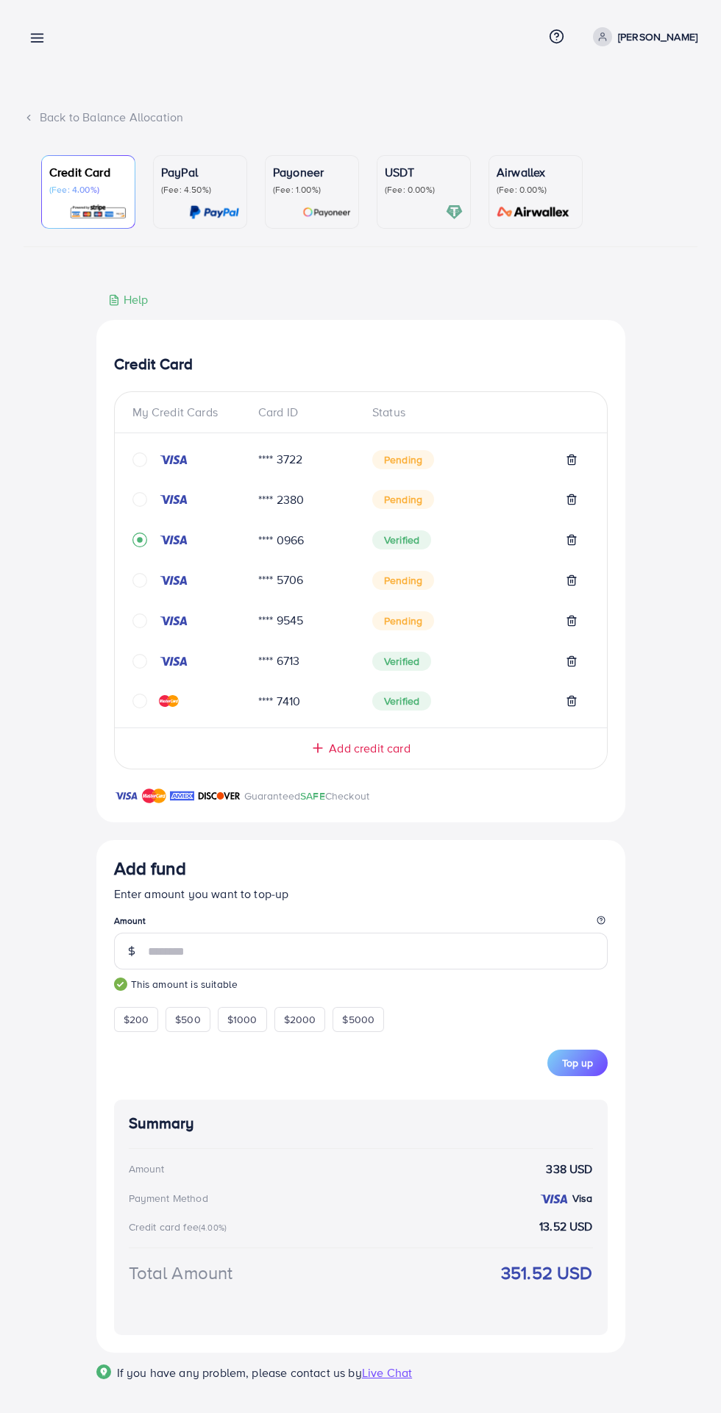
click at [605, 1076] on div "Top up" at bounding box center [361, 1063] width 494 height 26
click at [595, 1072] on button "Top up" at bounding box center [577, 1063] width 60 height 26
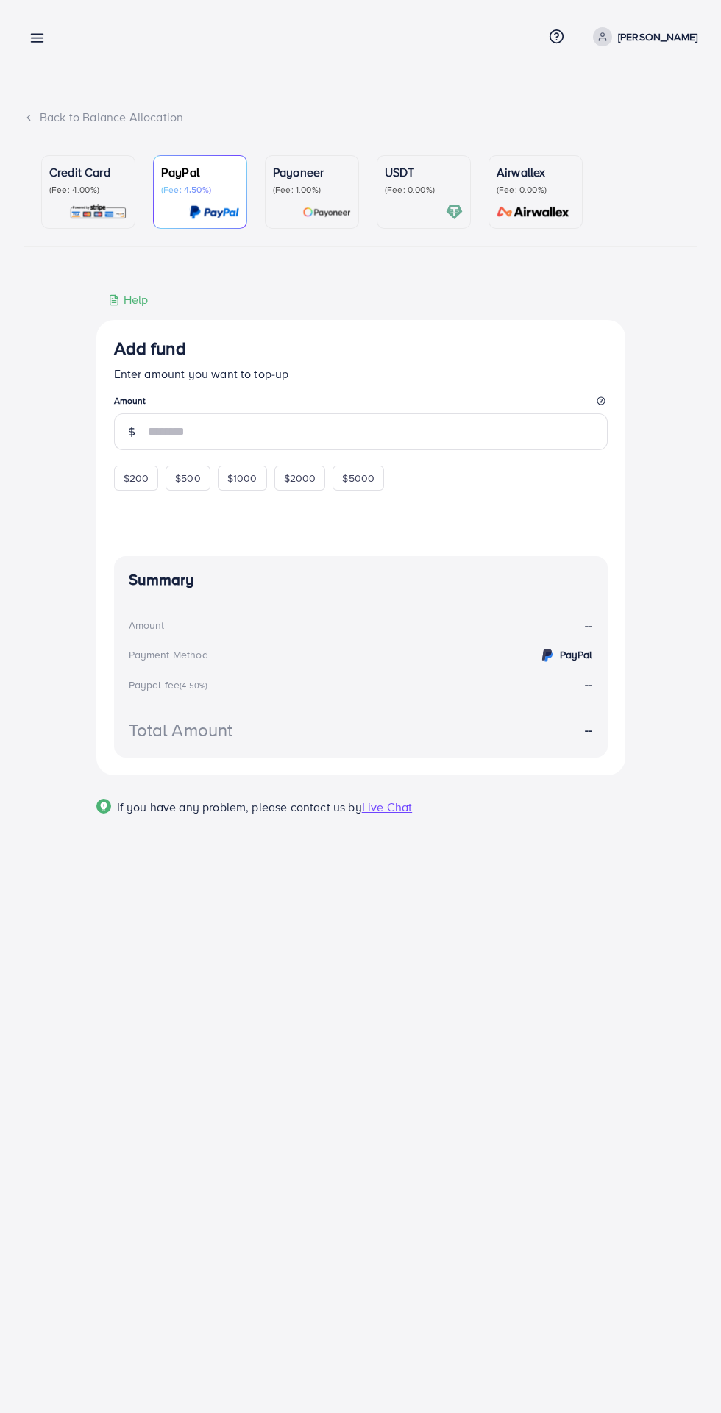
click at [87, 199] on div "Credit Card (Fee: 4.00%)" at bounding box center [88, 191] width 78 height 57
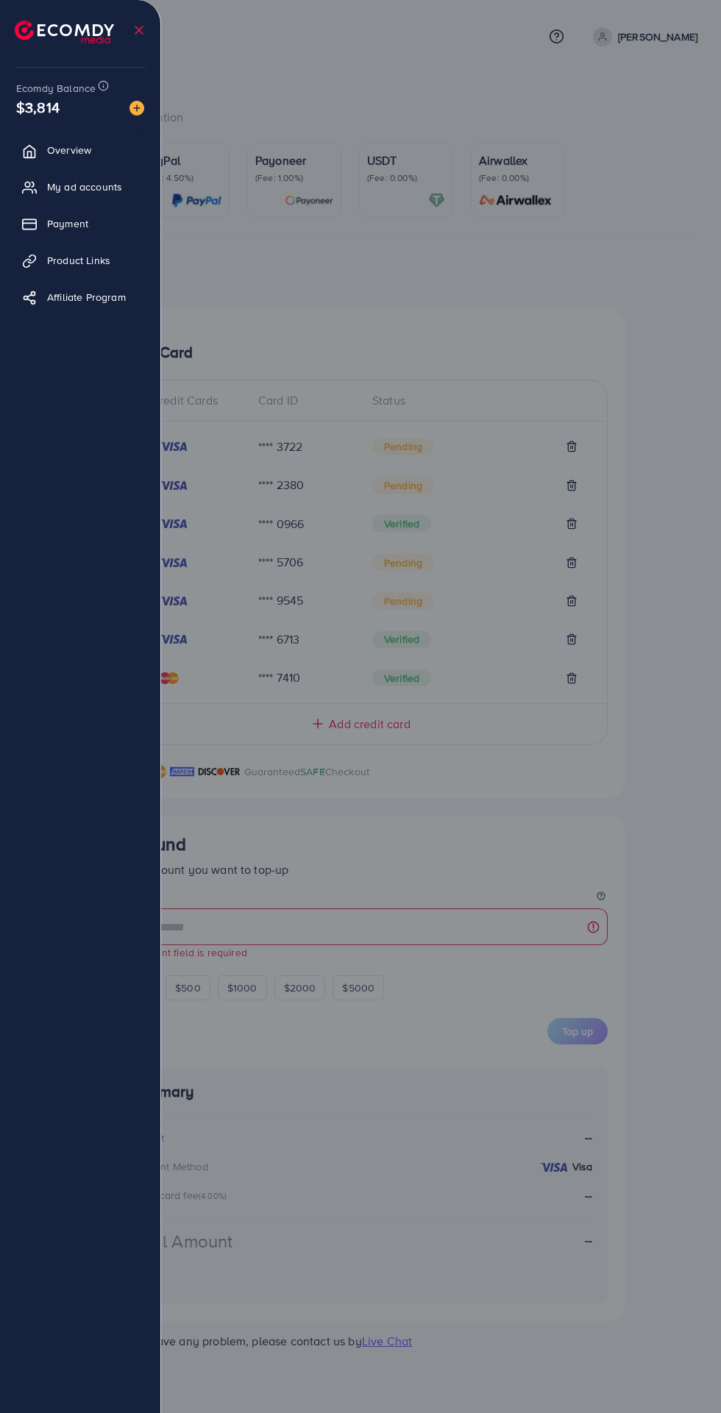
click at [44, 227] on link "Payment" at bounding box center [80, 223] width 138 height 29
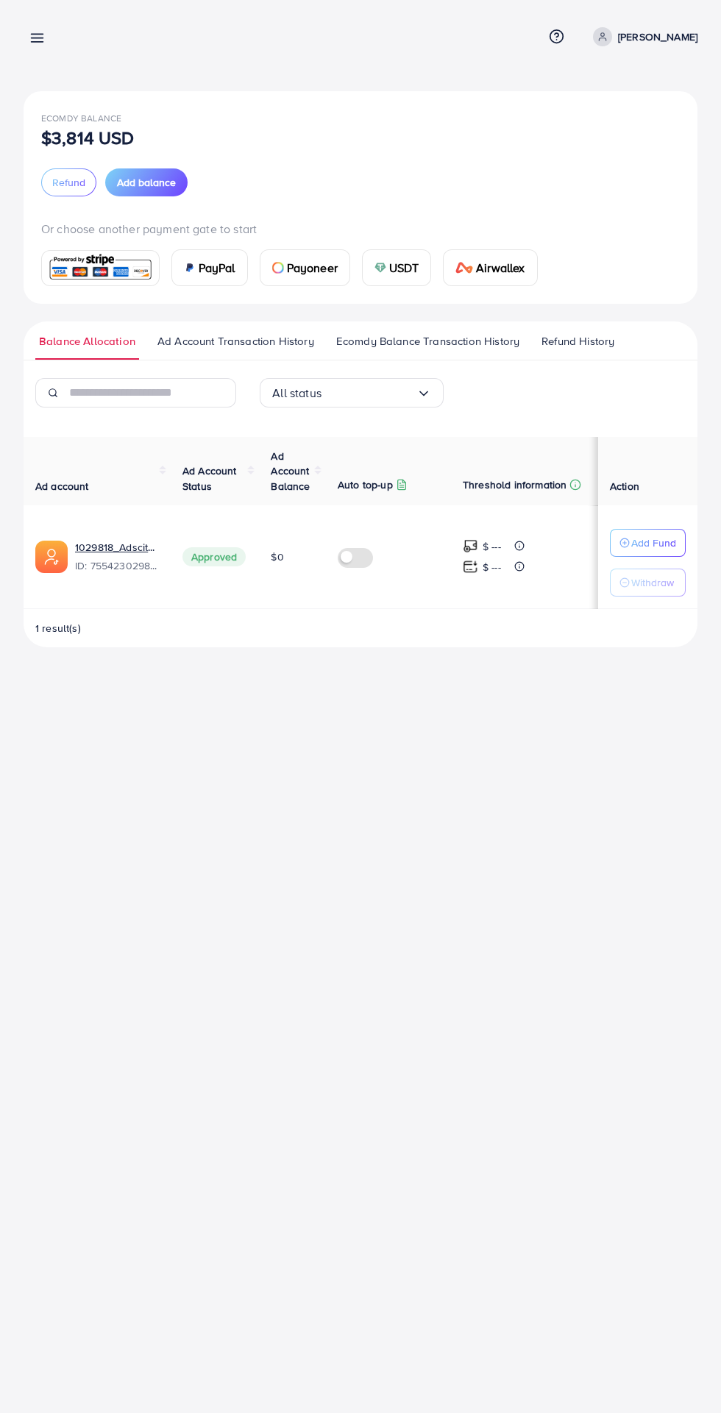
click at [402, 346] on span "Ecomdy Balance Transaction History" at bounding box center [427, 341] width 183 height 16
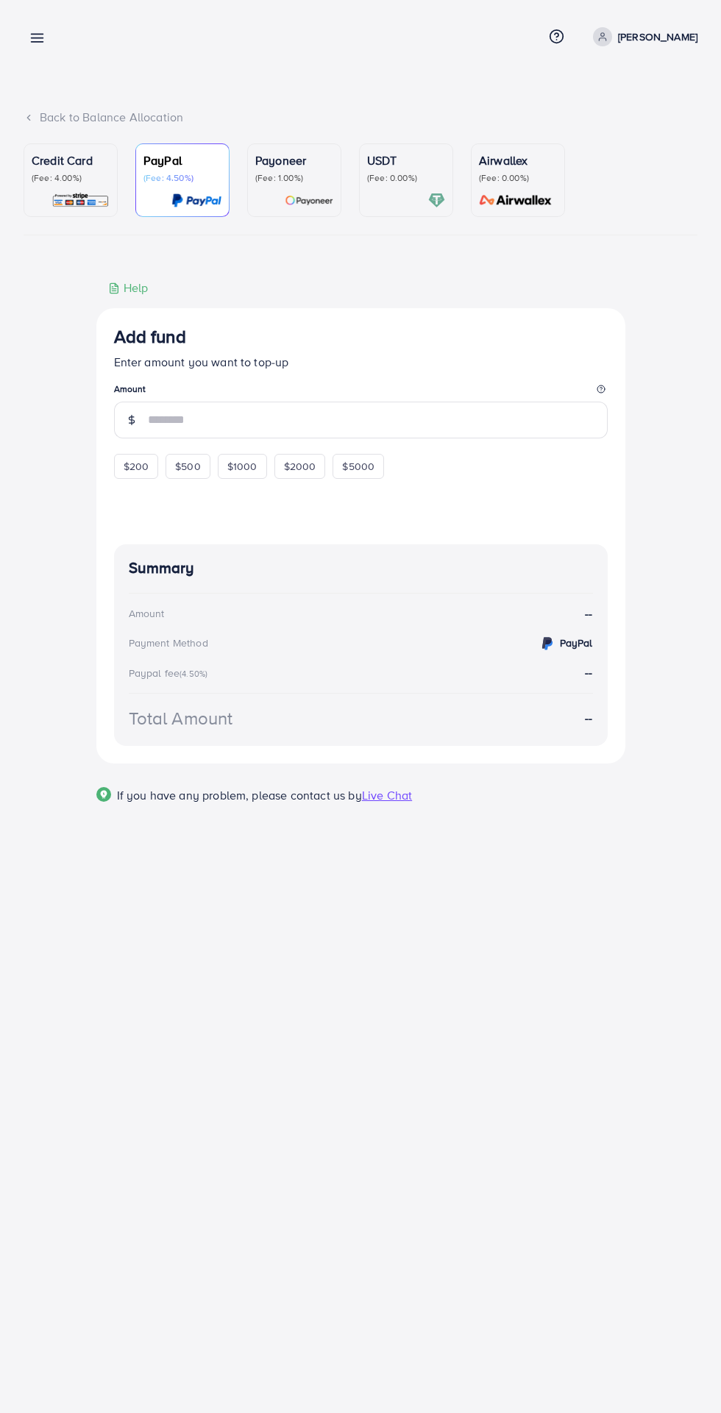
click at [154, 196] on div at bounding box center [182, 200] width 78 height 17
click at [77, 171] on div "Credit Card (Fee: 4.00%)" at bounding box center [71, 168] width 78 height 32
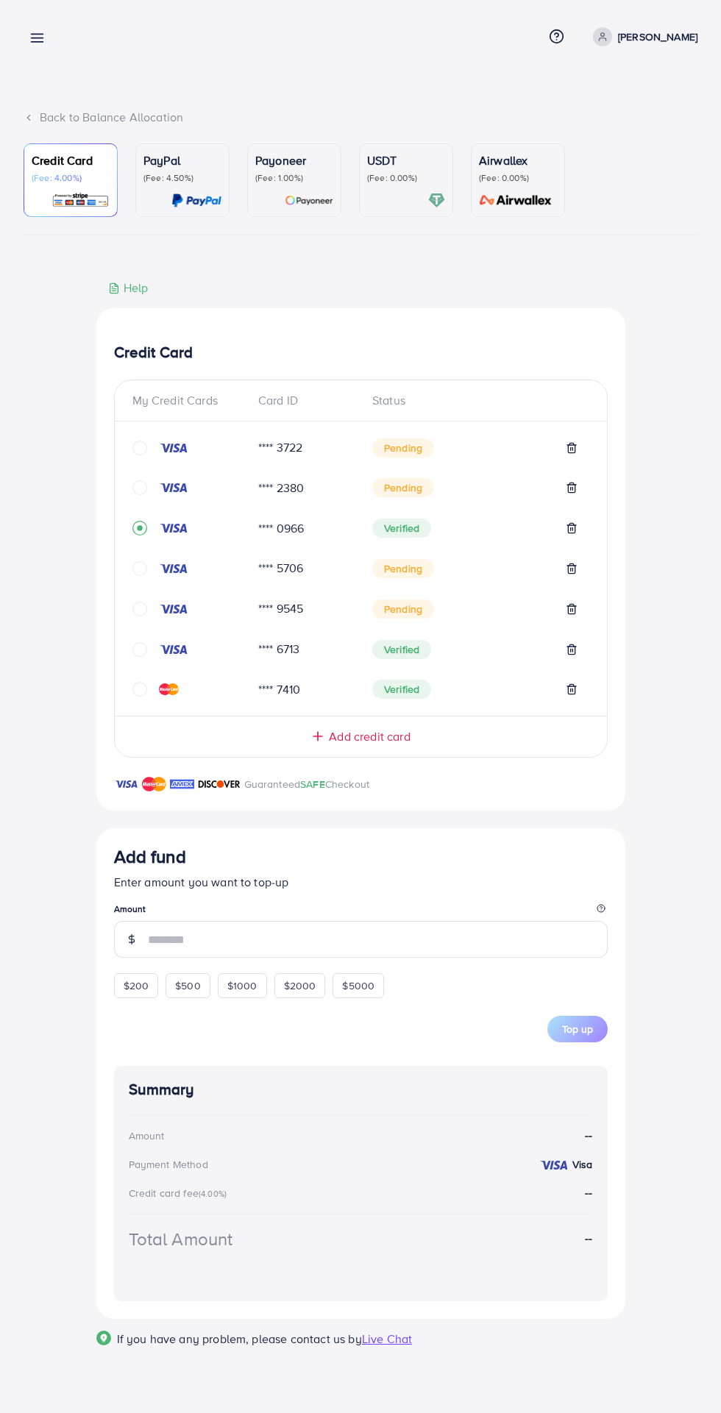
click at [140, 453] on icon "circle" at bounding box center [139, 448] width 15 height 15
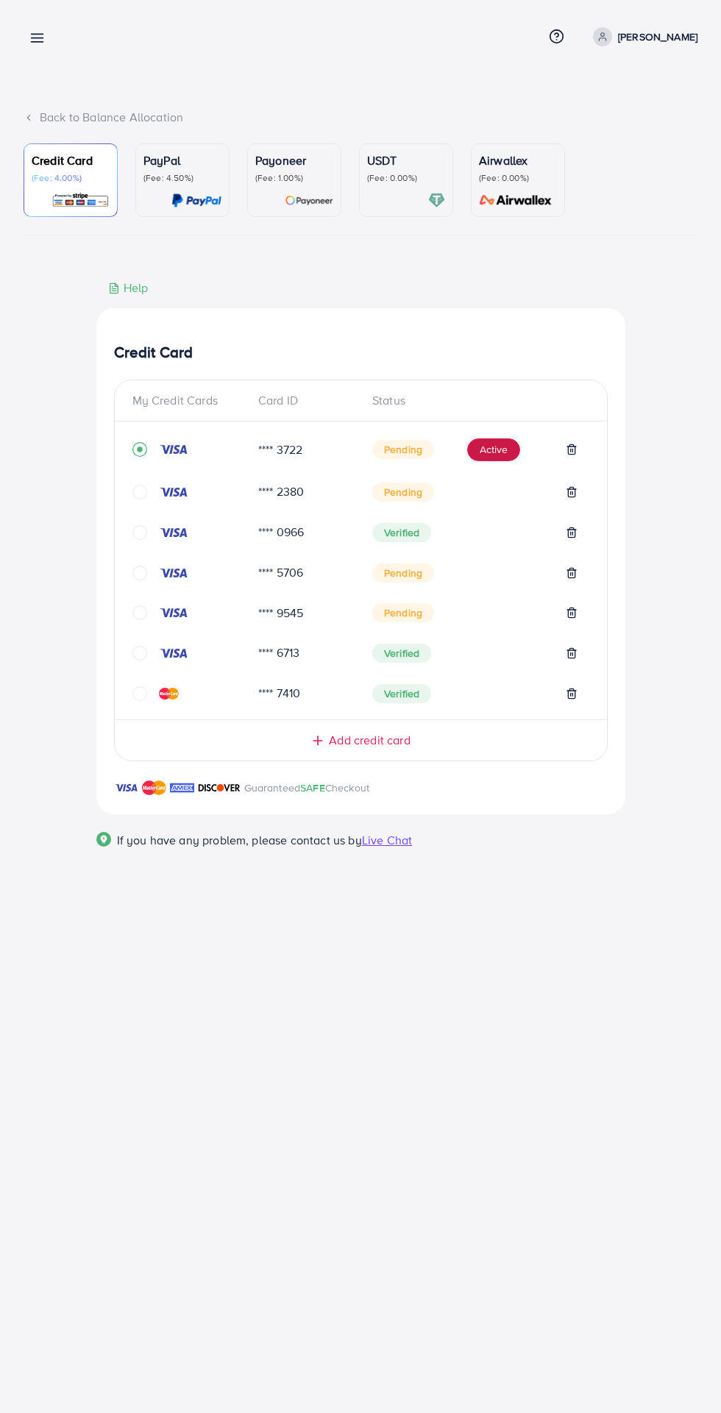
click at [500, 459] on button "Active" at bounding box center [493, 450] width 53 height 24
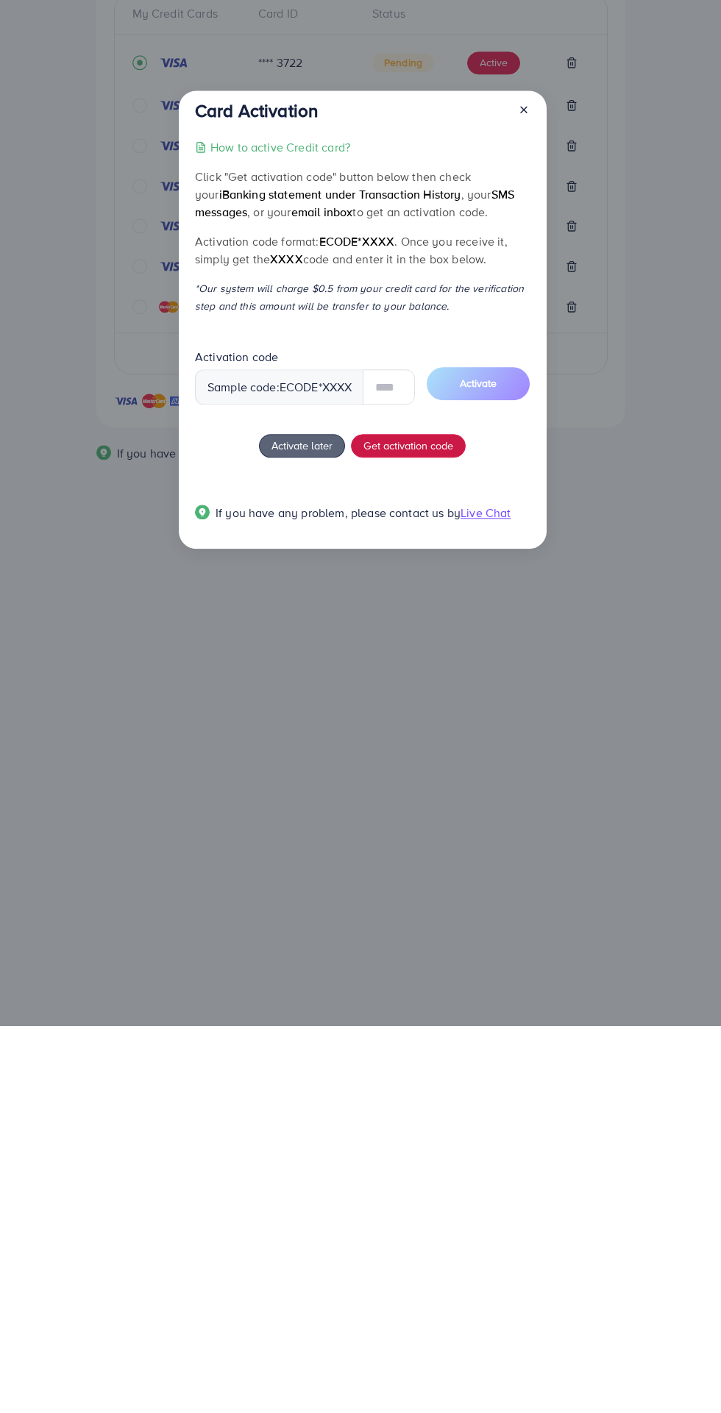
click at [435, 834] on span "Get activation code" at bounding box center [408, 831] width 90 height 15
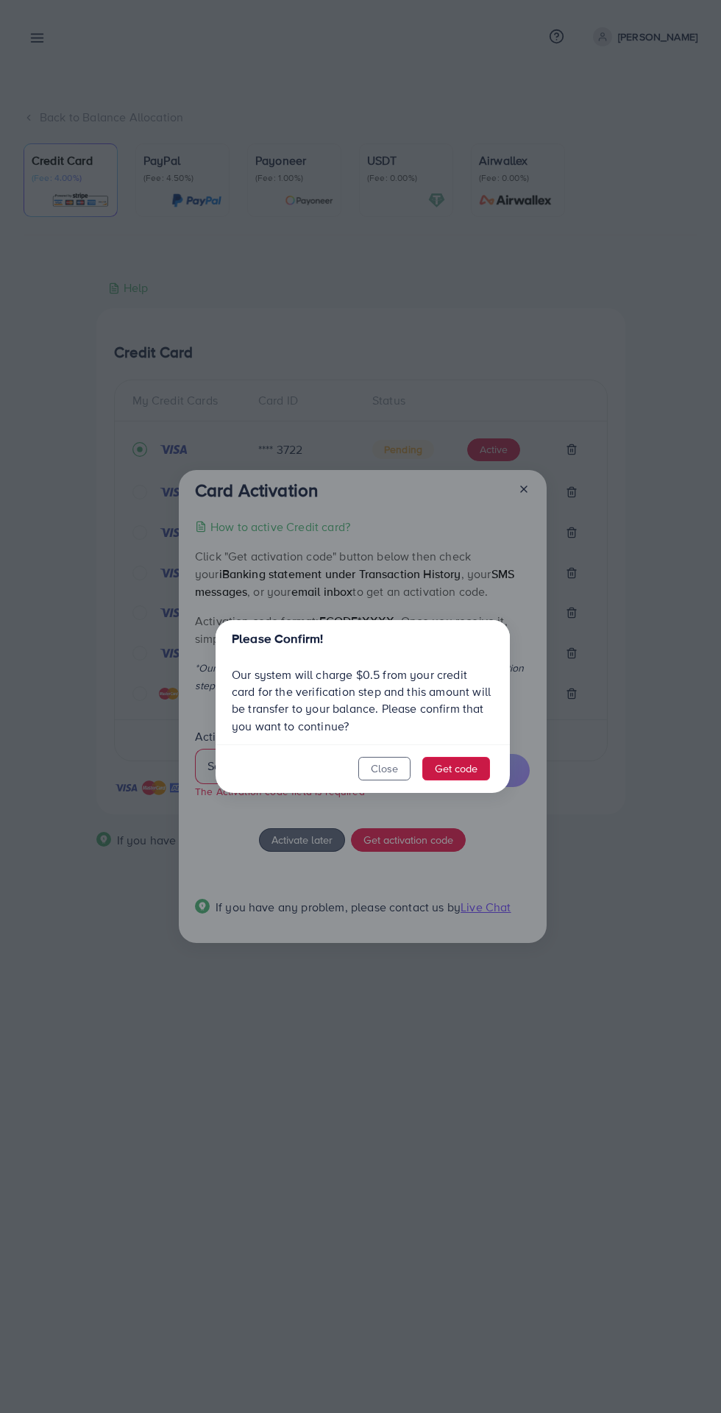
click at [465, 773] on button "Get code" at bounding box center [456, 769] width 68 height 24
